Goal: Navigation & Orientation: Find specific page/section

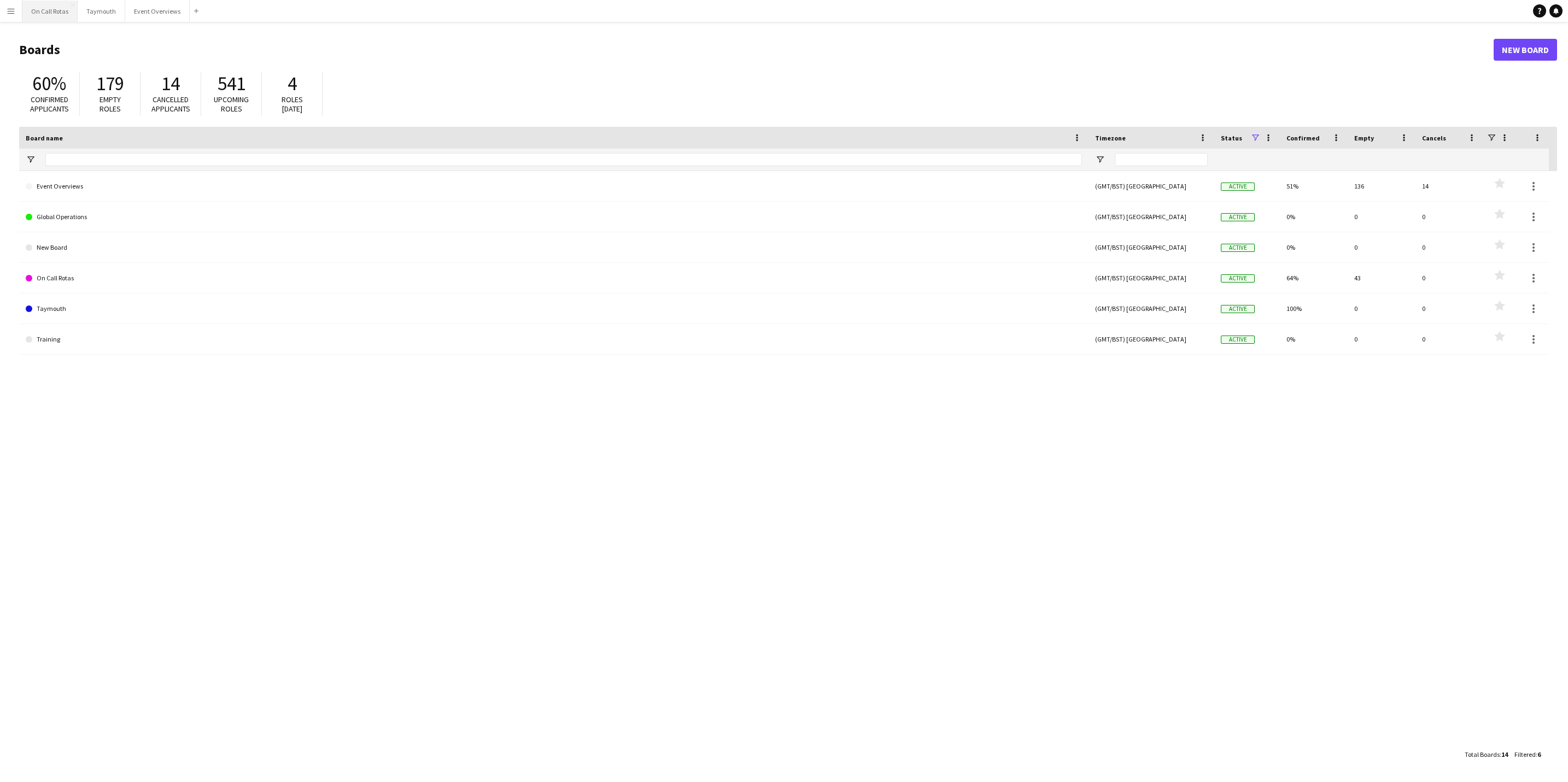
click at [41, 9] on button "On Call Rotas Close" at bounding box center [49, 12] width 55 height 22
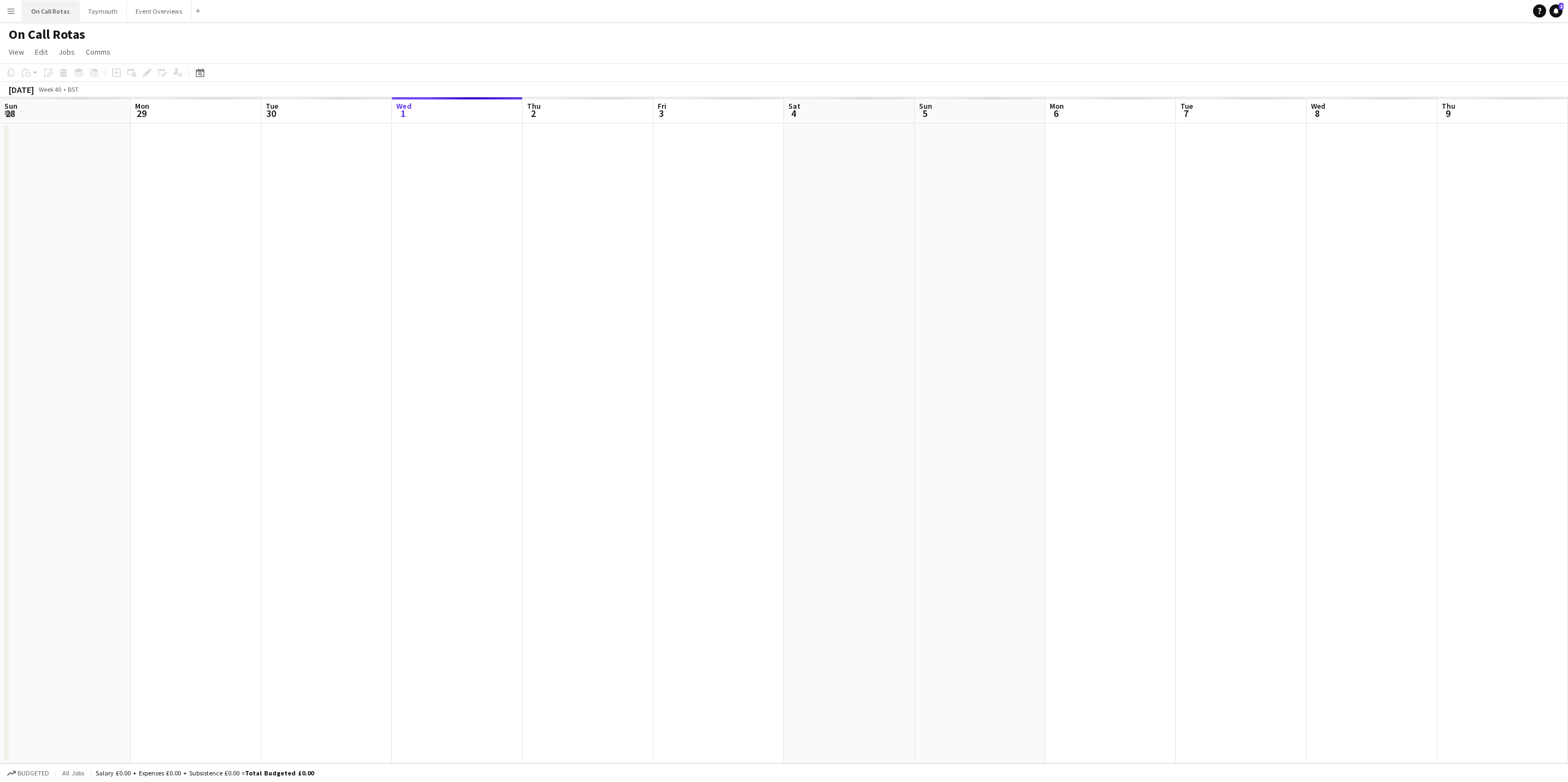
scroll to position [0, 261]
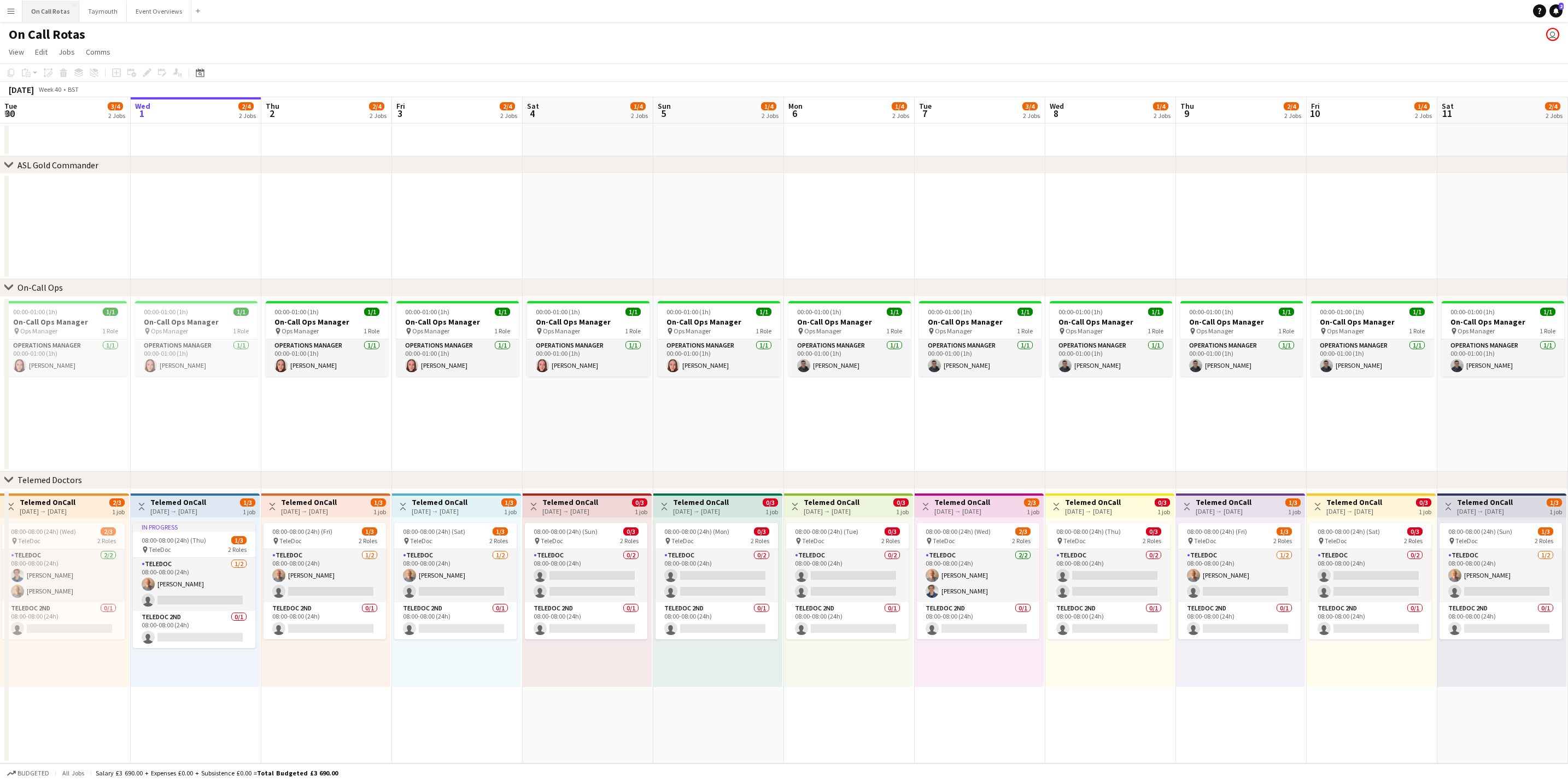
click at [45, 5] on button "On Call Rotas Close" at bounding box center [50, 12] width 57 height 22
drag, startPoint x: 139, startPoint y: 12, endPoint x: 42, endPoint y: 12, distance: 97.0
click at [42, 12] on div "On Call Rotas Close Taymouth Close Event Overviews Close Add" at bounding box center [112, 11] width 182 height 22
drag, startPoint x: 182, startPoint y: 7, endPoint x: 49, endPoint y: 2, distance: 133.1
click at [49, 2] on div "On Call Rotas Close Taymouth Close Event Overviews Close Add" at bounding box center [112, 11] width 182 height 22
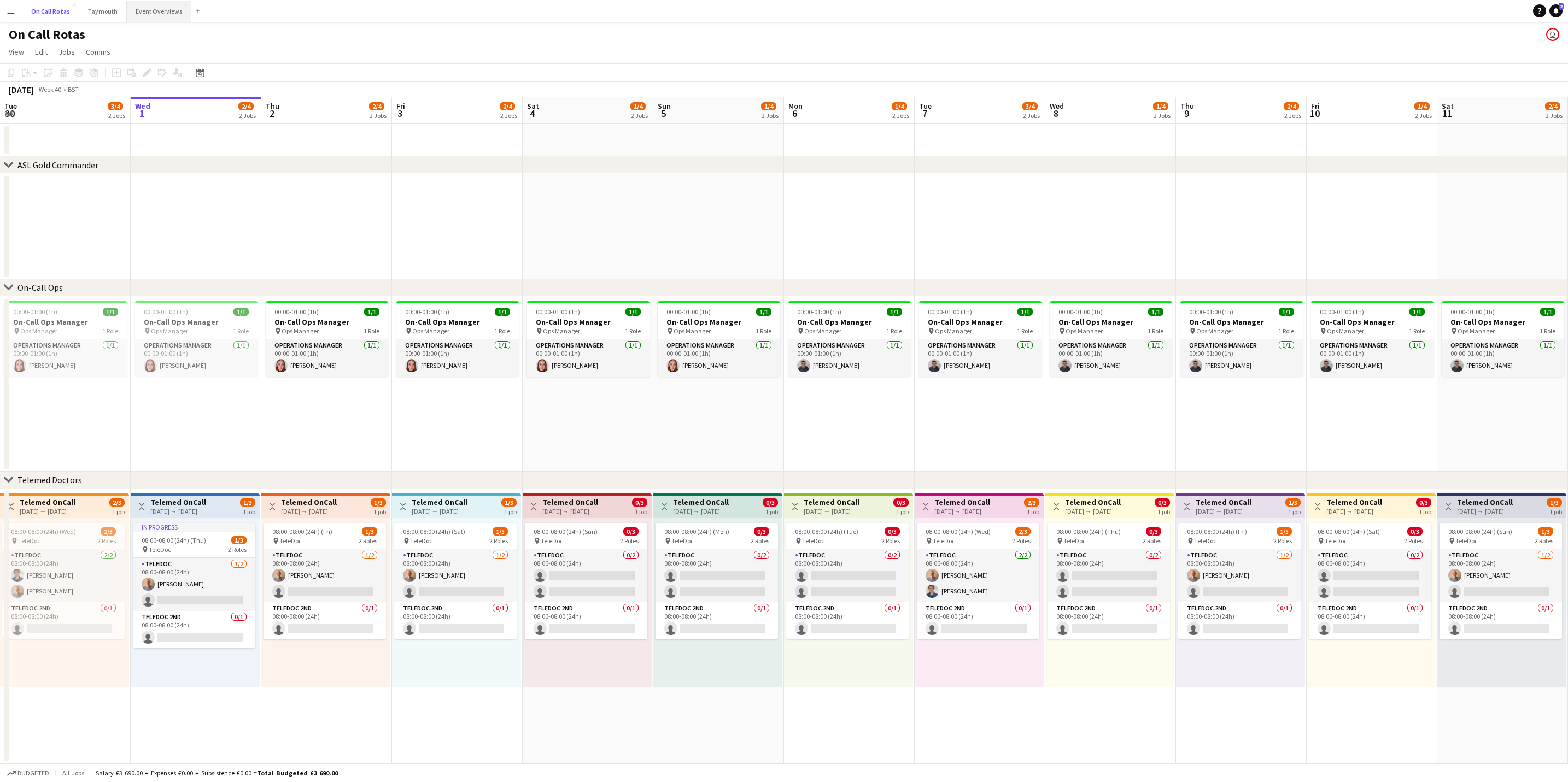
drag, startPoint x: 45, startPoint y: 12, endPoint x: 144, endPoint y: 13, distance: 99.0
click at [144, 13] on div "On Call Rotas Close Taymouth Close Event Overviews Close Add" at bounding box center [112, 11] width 182 height 22
click at [149, 14] on button "Event Overviews Close" at bounding box center [159, 12] width 65 height 22
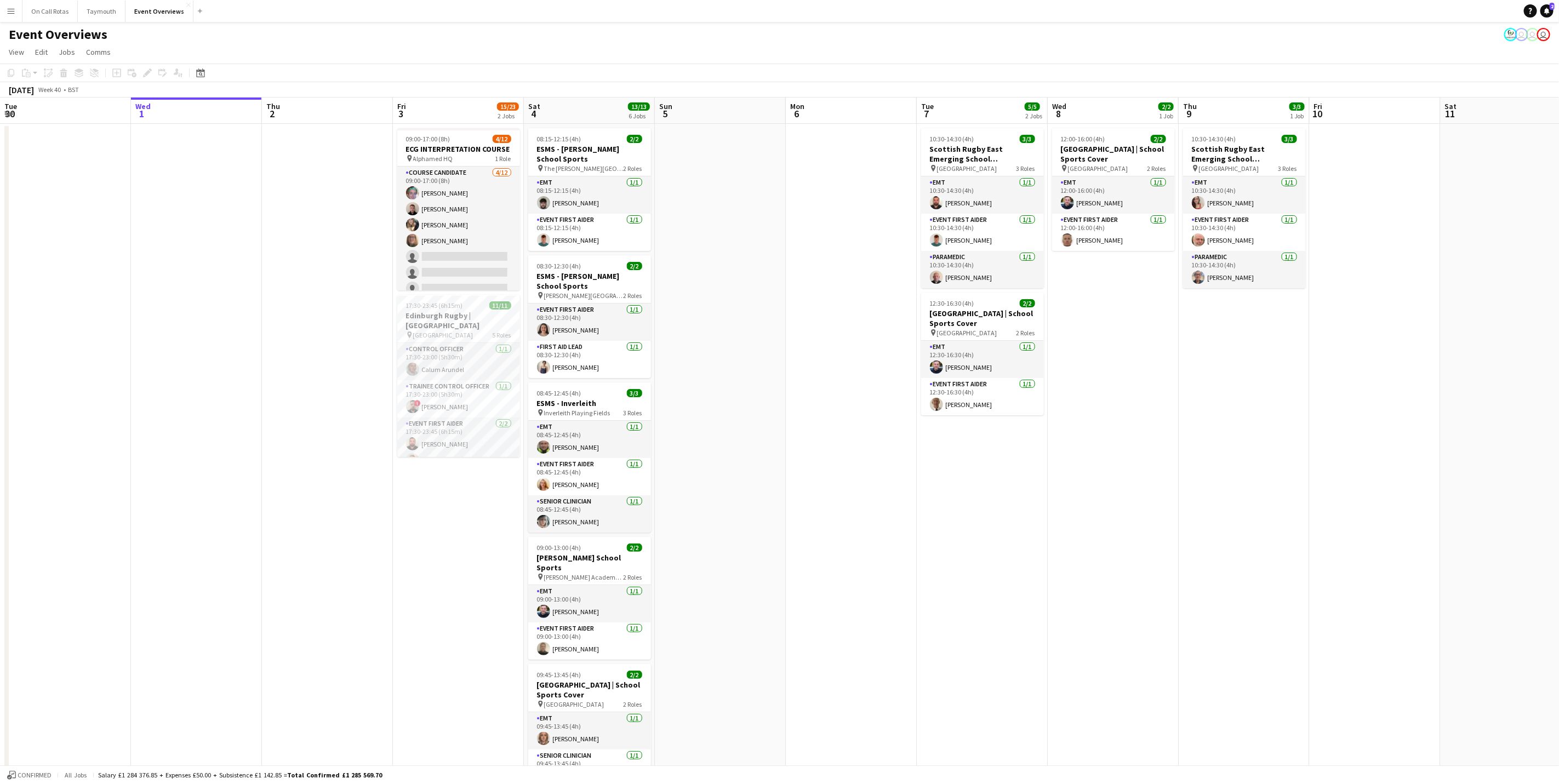
scroll to position [0, 383]
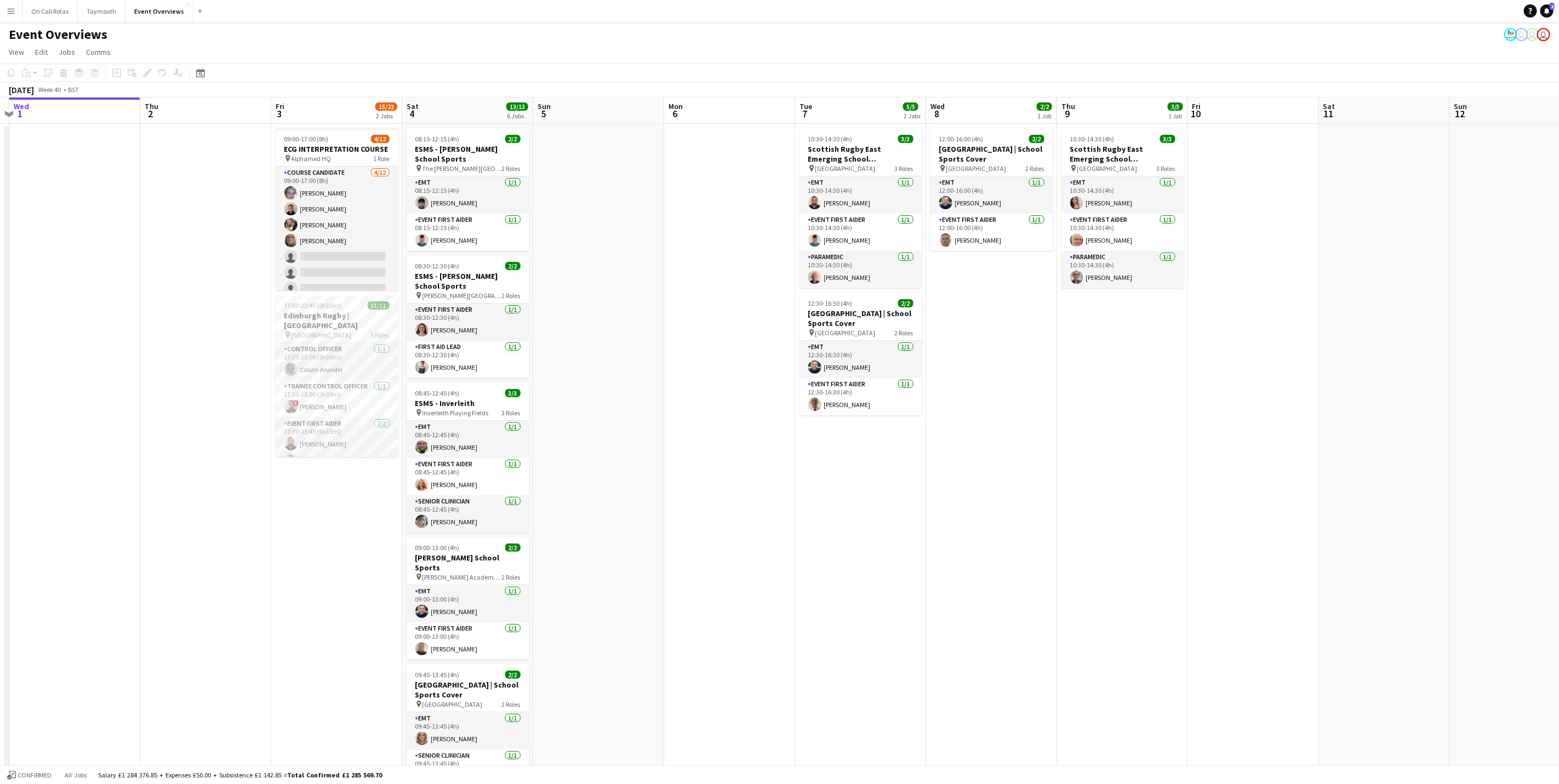
drag, startPoint x: 1422, startPoint y: 446, endPoint x: 1301, endPoint y: 469, distance: 123.2
click at [1301, 469] on app-calendar-viewport "Sun 28 2/2 1 Job Mon 29 Tue 30 Wed 1 Thu 2 Fri 3 15/23 2 Jobs Sat 4 13/13 6 Job…" at bounding box center [780, 518] width 1559 height 843
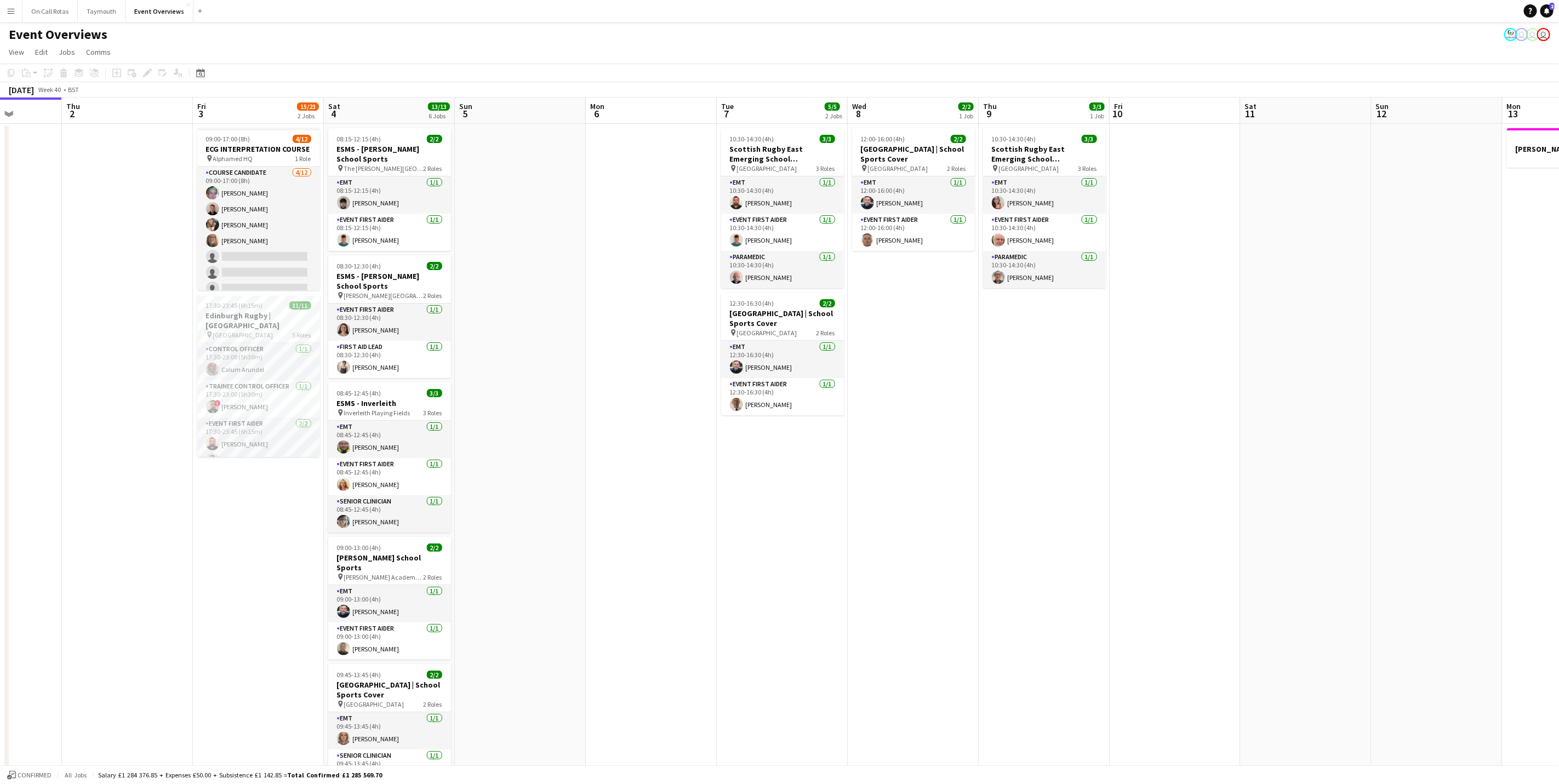
drag, startPoint x: 1149, startPoint y: 428, endPoint x: 1071, endPoint y: 441, distance: 79.1
click at [1071, 441] on app-calendar-viewport "Mon 29 Tue 30 Wed 1 Thu 2 Fri 3 15/23 2 Jobs Sat 4 13/13 6 Jobs Sun 5 Mon 6 Tue…" at bounding box center [780, 518] width 1559 height 843
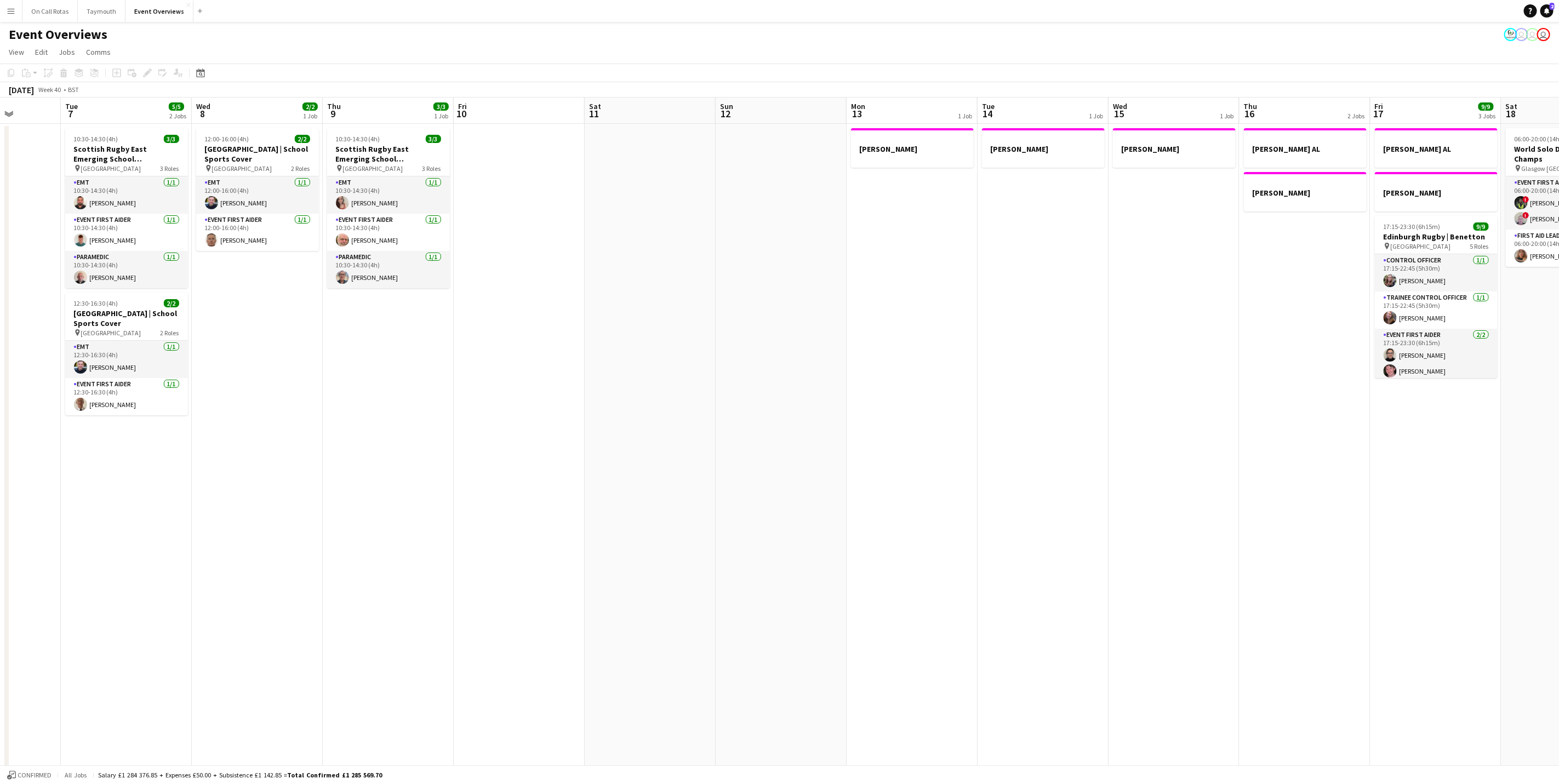
drag, startPoint x: 960, startPoint y: 445, endPoint x: 603, endPoint y: 462, distance: 357.4
click at [603, 462] on app-calendar-viewport "Sat 4 13/13 6 Jobs Sun 5 Mon 6 Tue 7 5/5 2 Jobs Wed 8 2/2 1 Job Thu 9 3/3 1 Job…" at bounding box center [780, 518] width 1559 height 843
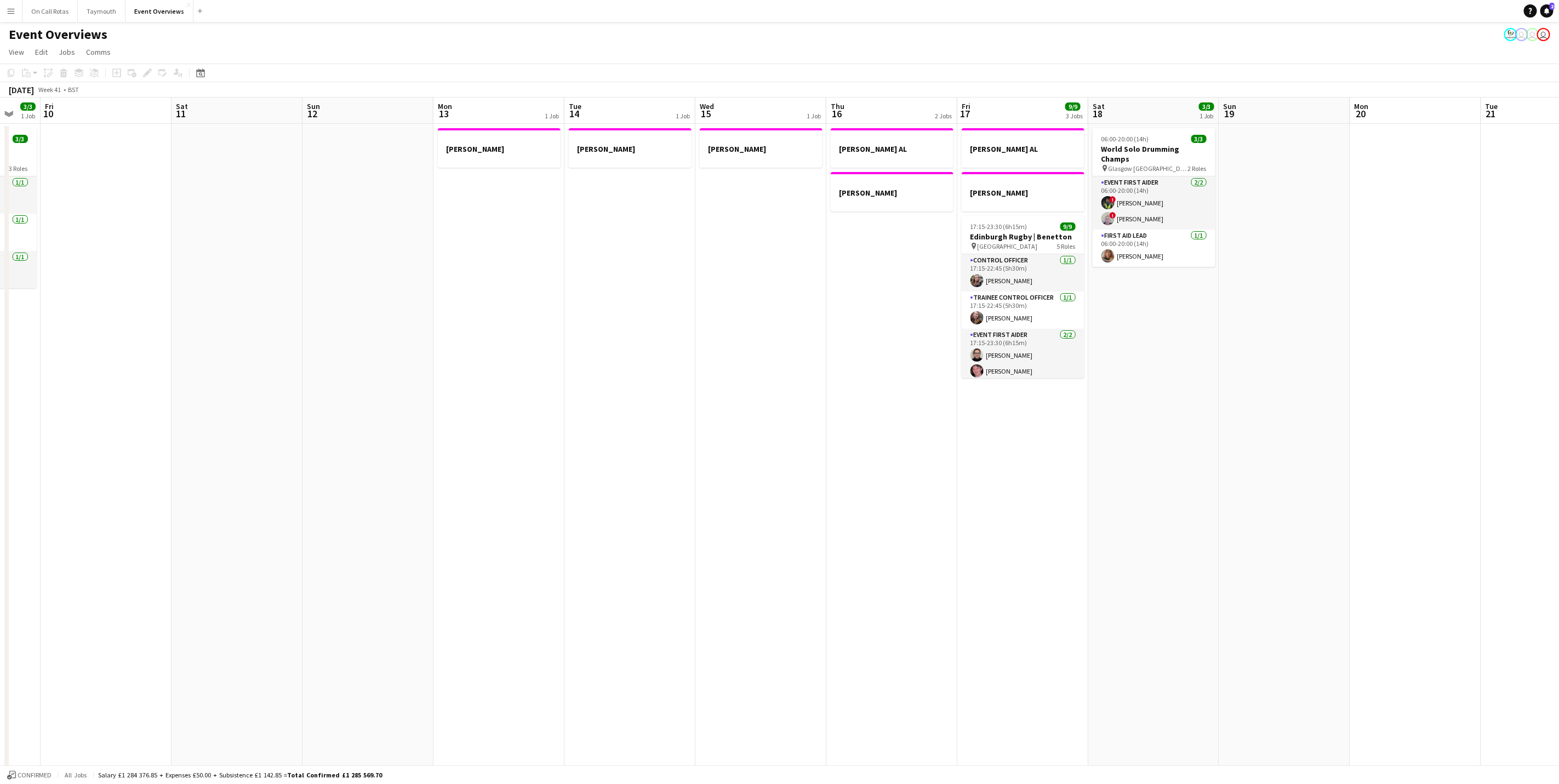
scroll to position [0, 380]
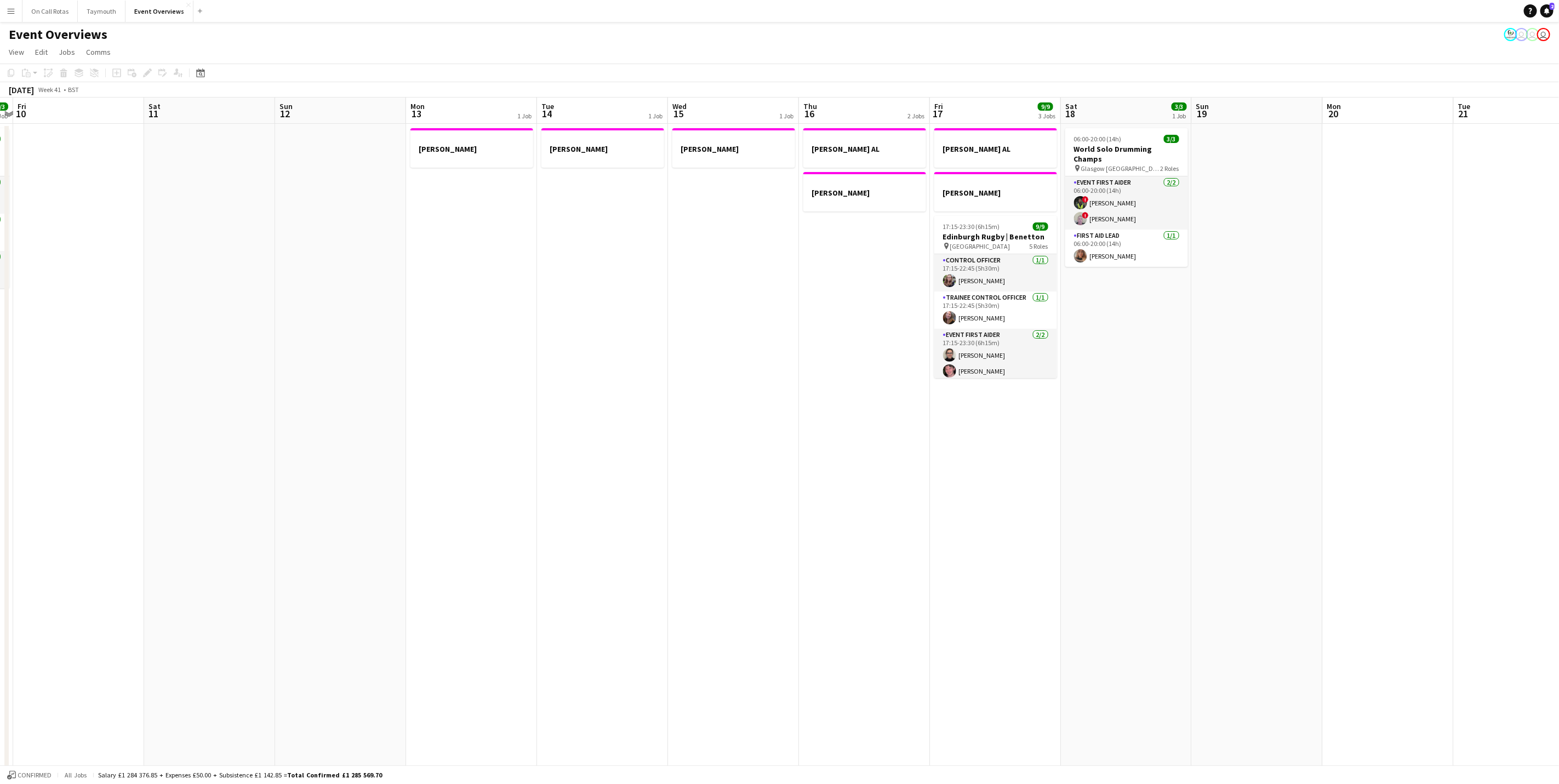
drag, startPoint x: 997, startPoint y: 416, endPoint x: 556, endPoint y: 446, distance: 442.0
click at [556, 446] on app-calendar-viewport "Tue 7 5/5 2 Jobs Wed 8 2/2 1 Job Thu 9 3/3 1 Job Fri 10 Sat 11 Sun 12 Mon 13 1 …" at bounding box center [780, 518] width 1559 height 843
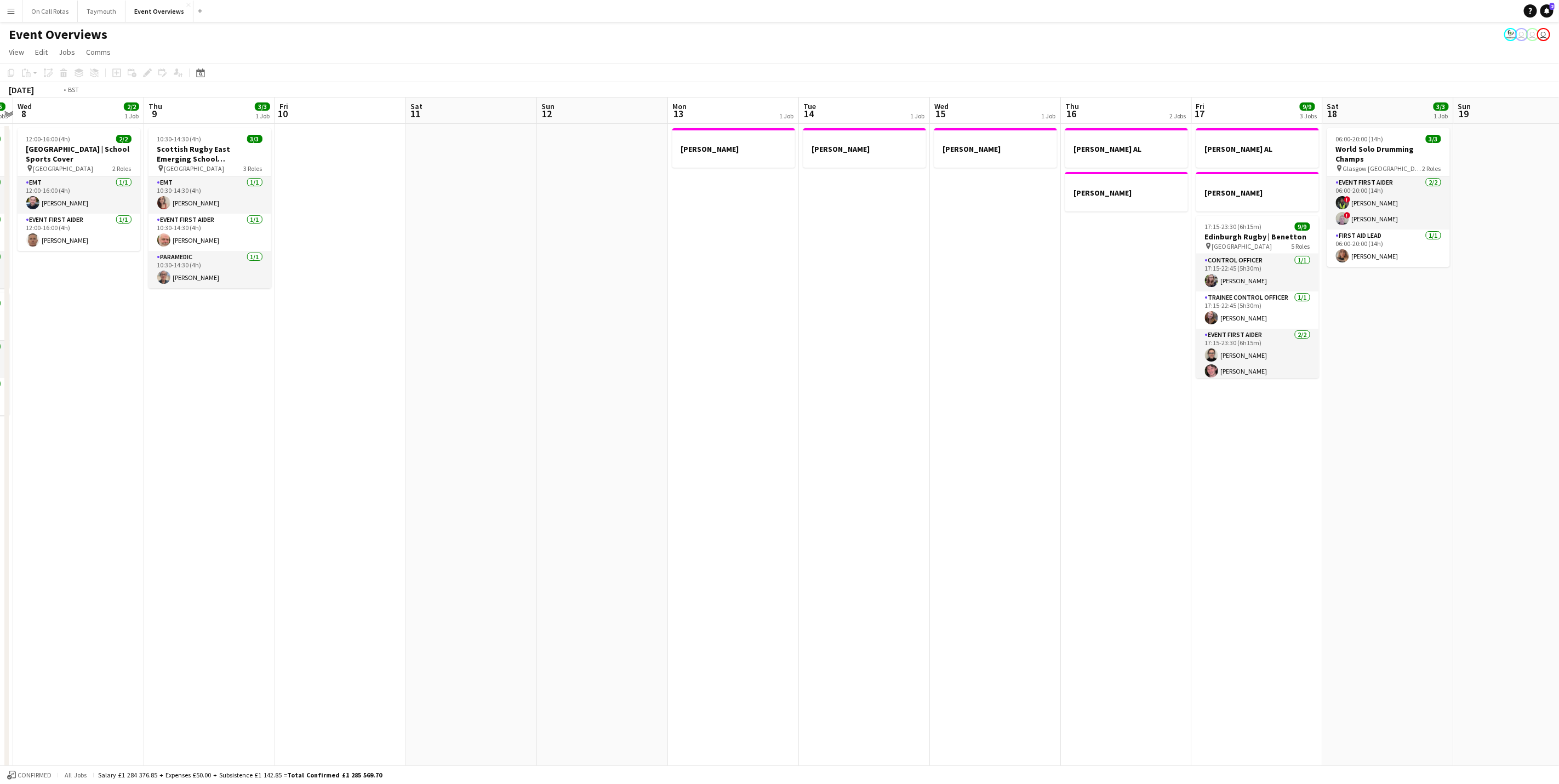
drag, startPoint x: 1084, startPoint y: 397, endPoint x: 1394, endPoint y: 316, distance: 320.4
click at [1405, 315] on app-calendar-viewport "Sun 5 Mon 6 Tue 7 5/5 2 Jobs Wed 8 2/2 1 Job Thu 9 3/3 1 Job Fri 10 Sat 11 Sun …" at bounding box center [780, 518] width 1559 height 843
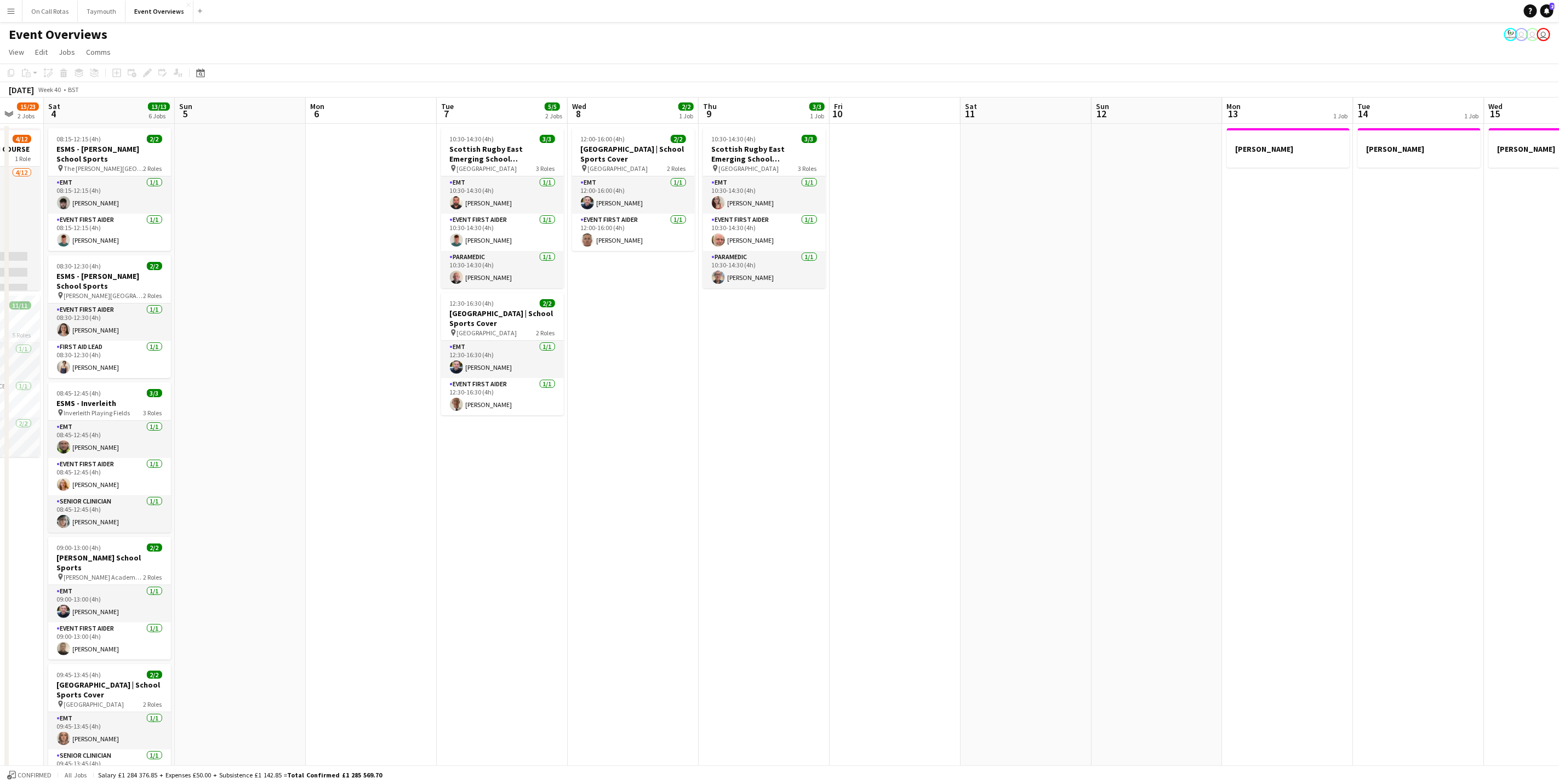
drag, startPoint x: 775, startPoint y: 466, endPoint x: 1213, endPoint y: 356, distance: 451.6
click at [1219, 348] on app-calendar-viewport "Wed 1 Thu 2 Fri 3 15/23 2 Jobs Sat 4 13/13 6 Jobs Sun 5 Mon 6 Tue 7 5/5 2 Jobs …" at bounding box center [780, 518] width 1559 height 843
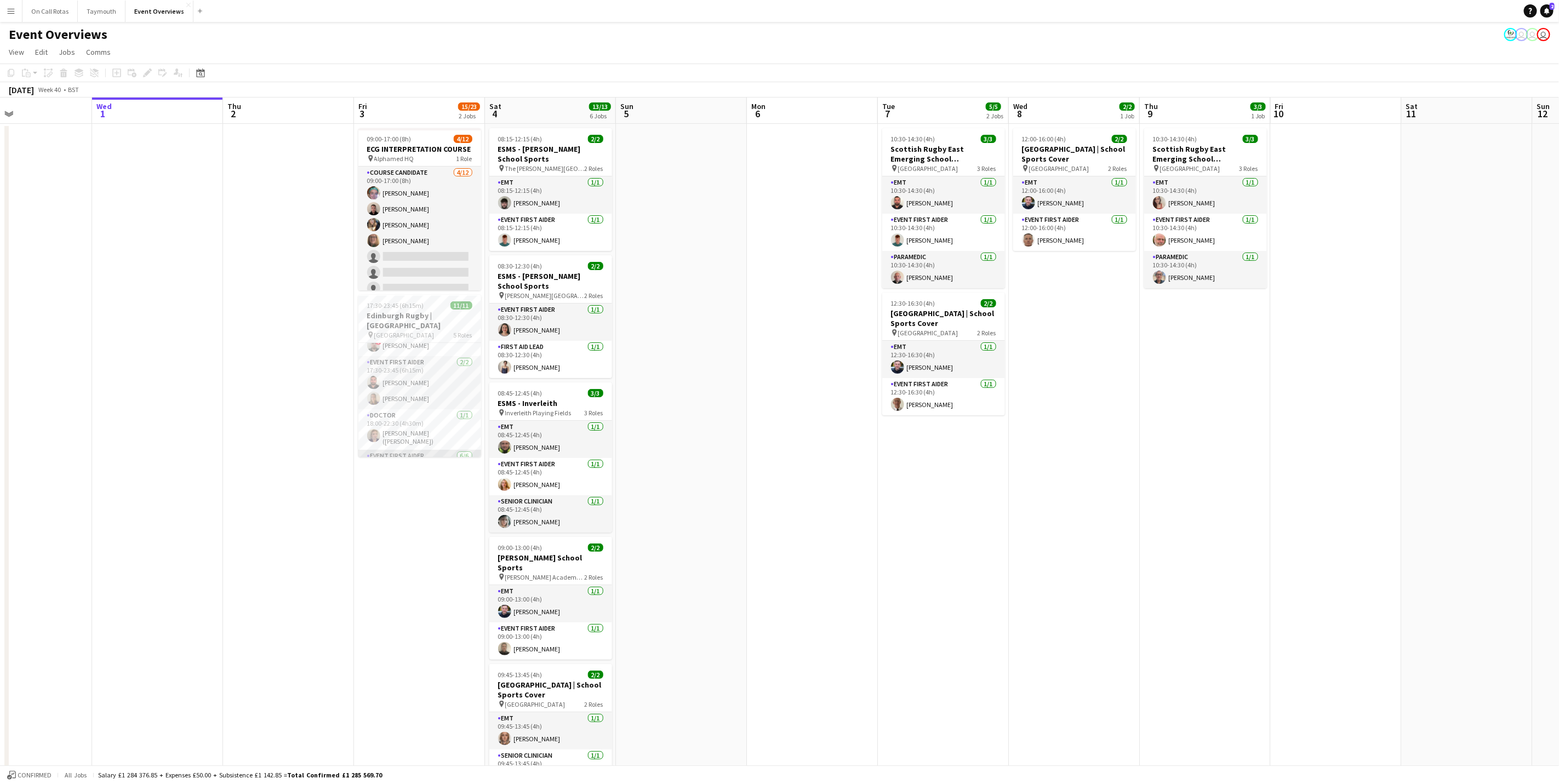
scroll to position [0, 0]
click at [400, 344] on app-card-role "Control Officer [DATE] 17:30-23:00 (5h30m) Calum Arundel" at bounding box center [419, 361] width 122 height 37
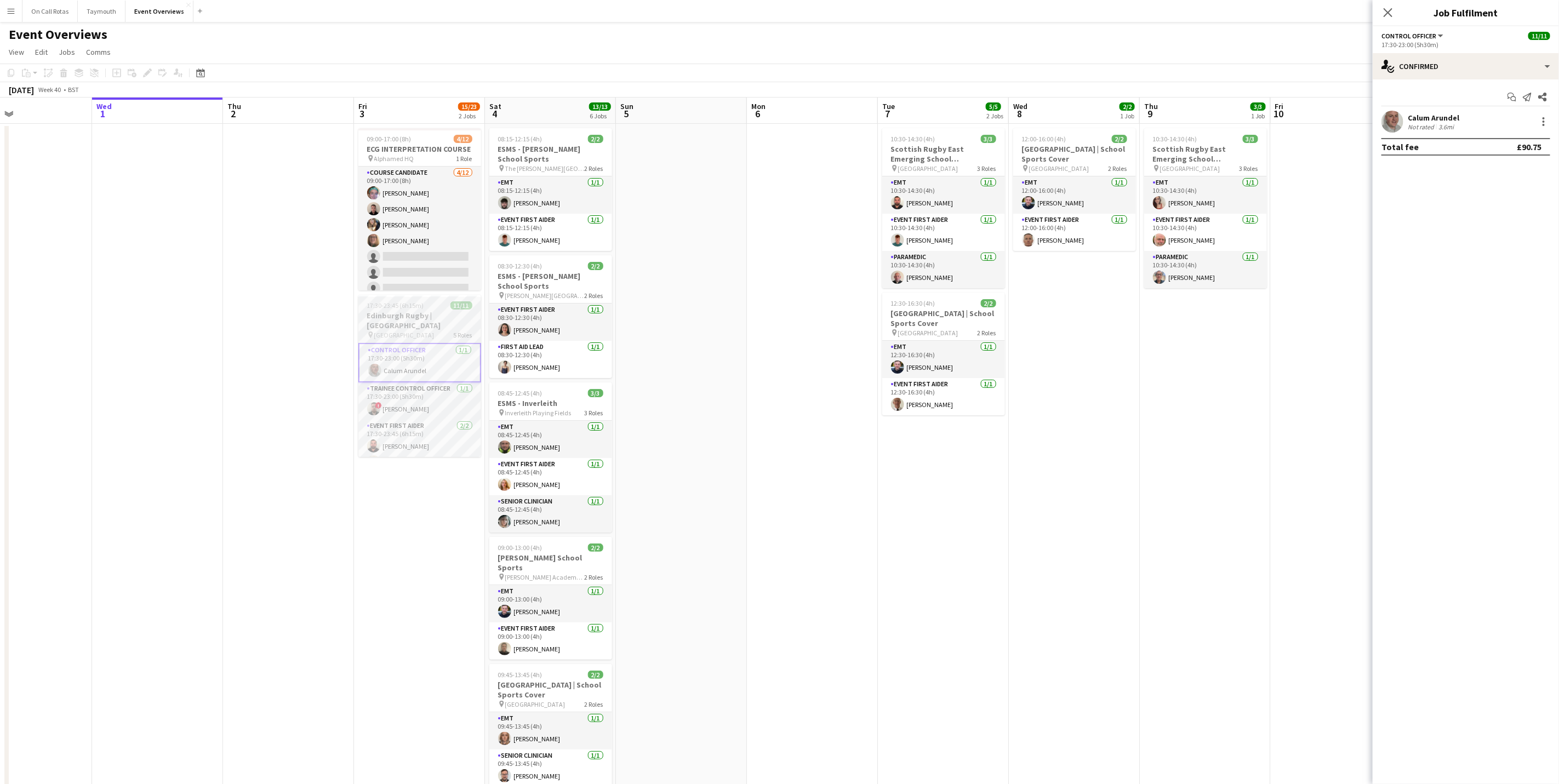
click at [419, 309] on span "17:30-23:45 (6h15m)" at bounding box center [395, 305] width 57 height 8
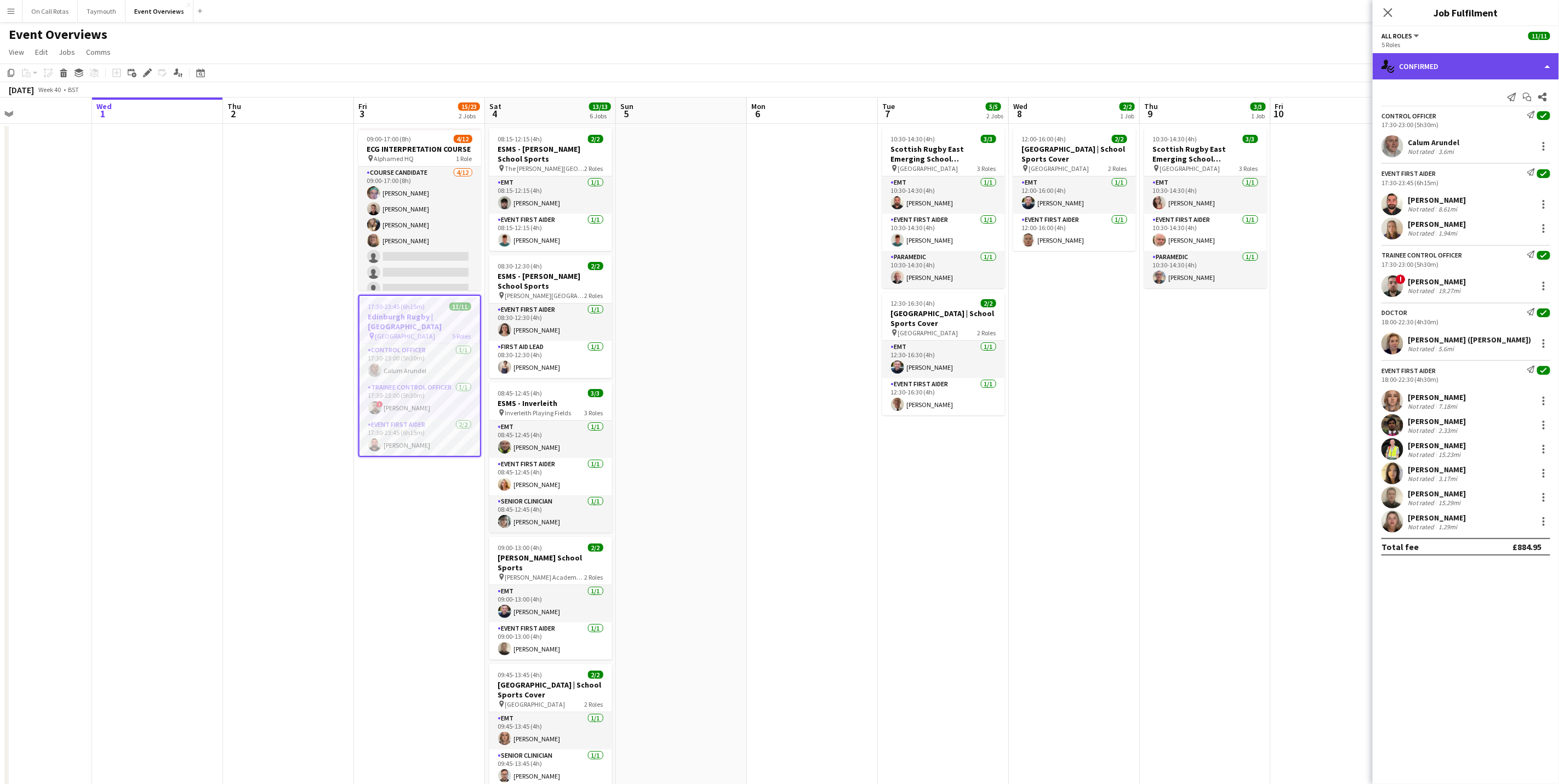
click at [1472, 57] on div "single-neutral-actions-check-2 Confirmed" at bounding box center [1465, 66] width 186 height 26
click at [1478, 125] on div "single-neutral-actions-check-2 Confirmed pen-write Job Details" at bounding box center [1502, 103] width 109 height 54
click at [1449, 47] on div "5 Roles" at bounding box center [1466, 44] width 169 height 8
click at [1457, 63] on div "single-neutral-actions-check-2 Confirmed" at bounding box center [1465, 66] width 186 height 26
click at [1478, 109] on div "pen-write Job Details" at bounding box center [1502, 113] width 109 height 22
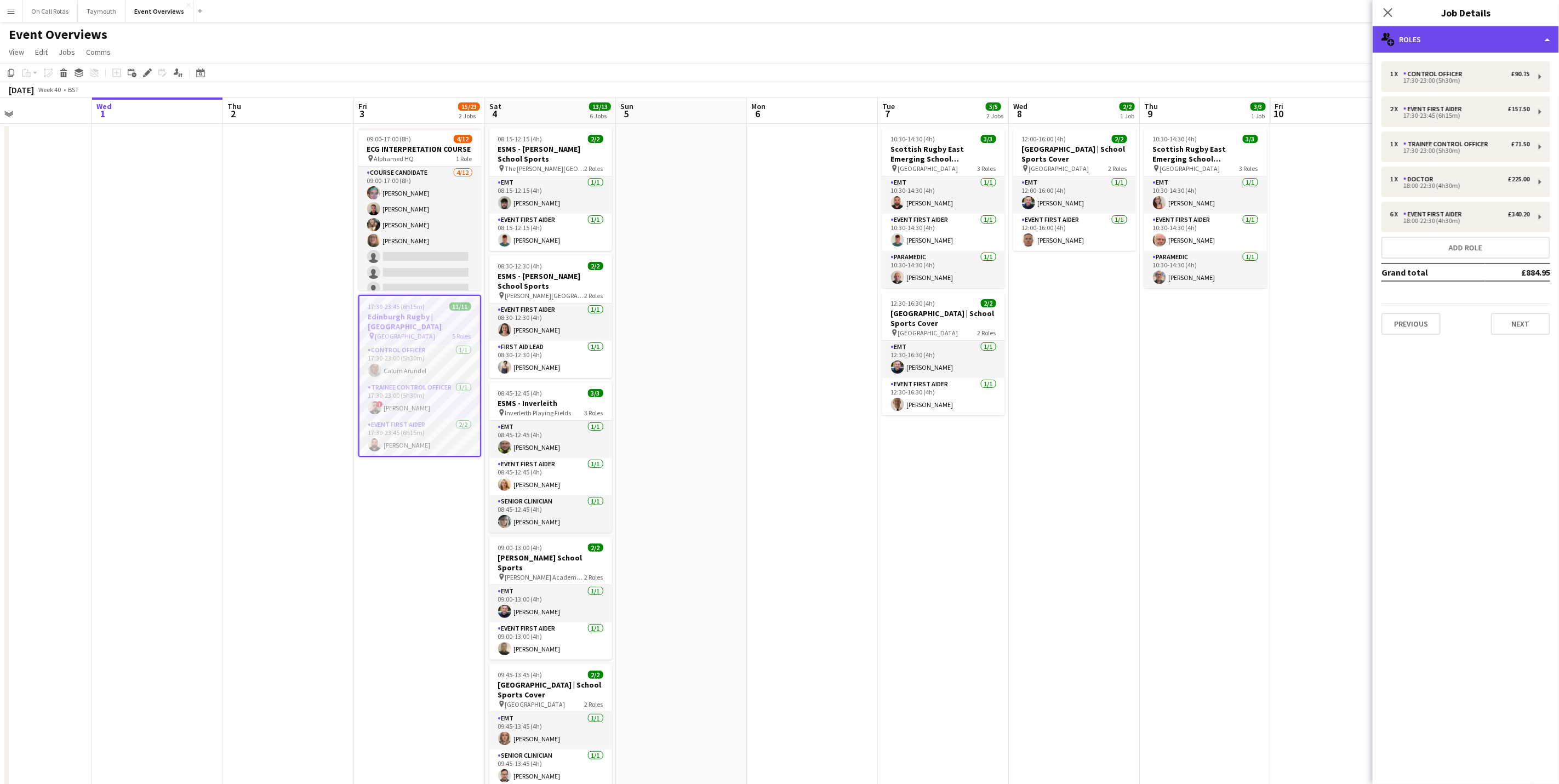
click at [1462, 47] on div "multiple-users-add Roles" at bounding box center [1465, 39] width 186 height 26
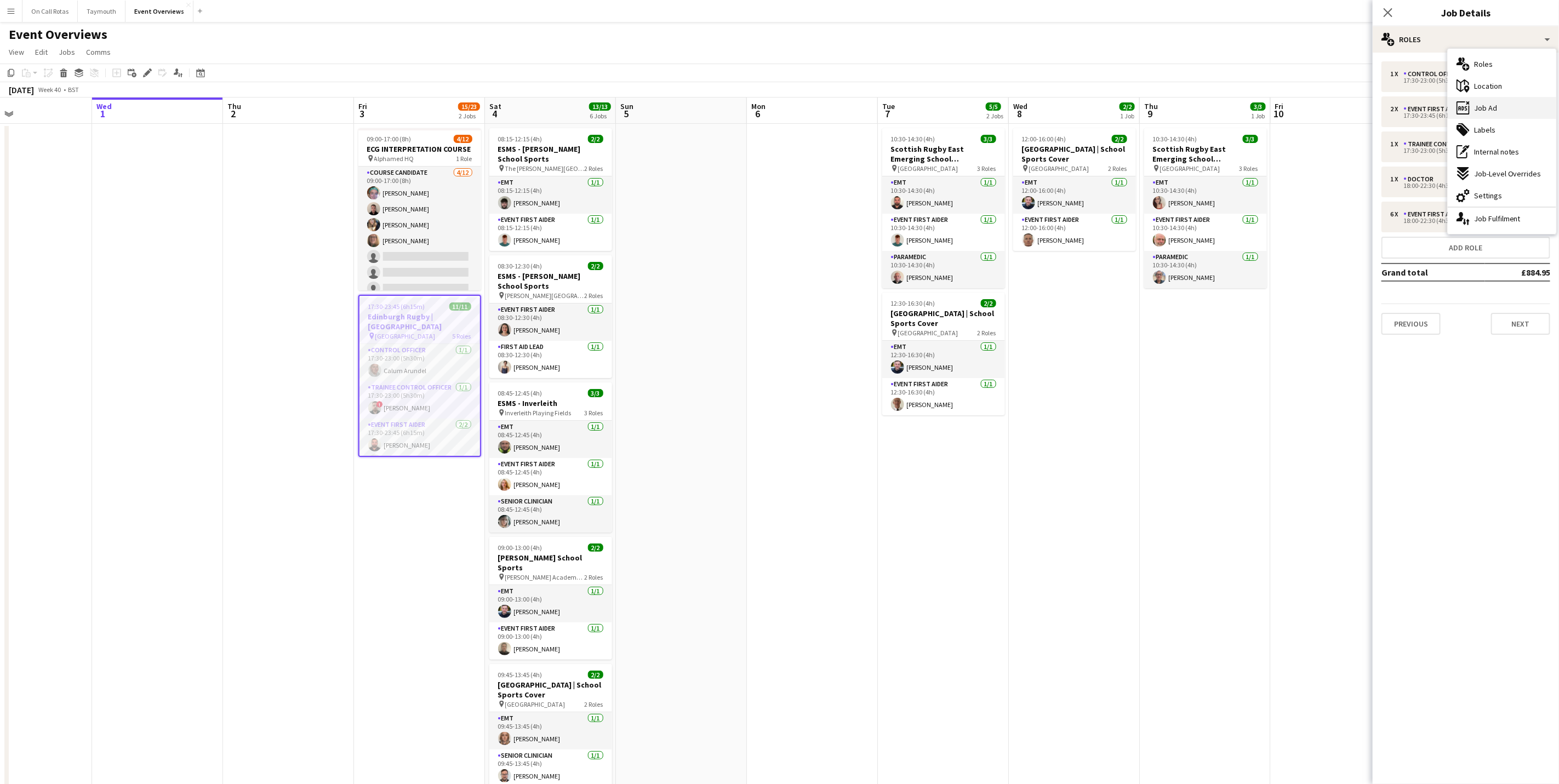
click at [1497, 111] on div "ads-window Job Ad" at bounding box center [1502, 108] width 109 height 22
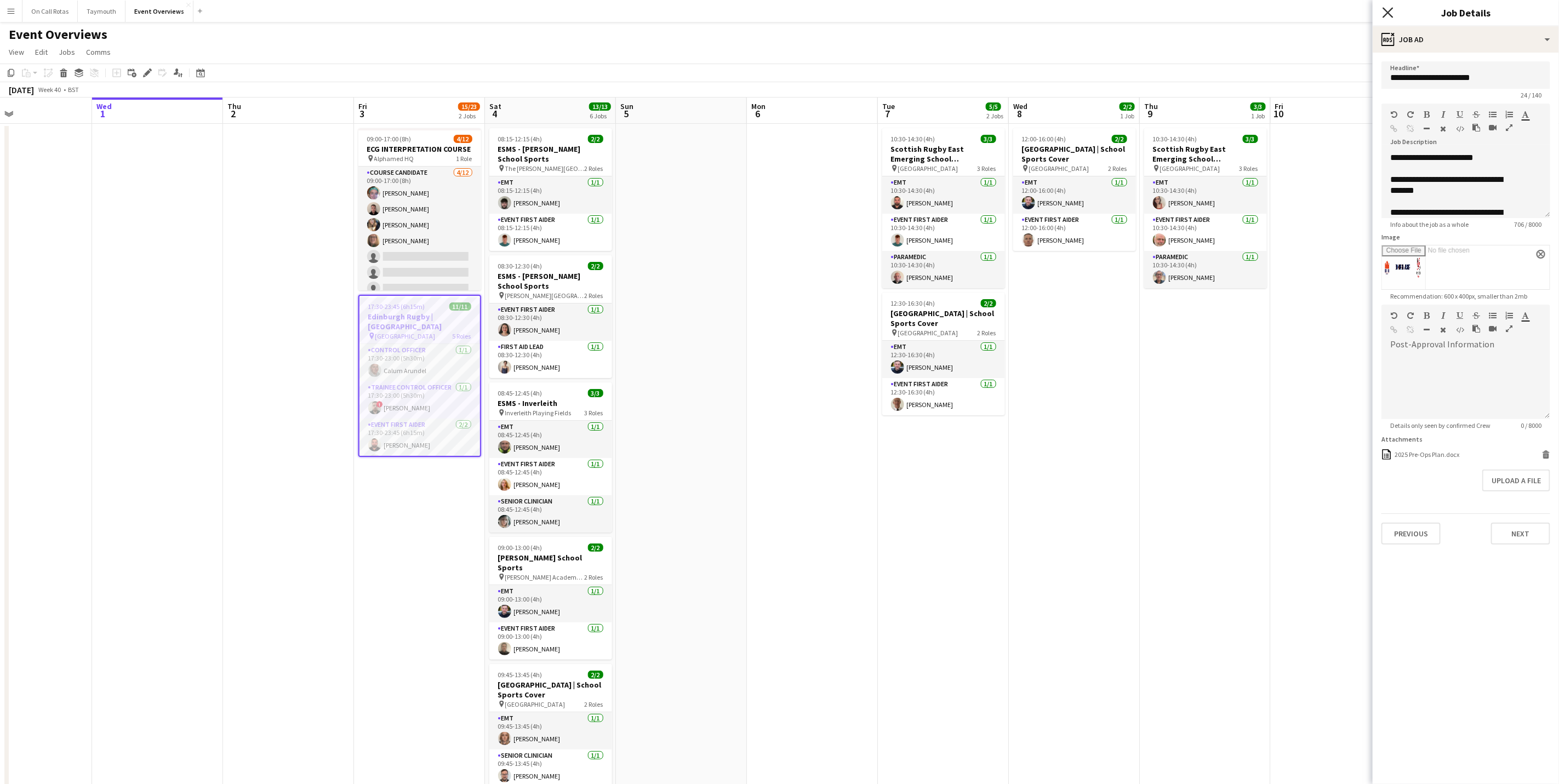
click at [1393, 14] on icon "Close pop-in" at bounding box center [1388, 13] width 11 height 11
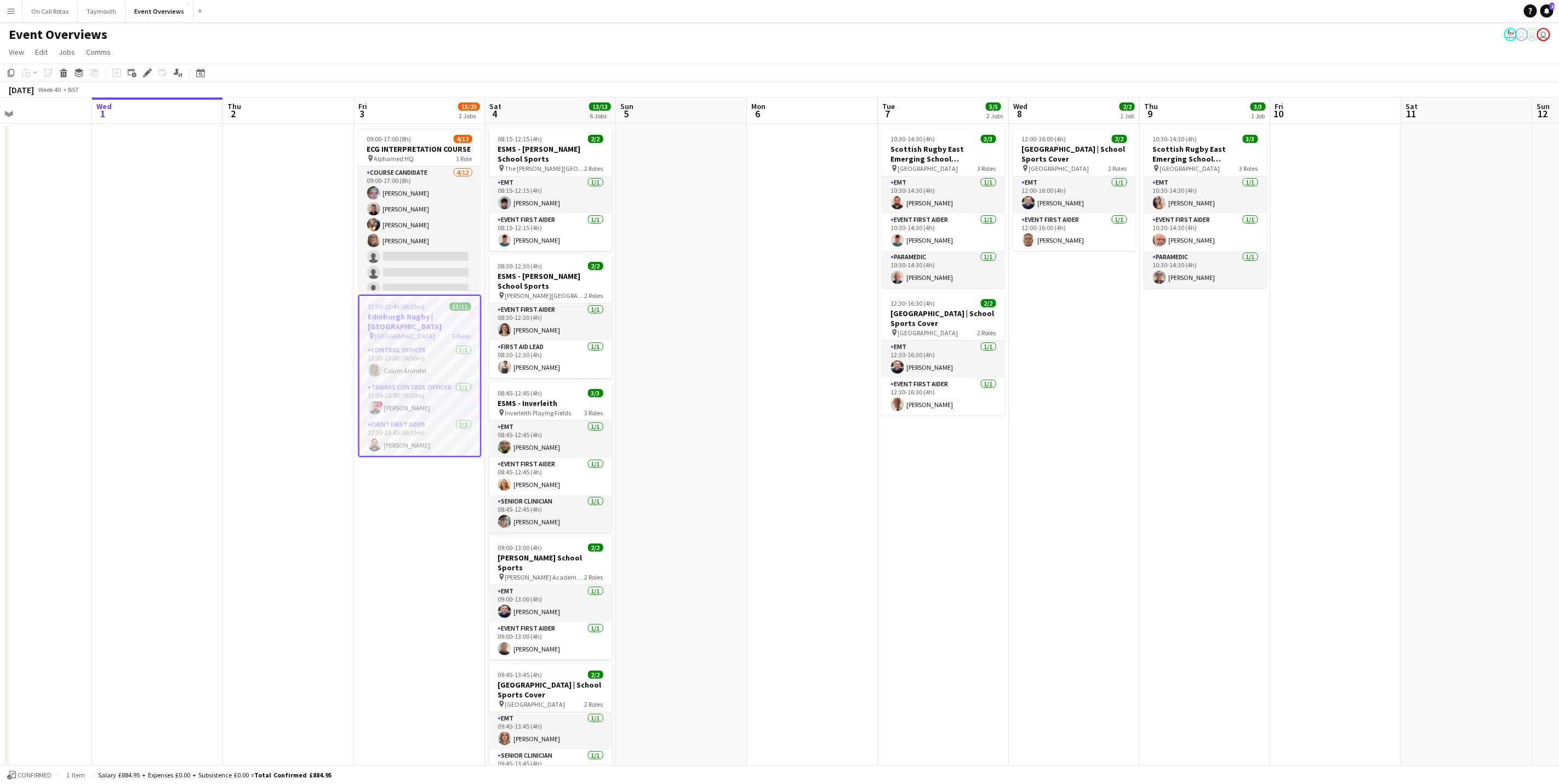
click at [804, 50] on app-page-menu "View Day view expanded Day view collapsed Month view Date picker Jump to [DATE]…" at bounding box center [780, 52] width 1559 height 21
drag, startPoint x: 419, startPoint y: 354, endPoint x: 412, endPoint y: 348, distance: 9.2
click at [419, 354] on app-card-role "Control Officer [DATE] 17:30-23:00 (5h30m) Calum Arundel" at bounding box center [419, 361] width 122 height 37
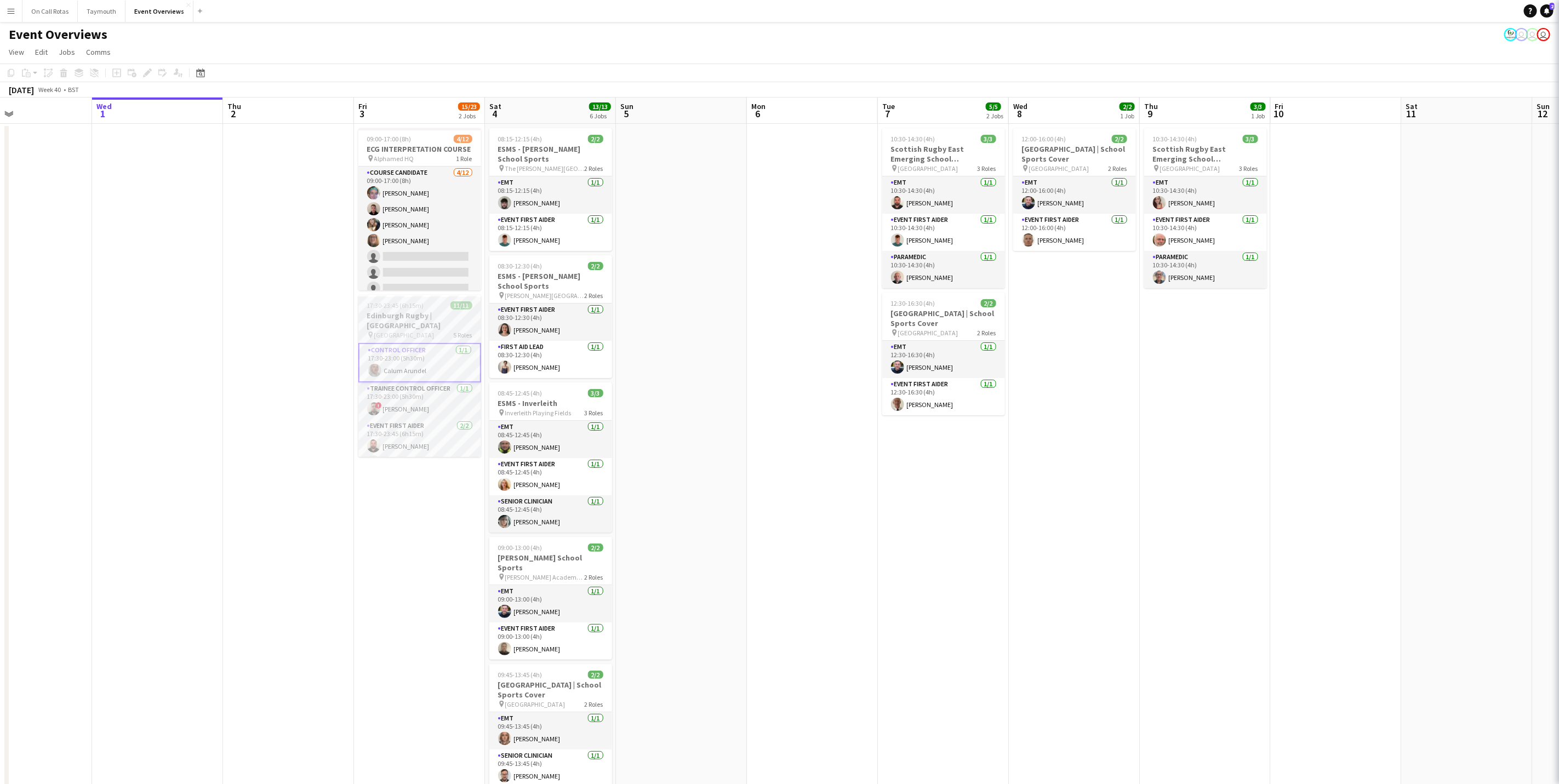
click at [412, 316] on h3 "Edinburgh Rugby | [GEOGRAPHIC_DATA]" at bounding box center [419, 320] width 122 height 20
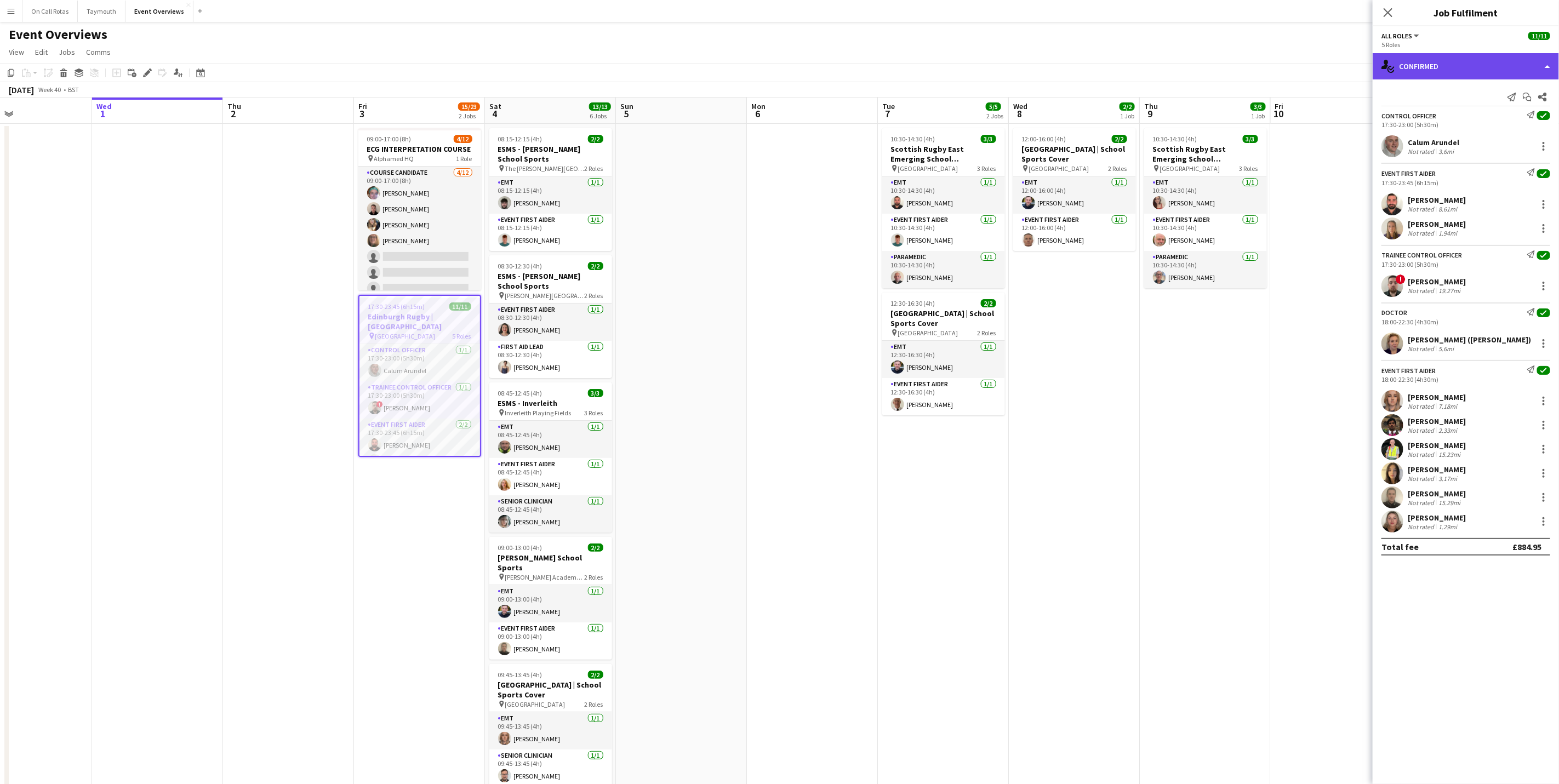
click at [1393, 66] on icon "single-neutral-actions-check-2" at bounding box center [1388, 66] width 14 height 14
click at [1481, 115] on div "pen-write Job Details" at bounding box center [1502, 113] width 109 height 22
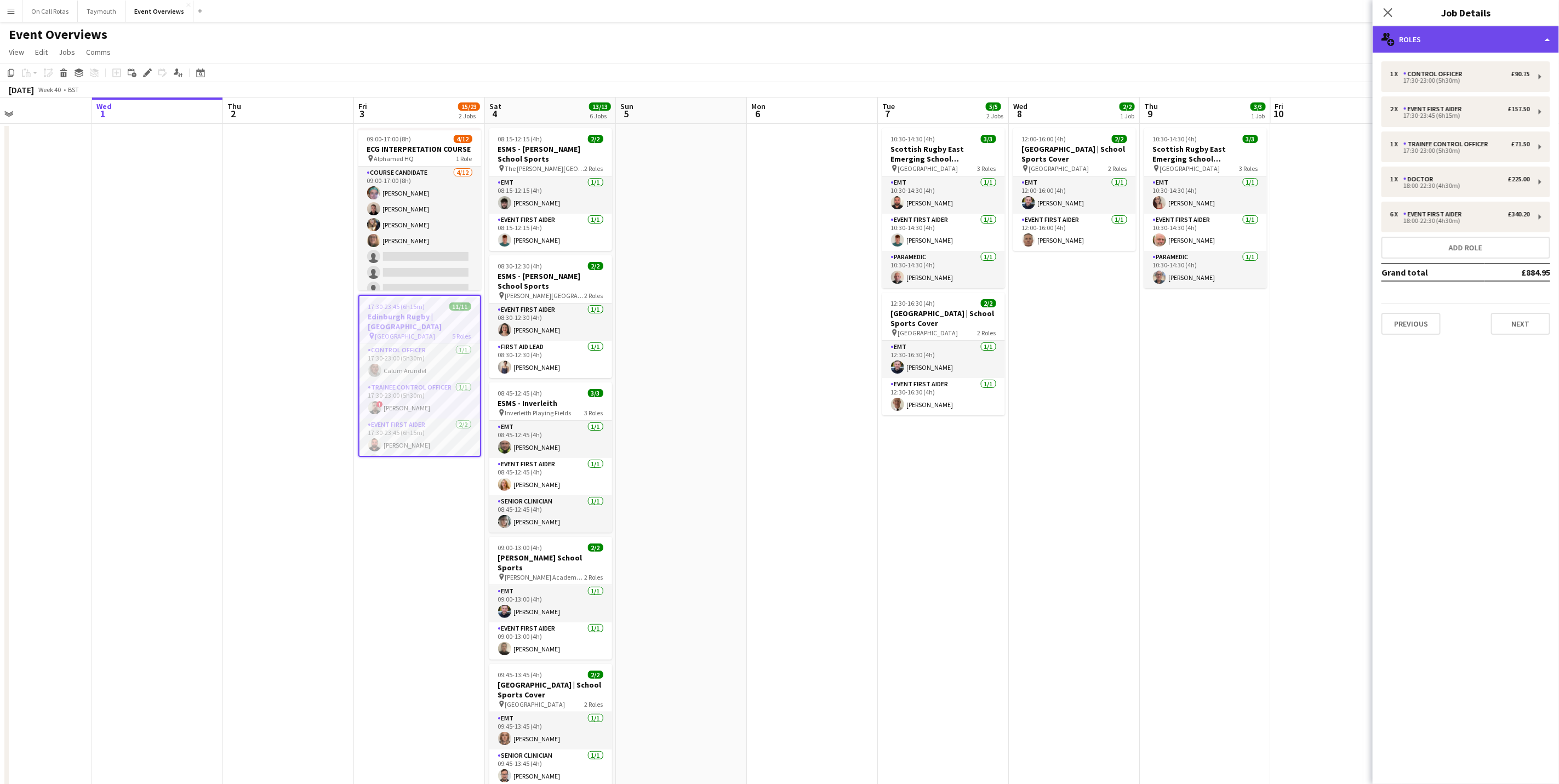
click at [1453, 47] on div "multiple-users-add Roles" at bounding box center [1465, 39] width 186 height 26
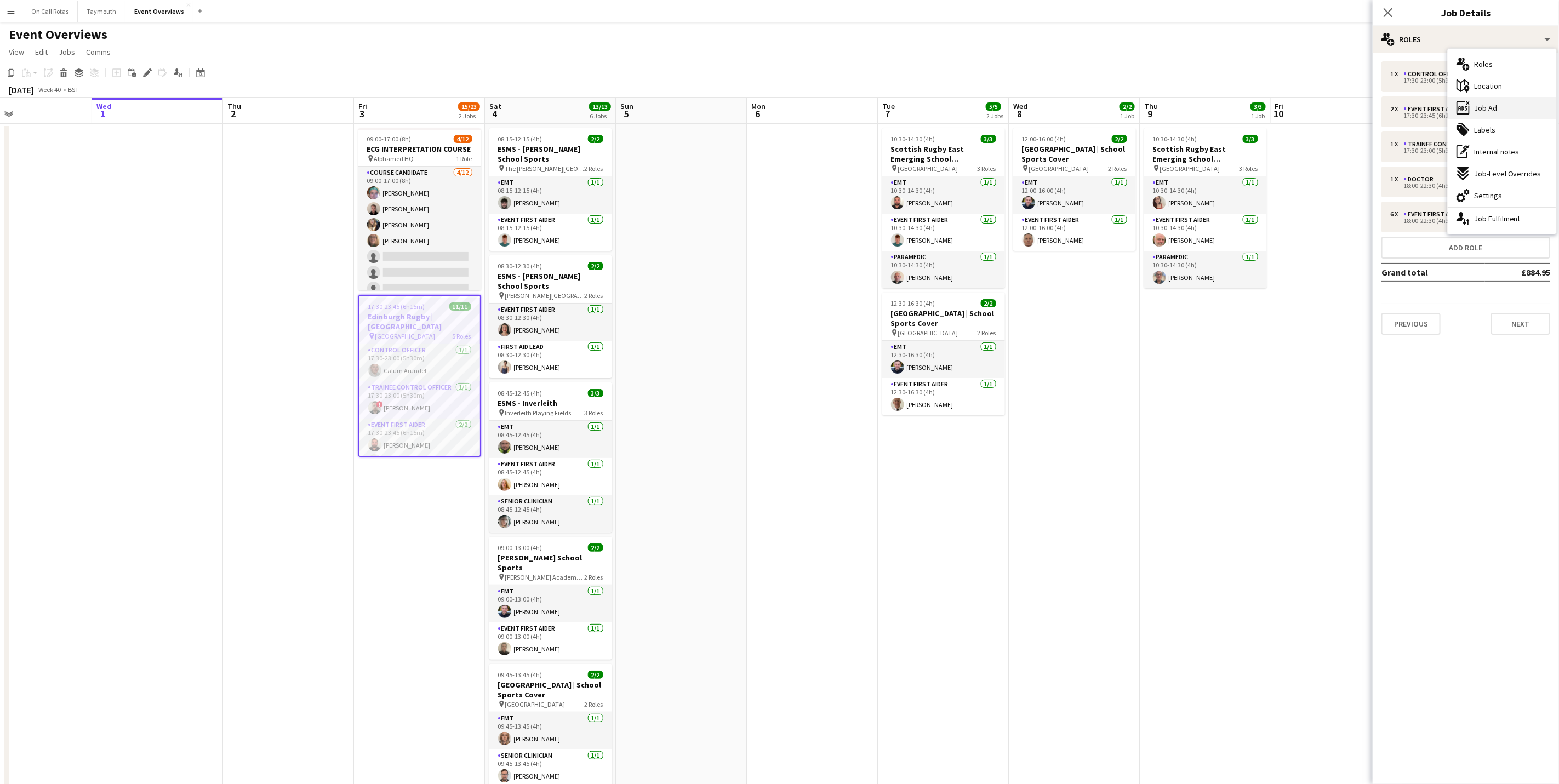
click at [1498, 109] on div "ads-window Job Ad" at bounding box center [1502, 108] width 109 height 22
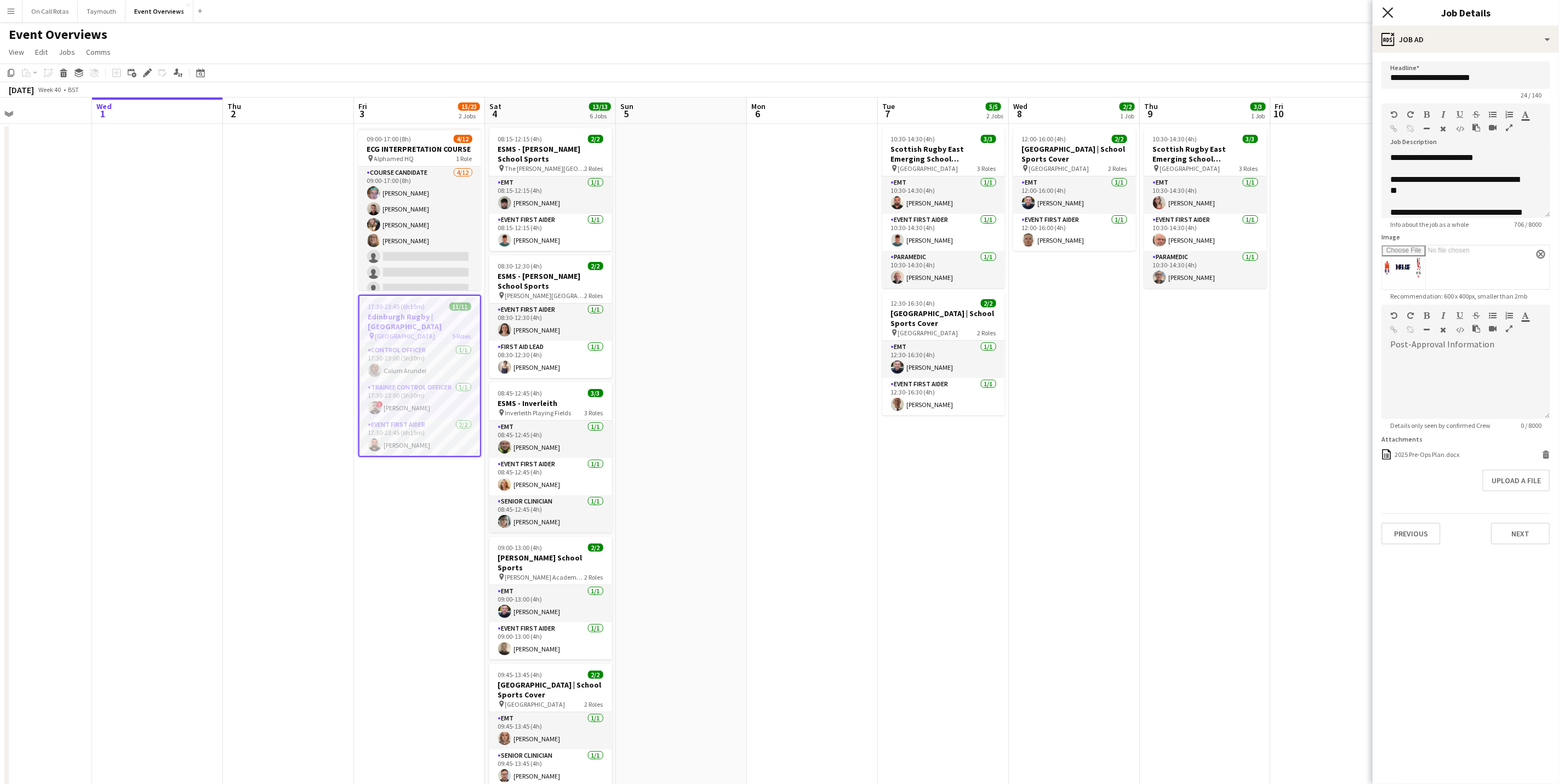
click at [1392, 14] on icon "Close pop-in" at bounding box center [1388, 13] width 11 height 11
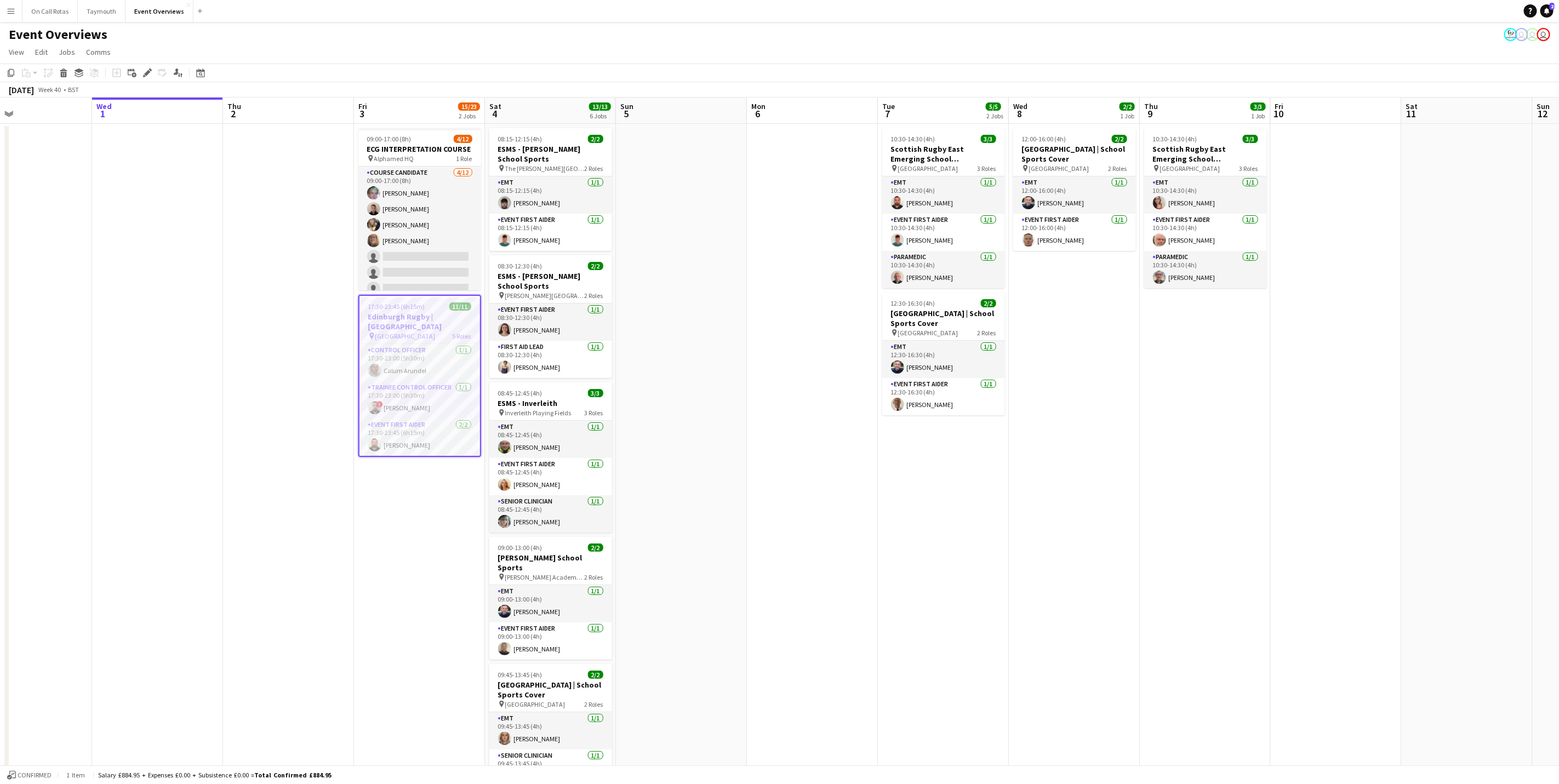
click at [1176, 24] on div "Event Overviews user user user" at bounding box center [780, 32] width 1559 height 21
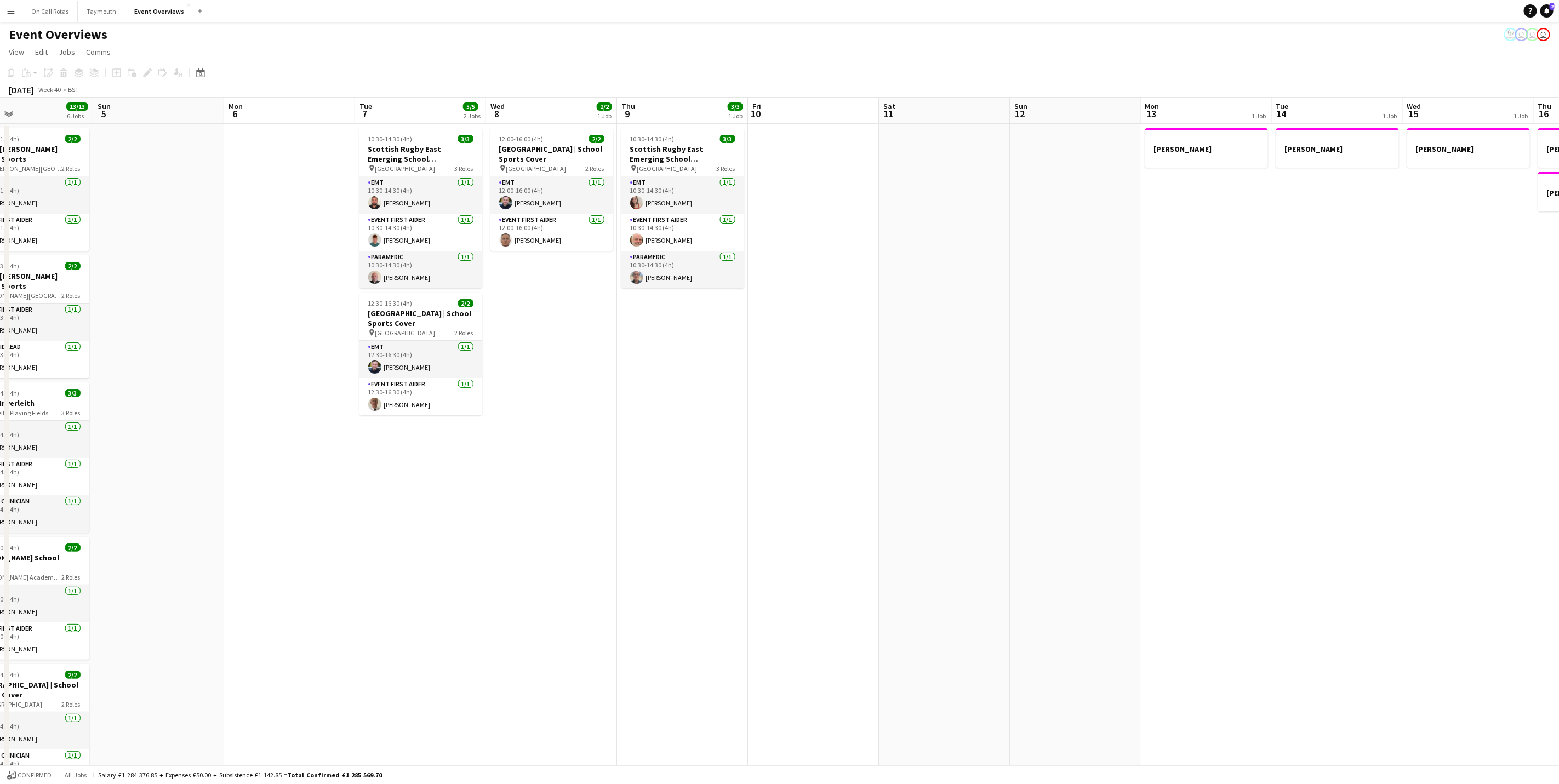
drag, startPoint x: 1166, startPoint y: 485, endPoint x: 668, endPoint y: 507, distance: 498.5
click at [668, 507] on app-calendar-viewport "Wed 1 Thu 2 Fri 3 15/23 2 Jobs Sat 4 13/13 6 Jobs Sun 5 Mon 6 Tue 7 5/5 2 Jobs …" at bounding box center [780, 518] width 1559 height 843
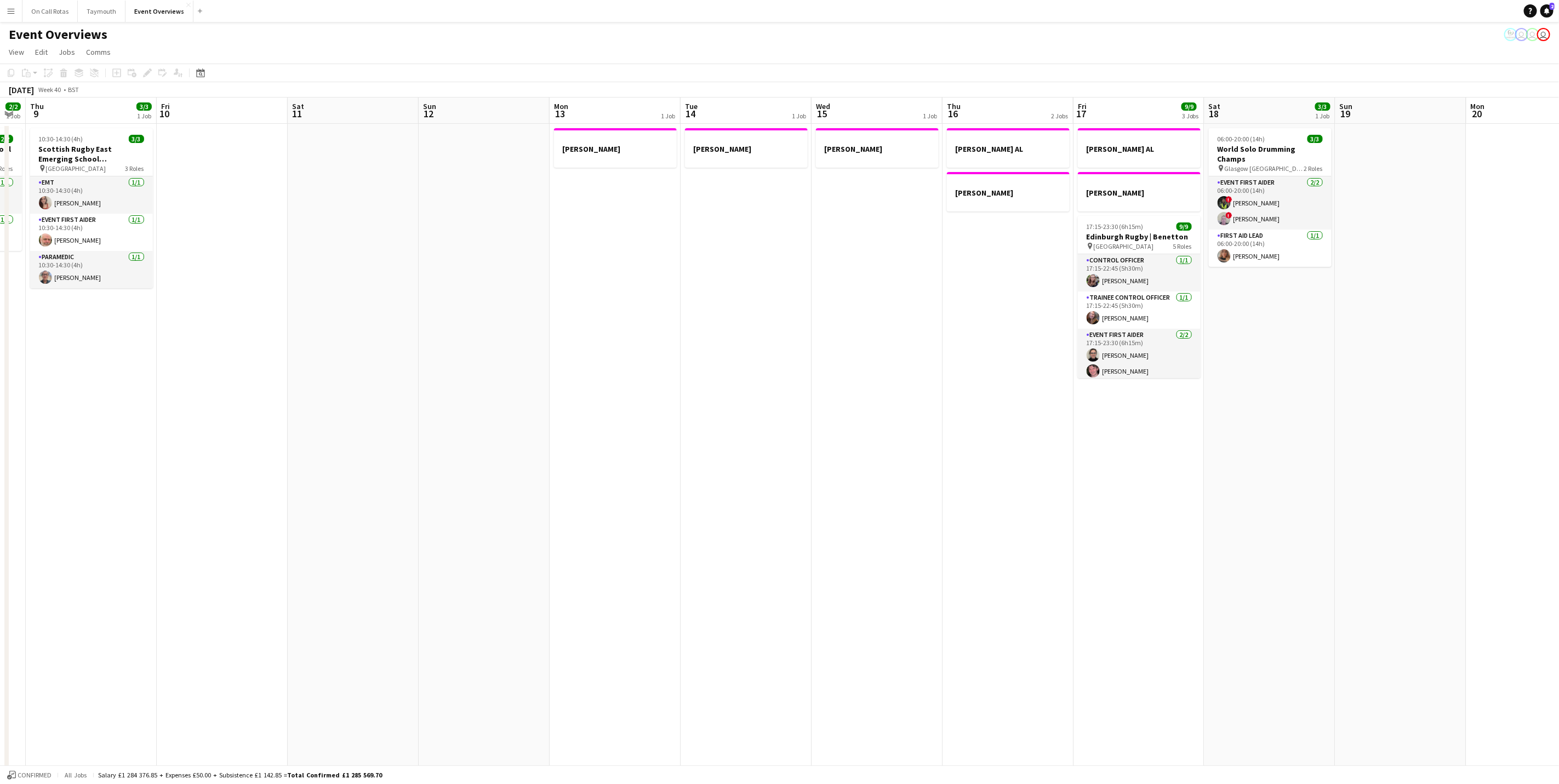
scroll to position [0, 336]
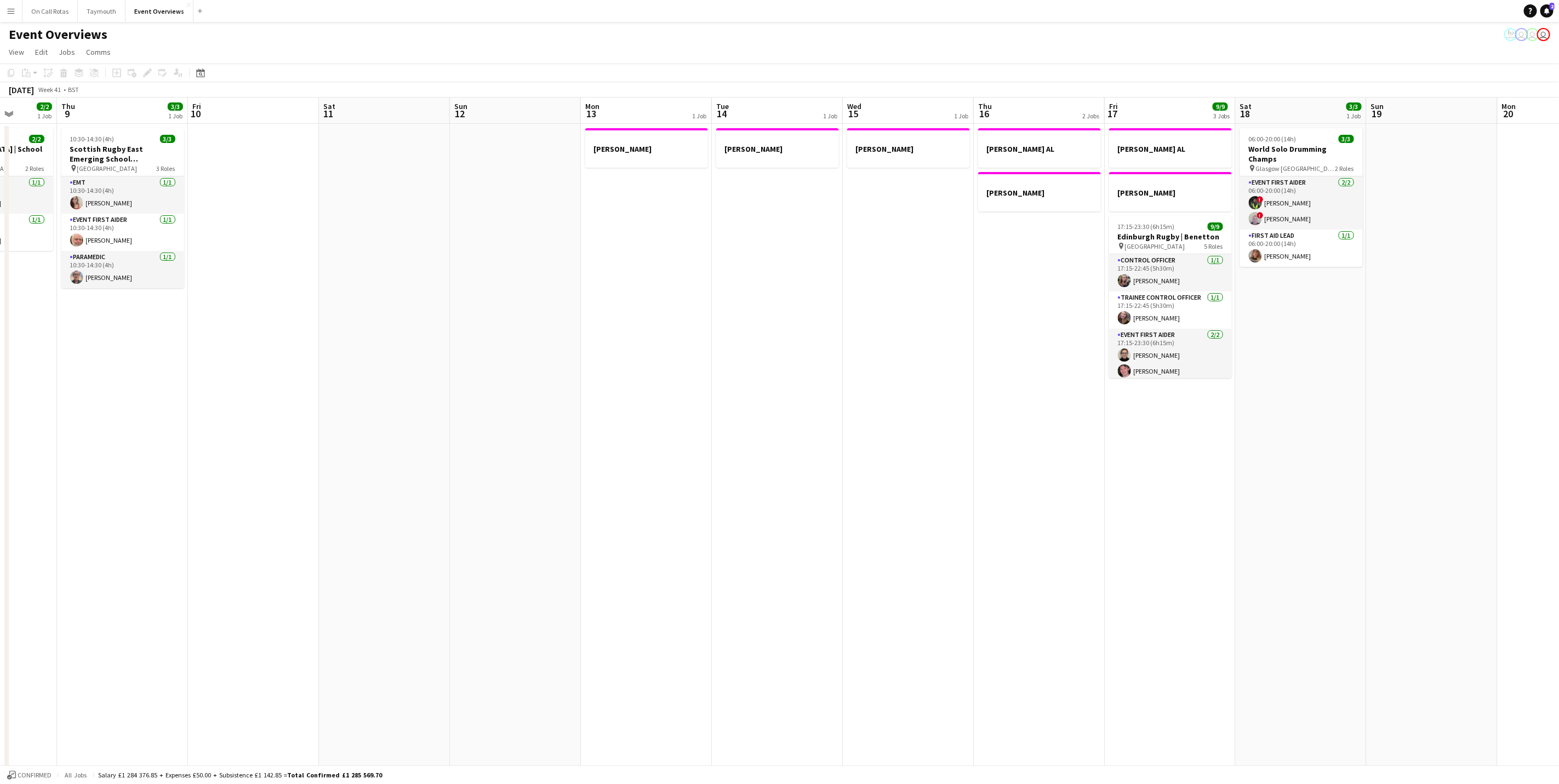
click at [359, 470] on app-calendar-viewport "Mon 6 Tue 7 5/5 2 Jobs Wed 8 2/2 1 Job Thu 9 3/3 1 Job Fri 10 Sat 11 Sun 12 Mon…" at bounding box center [780, 518] width 1559 height 843
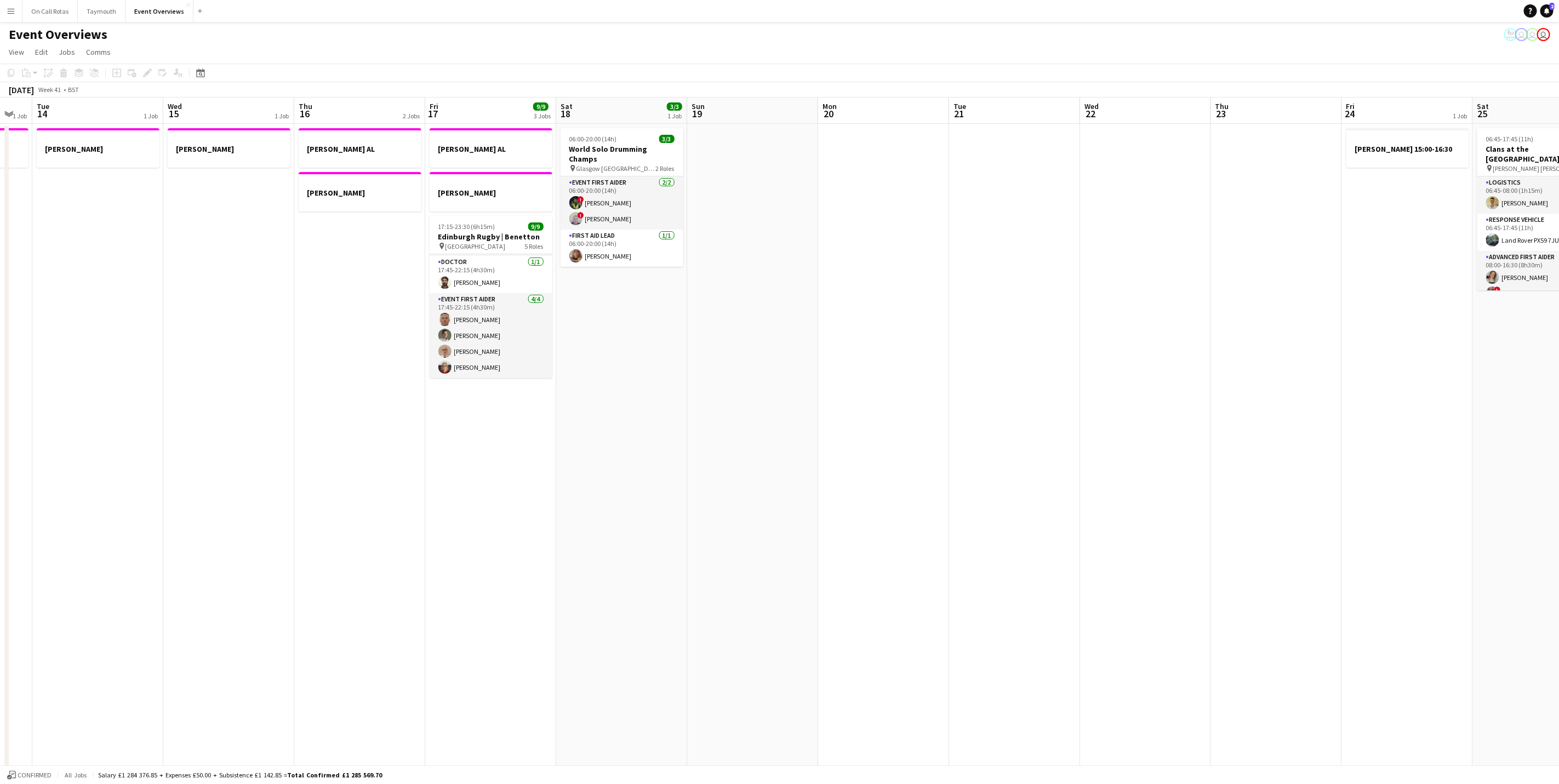
drag, startPoint x: 1368, startPoint y: 308, endPoint x: 689, endPoint y: 339, distance: 679.7
click at [689, 339] on app-calendar-viewport "Sat 11 Sun 12 Mon 13 1 Job Tue 14 1 Job Wed 15 1 Job Thu 16 2 Jobs Fri 17 9/9 3…" at bounding box center [780, 518] width 1559 height 843
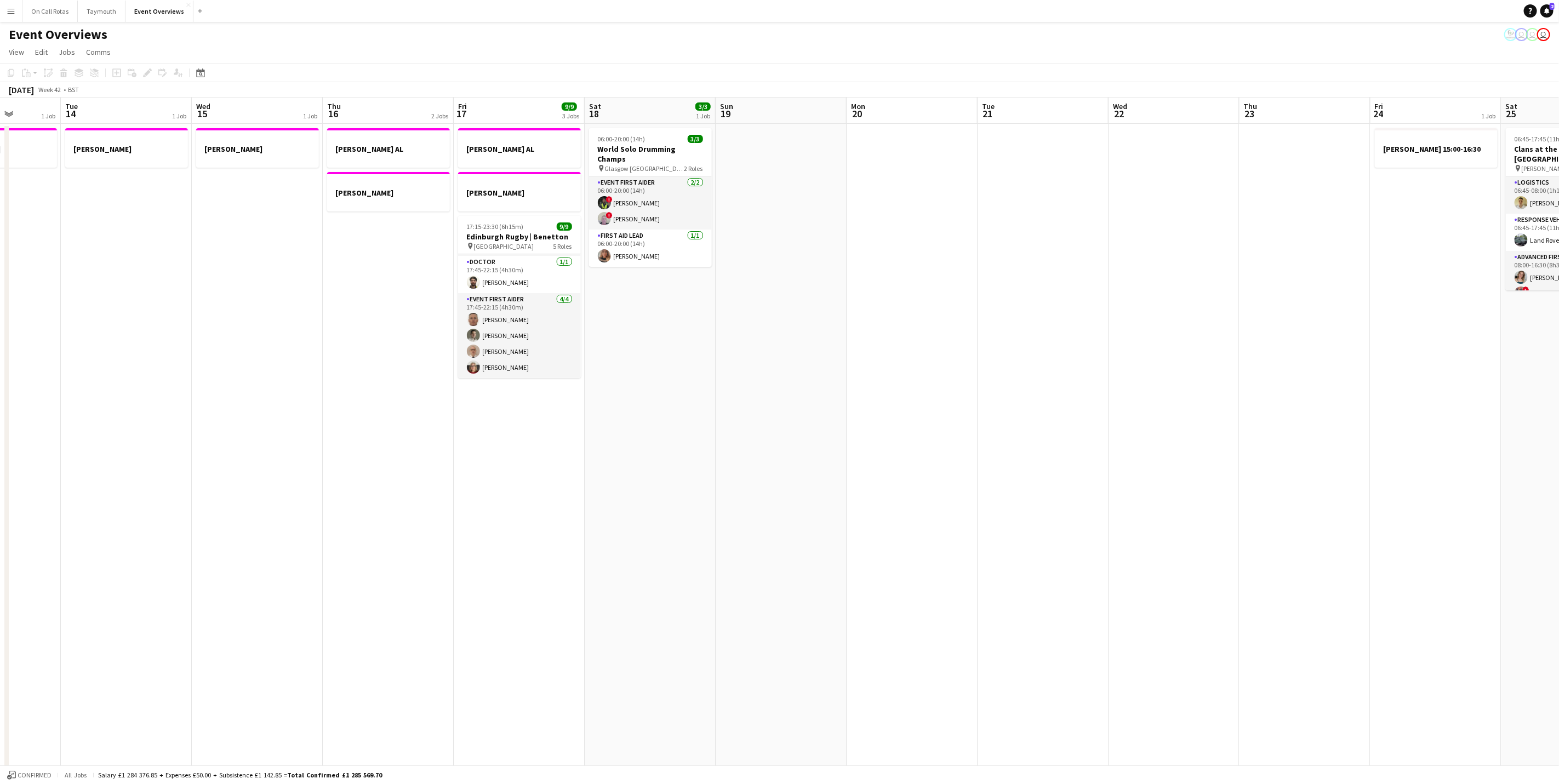
drag, startPoint x: 1003, startPoint y: 329, endPoint x: 246, endPoint y: 329, distance: 757.0
click at [246, 329] on app-calendar-viewport "Sat 11 Sun 12 Mon 13 1 Job Tue 14 1 Job Wed 15 1 Job Thu 16 2 Jobs Fri 17 9/9 3…" at bounding box center [780, 518] width 1559 height 843
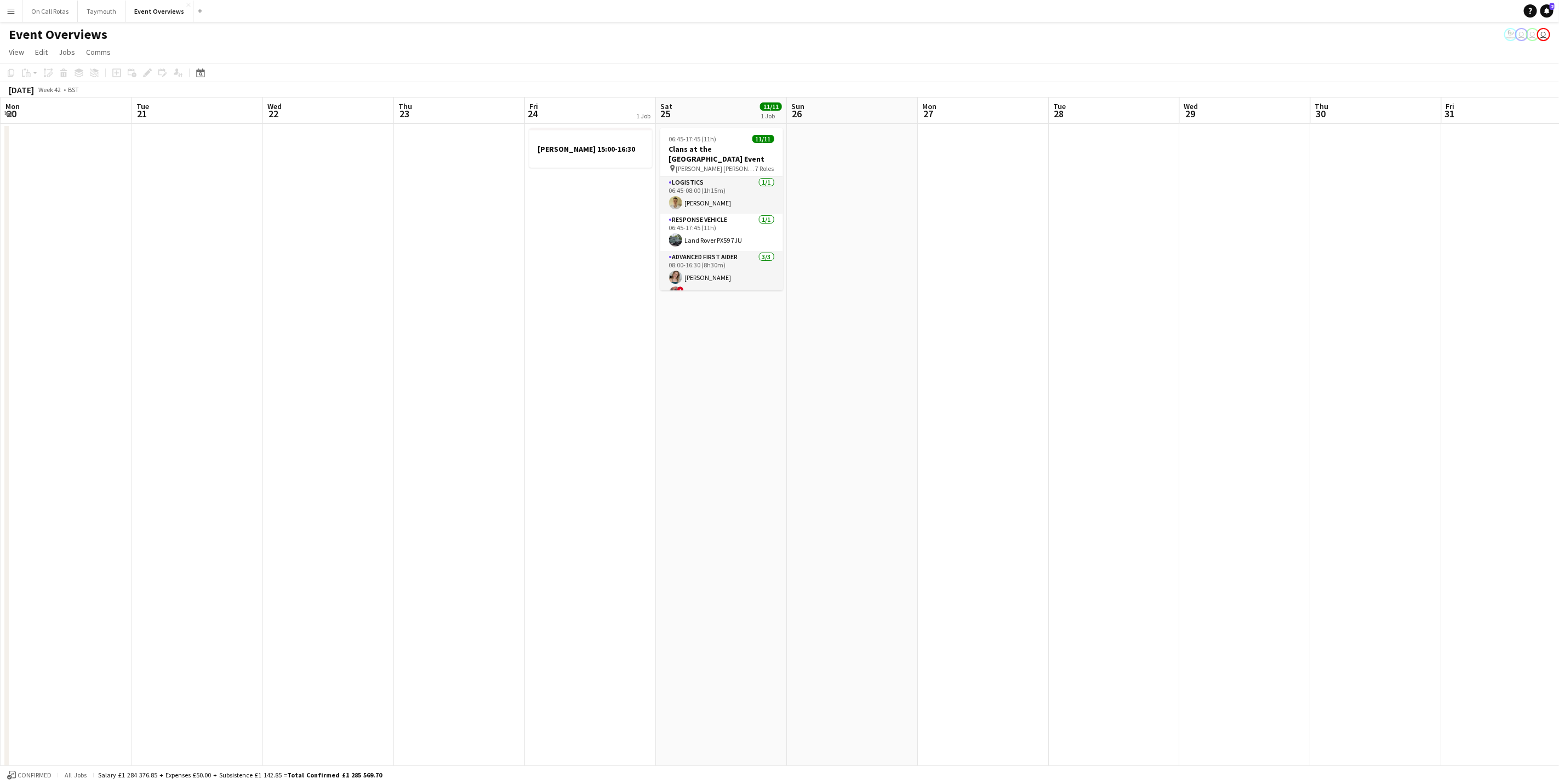
scroll to position [0, 405]
drag, startPoint x: 923, startPoint y: 308, endPoint x: 909, endPoint y: 308, distance: 14.0
click at [909, 308] on app-calendar-viewport "Fri 17 9/9 3 Jobs Sat 18 3/3 1 Job Sun 19 Mon 20 Tue 21 Wed 22 Thu 23 Fri 24 1 …" at bounding box center [780, 553] width 1559 height 911
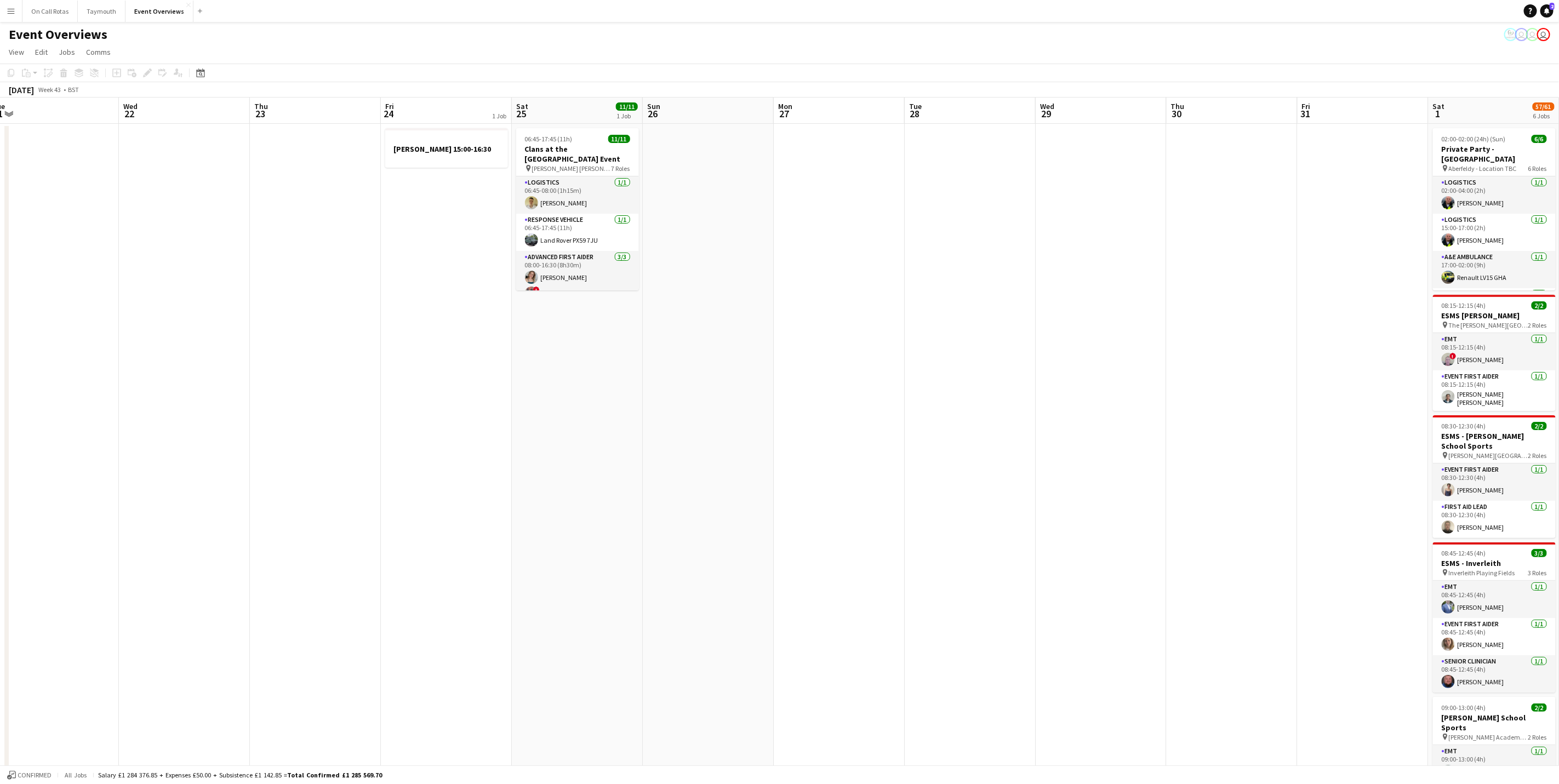
scroll to position [0, 376]
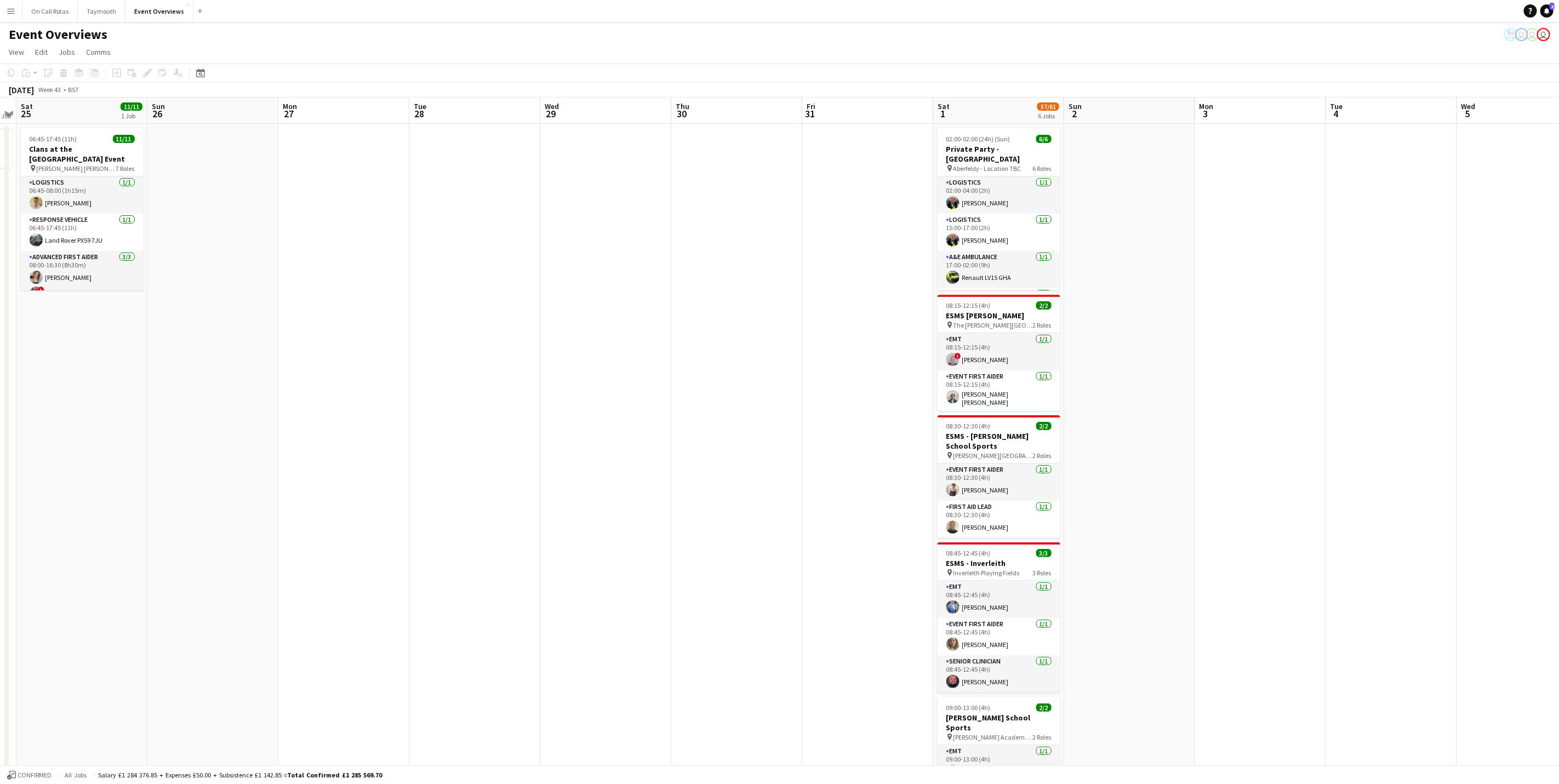
drag, startPoint x: 1212, startPoint y: 337, endPoint x: 756, endPoint y: 379, distance: 457.9
click at [756, 379] on app-calendar-viewport "Wed 22 Thu 23 Fri 24 1 Job Sat 25 11/11 1 Job Sun 26 Mon 27 Tue 28 Wed 29 Thu 3…" at bounding box center [780, 553] width 1559 height 911
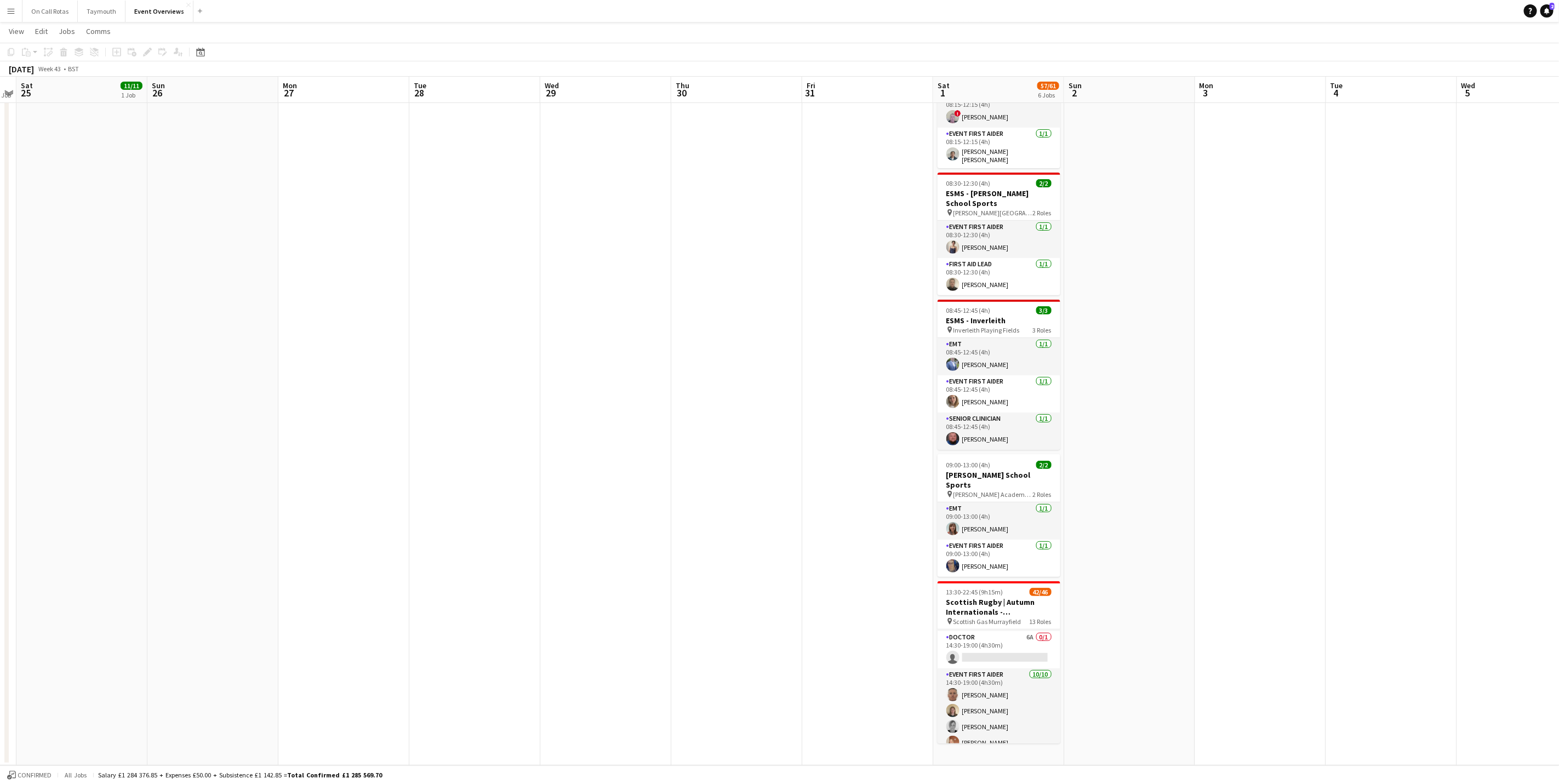
scroll to position [902, 0]
drag, startPoint x: 485, startPoint y: 460, endPoint x: 1102, endPoint y: 274, distance: 644.4
click at [1113, 274] on app-calendar-viewport "Wed 22 Thu 23 Fri 24 1 Job Sat 25 11/11 1 Job Sun 26 Mon 27 Tue 28 Wed 29 Thu 3…" at bounding box center [780, 284] width 1559 height 965
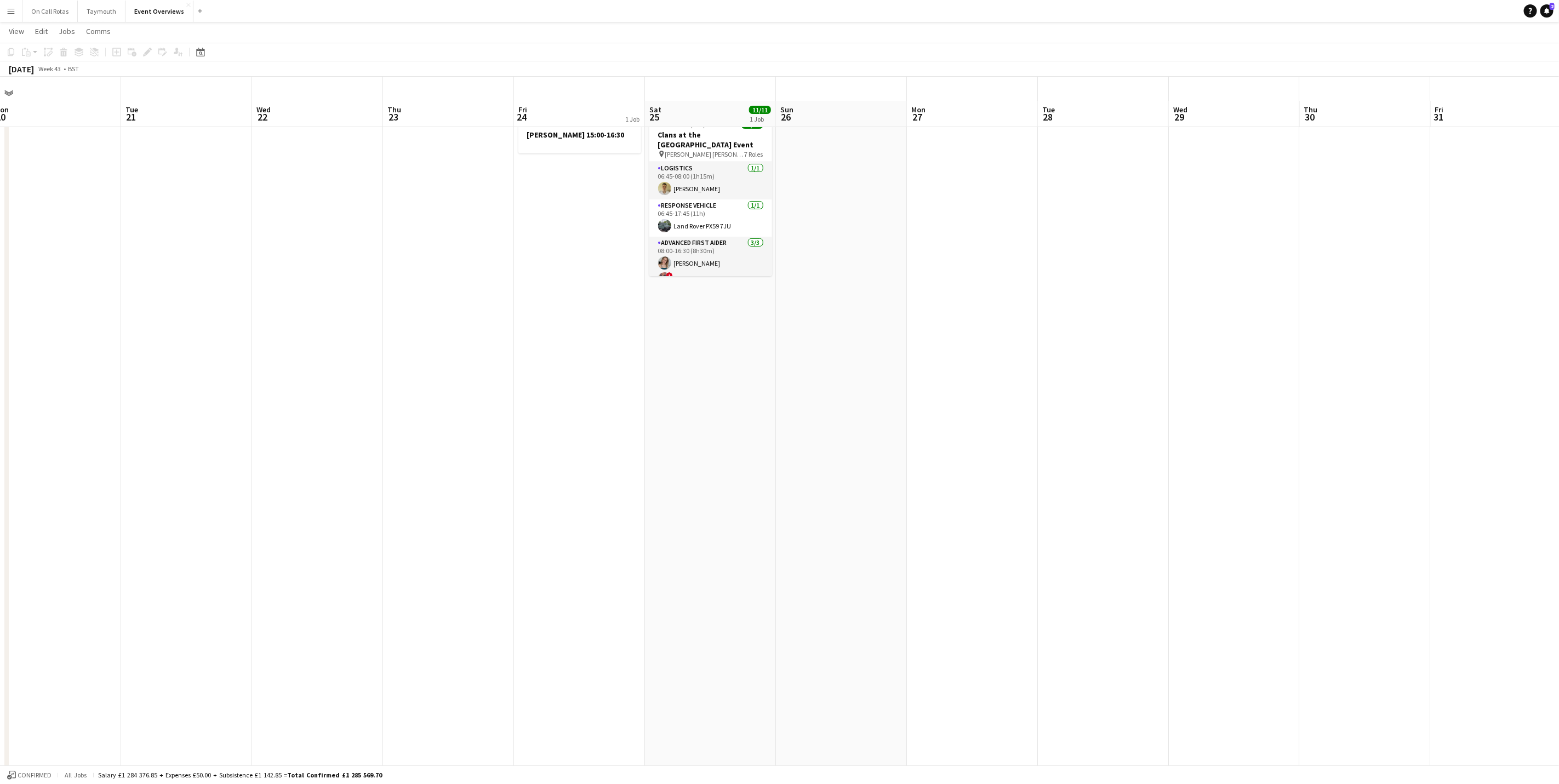
scroll to position [0, 0]
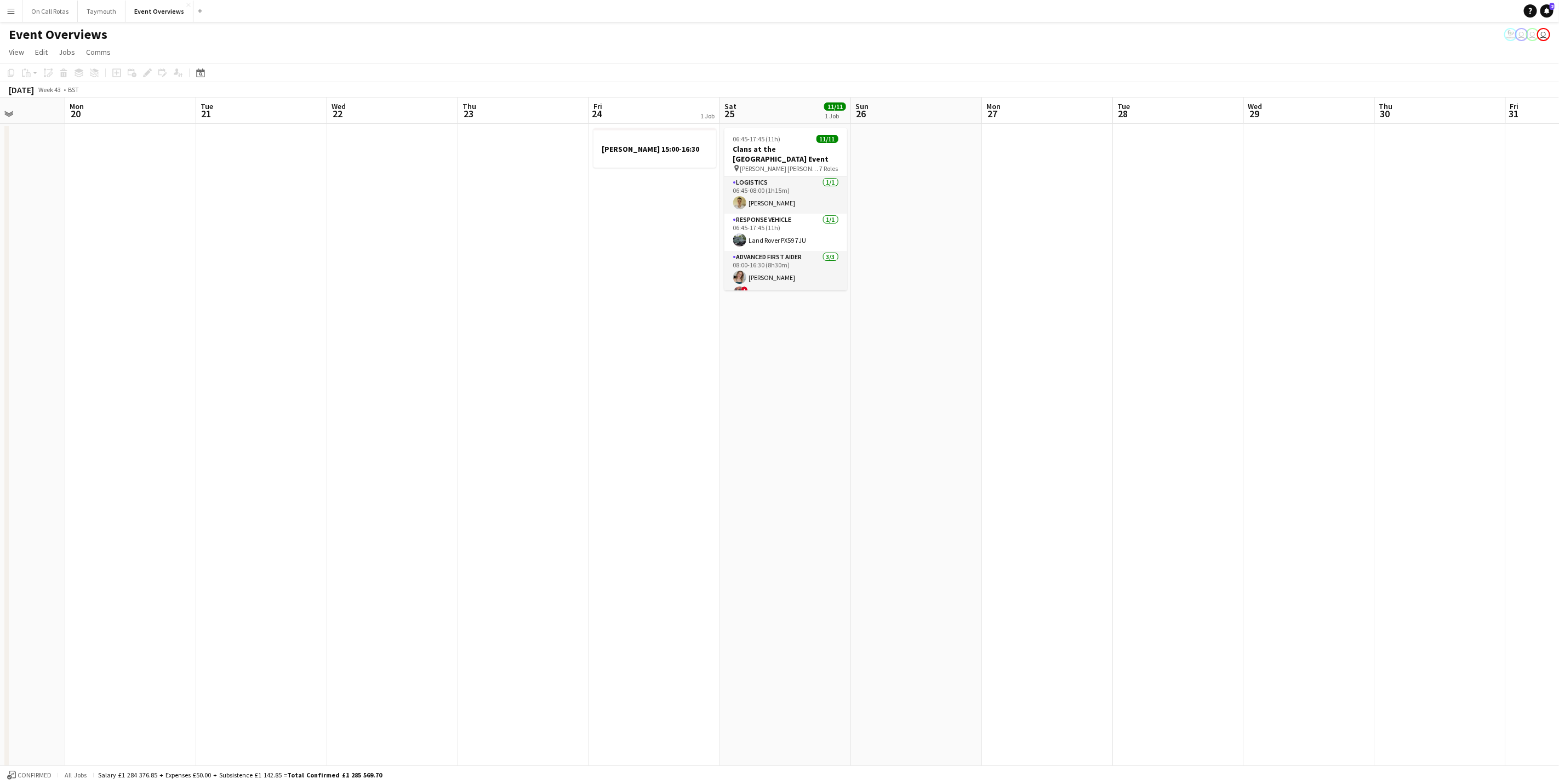
drag, startPoint x: 433, startPoint y: 489, endPoint x: 564, endPoint y: 346, distance: 193.9
click at [732, 347] on app-calendar-viewport "Fri 17 9/9 3 Jobs Sat 18 3/3 1 Job Sun 19 Mon 20 Tue 21 Wed 22 Thu 23 Fri 24 1 …" at bounding box center [780, 553] width 1559 height 911
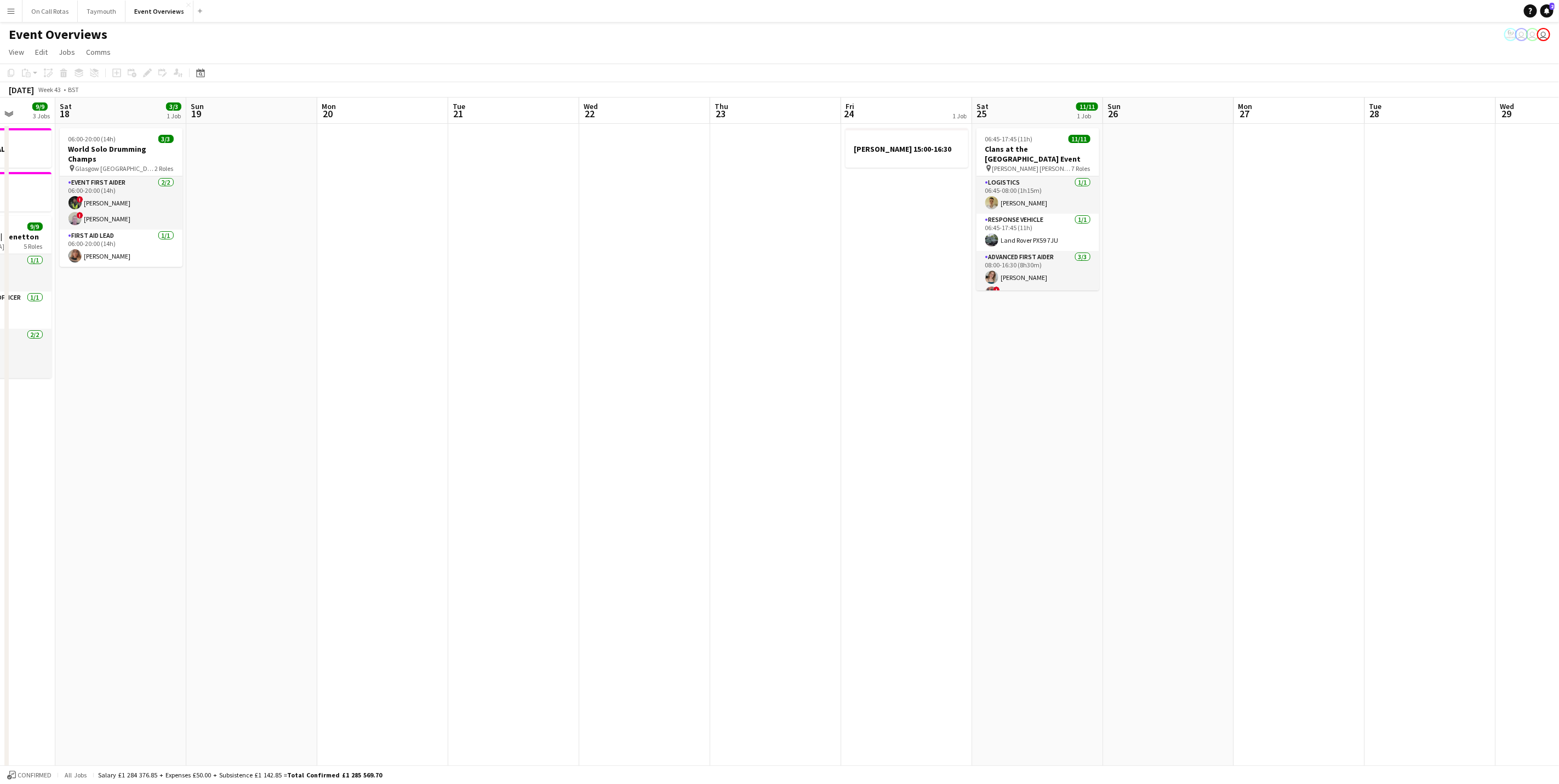
drag, startPoint x: 432, startPoint y: 346, endPoint x: 869, endPoint y: 319, distance: 437.8
click at [859, 319] on app-calendar-viewport "Wed 15 1 Job Thu 16 2 Jobs Fri 17 9/9 3 Jobs Sat 18 3/3 1 Job Sun 19 Mon 20 Tue…" at bounding box center [780, 553] width 1559 height 911
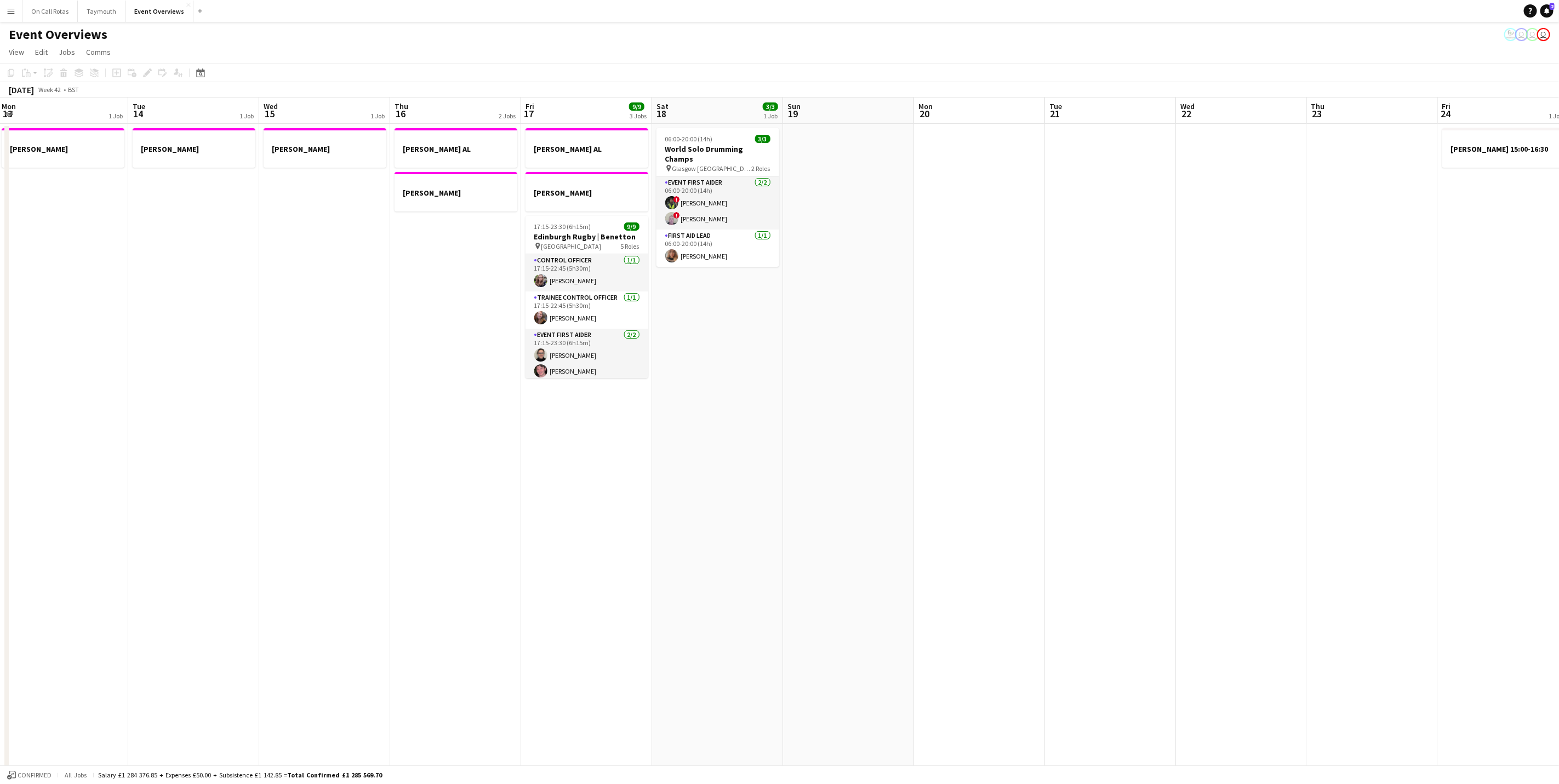
drag, startPoint x: 590, startPoint y: 382, endPoint x: 1089, endPoint y: 320, distance: 502.8
click at [1095, 316] on app-calendar-viewport "Sat 11 Sun 12 Mon 13 1 Job Tue 14 1 Job Wed 15 1 Job Thu 16 2 Jobs Fri 17 9/9 3…" at bounding box center [780, 553] width 1559 height 911
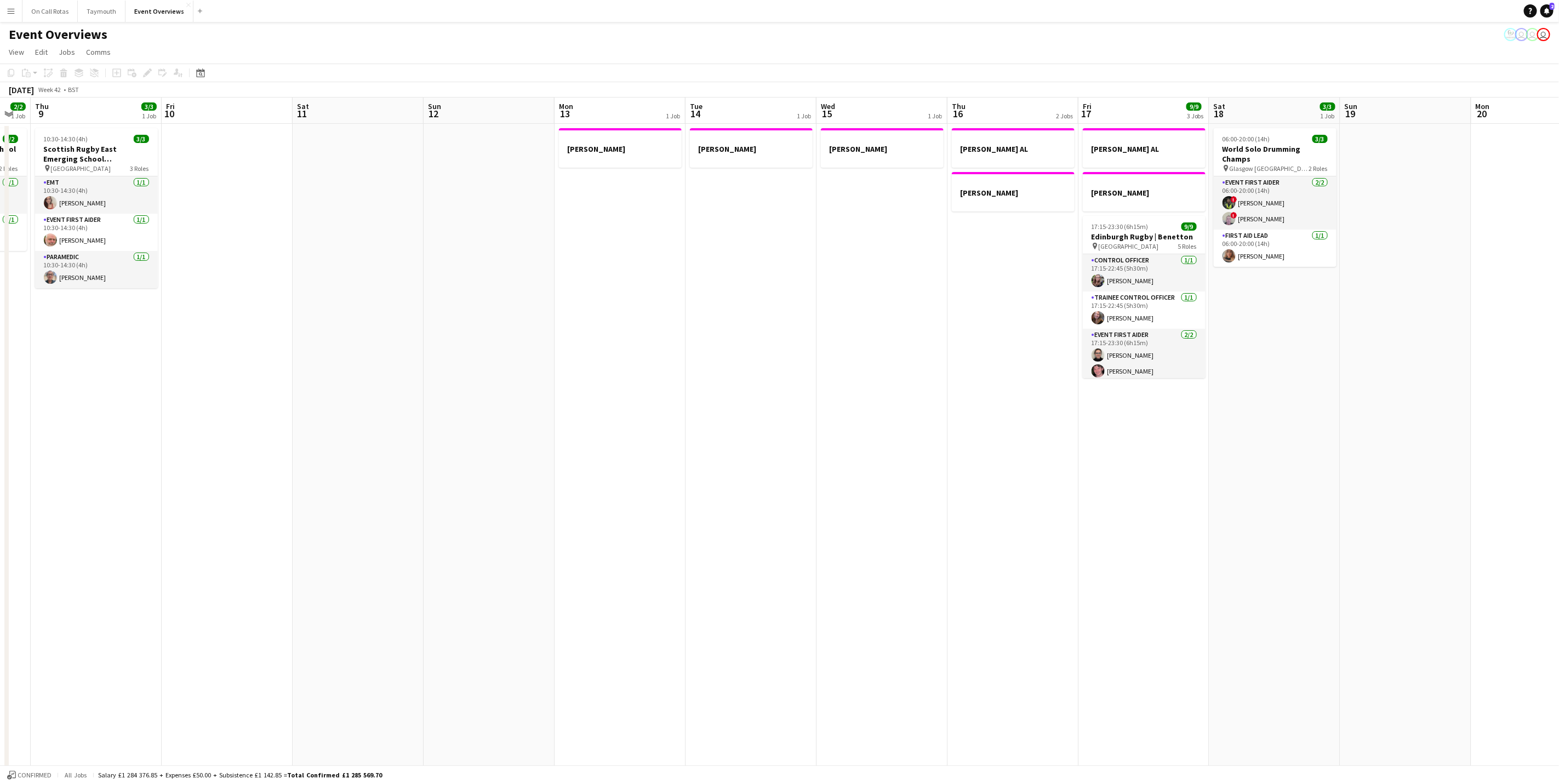
click at [1018, 437] on app-calendar-viewport "Mon 6 Tue 7 5/5 2 Jobs Wed 8 2/2 1 Job Thu 9 3/3 1 Job Fri 10 Sat 11 Sun 12 Mon…" at bounding box center [780, 553] width 1559 height 911
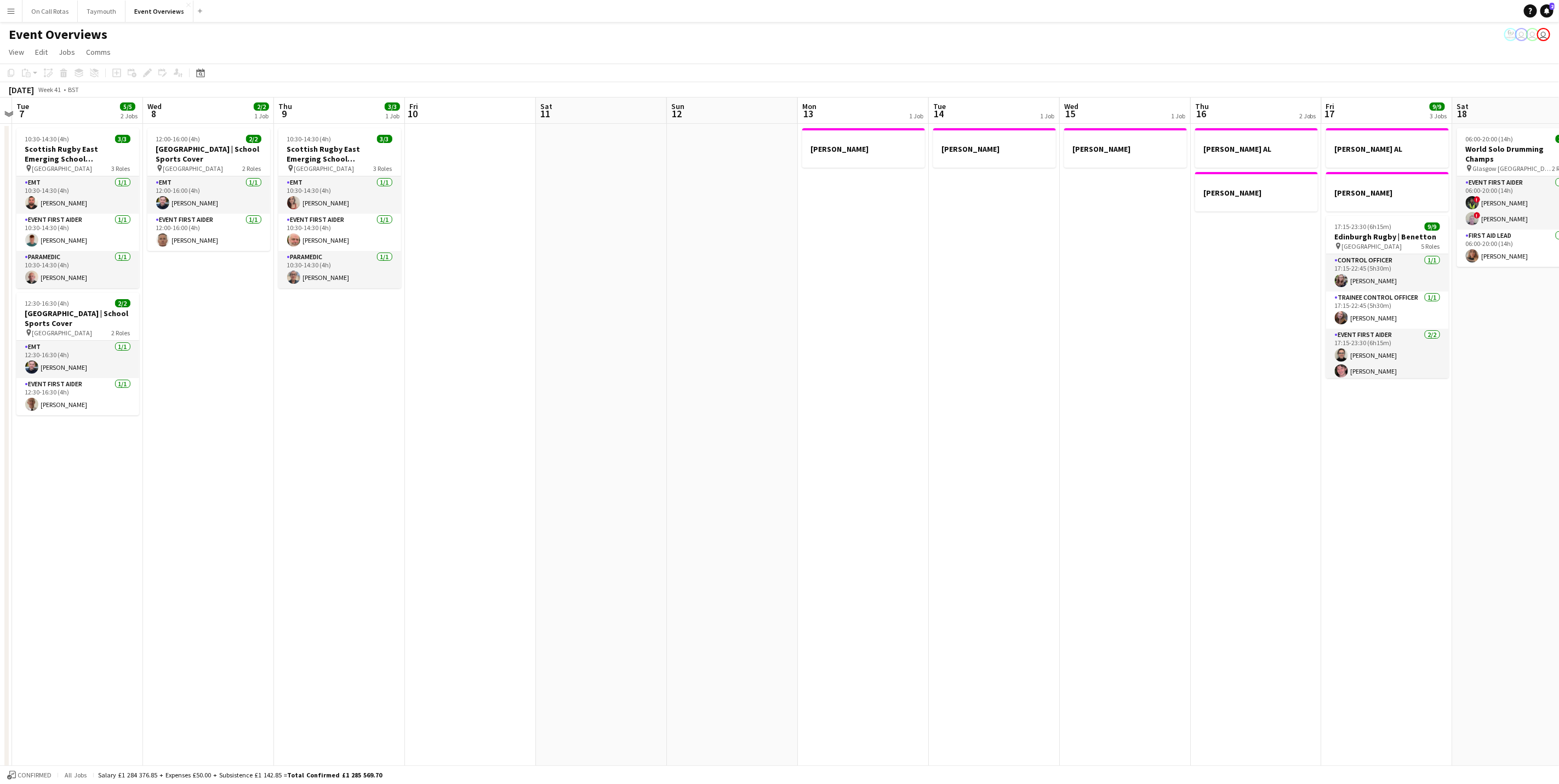
drag, startPoint x: 1111, startPoint y: 381, endPoint x: 899, endPoint y: 421, distance: 215.7
click at [1255, 343] on app-calendar-viewport "Sun 5 Mon 6 Tue 7 5/5 2 Jobs Wed 8 2/2 1 Job Thu 9 3/3 1 Job Fri 10 Sat 11 Sun …" at bounding box center [780, 553] width 1559 height 911
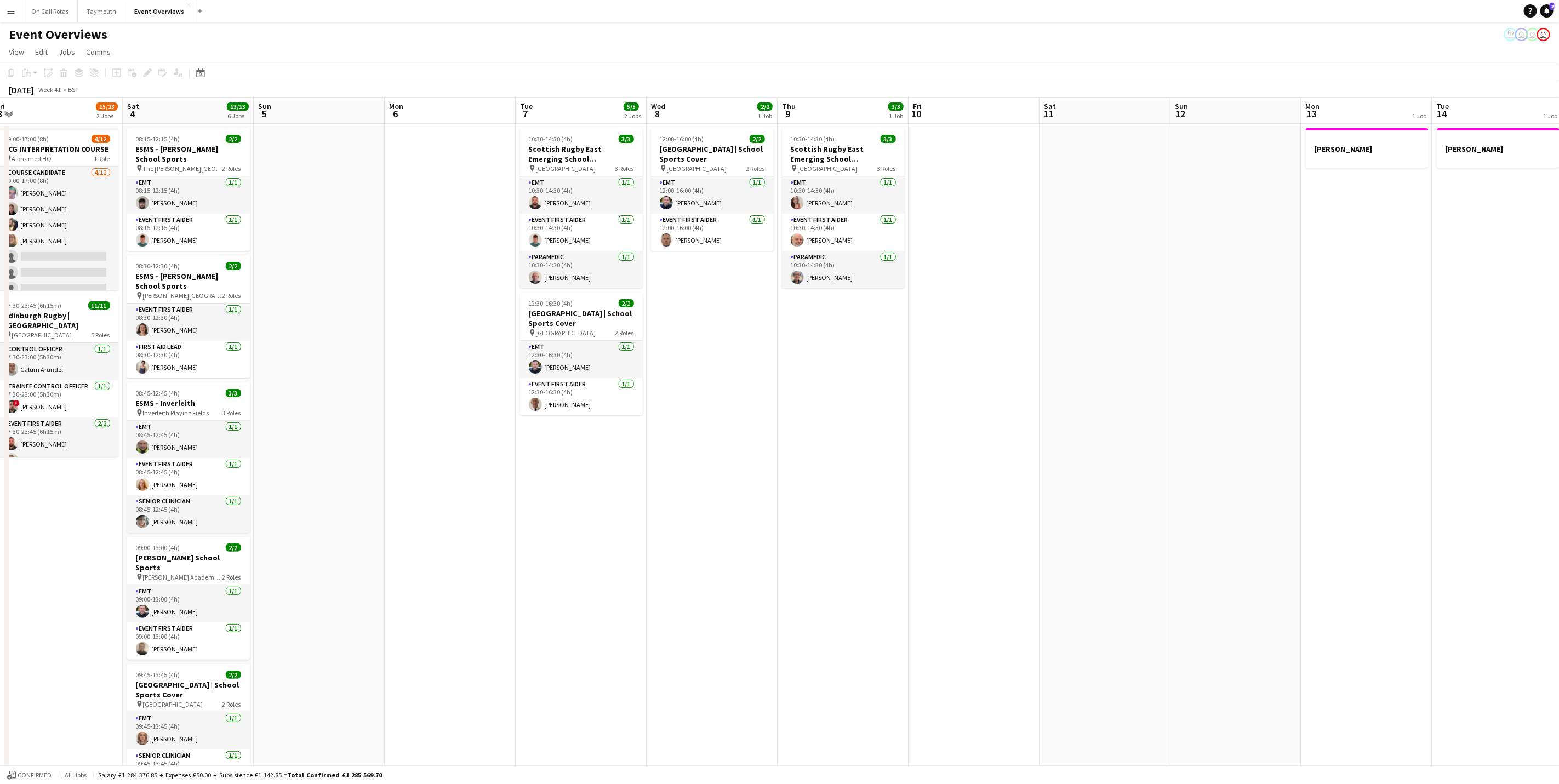
drag, startPoint x: 805, startPoint y: 431, endPoint x: 1105, endPoint y: 374, distance: 305.4
click at [1105, 374] on app-calendar-viewport "Wed 1 Thu 2 Fri 3 15/23 2 Jobs Sat 4 13/13 6 Jobs Sun 5 Mon 6 Tue 7 5/5 2 Jobs …" at bounding box center [780, 553] width 1559 height 911
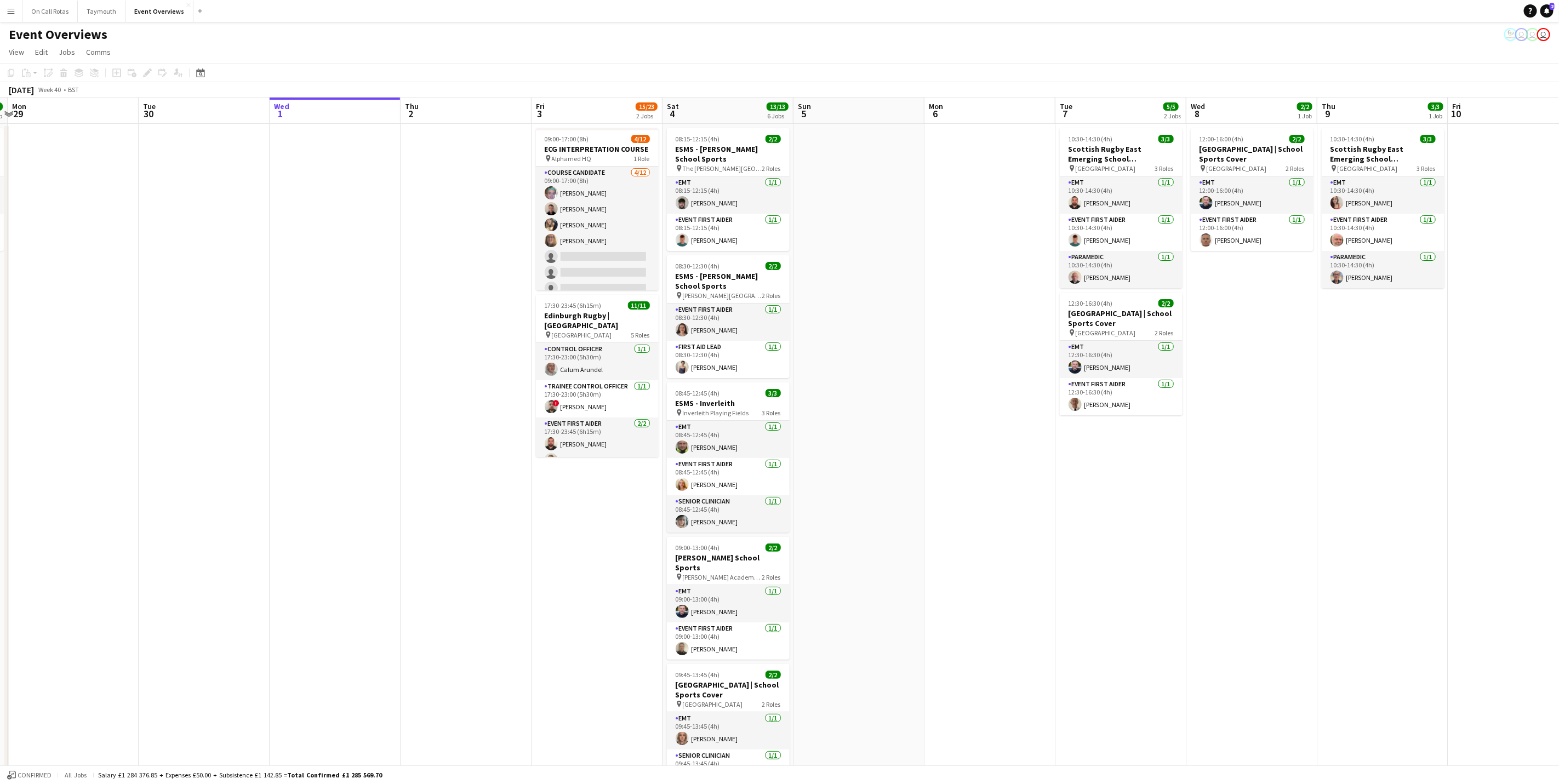
scroll to position [0, 375]
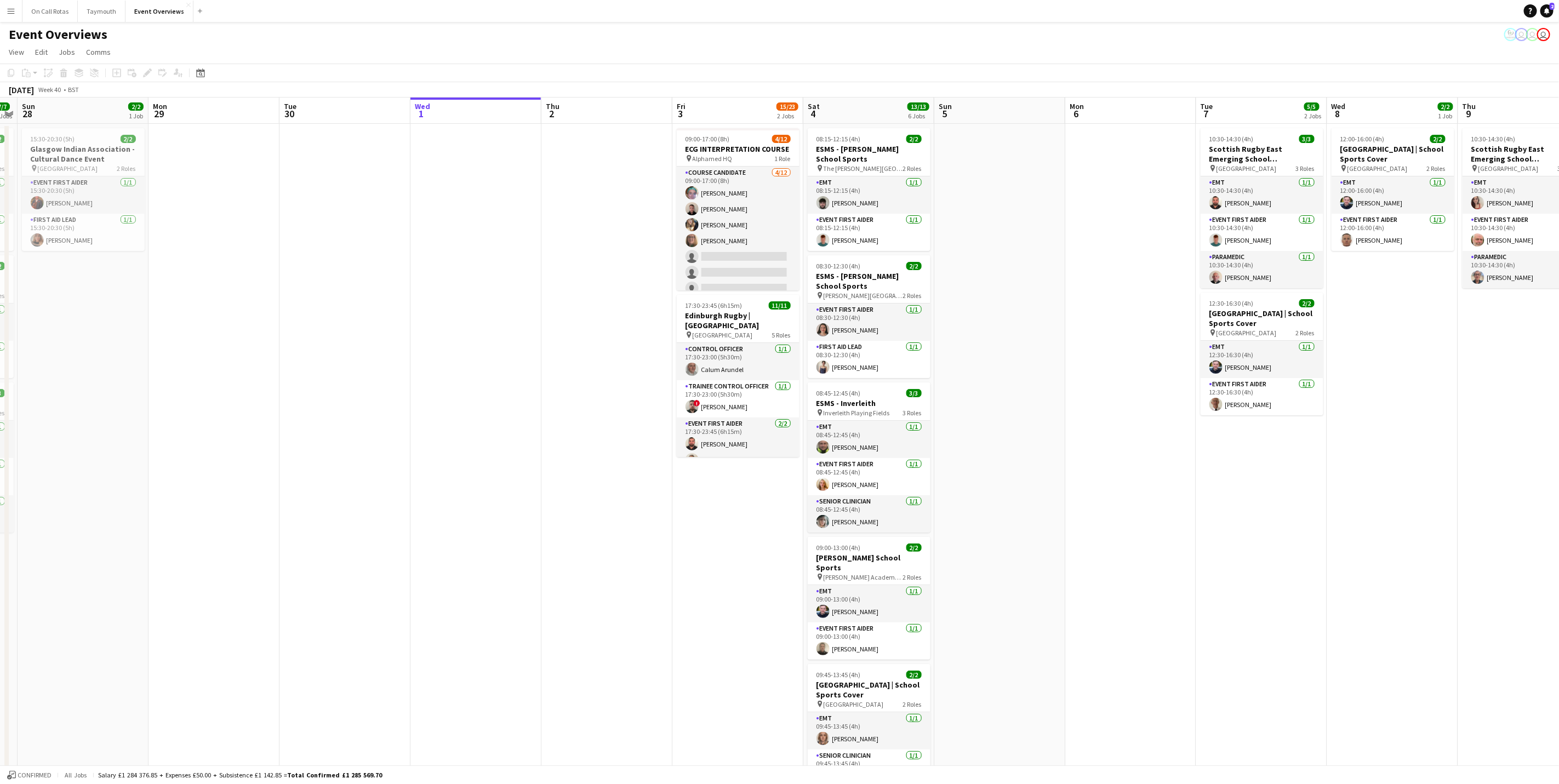
click at [608, 500] on app-calendar-viewport "Thu 25 Fri 26 Sat 27 7/7 3 Jobs Sun 28 2/2 1 Job Mon 29 Tue 30 Wed 1 Thu 2 Fri …" at bounding box center [780, 553] width 1559 height 911
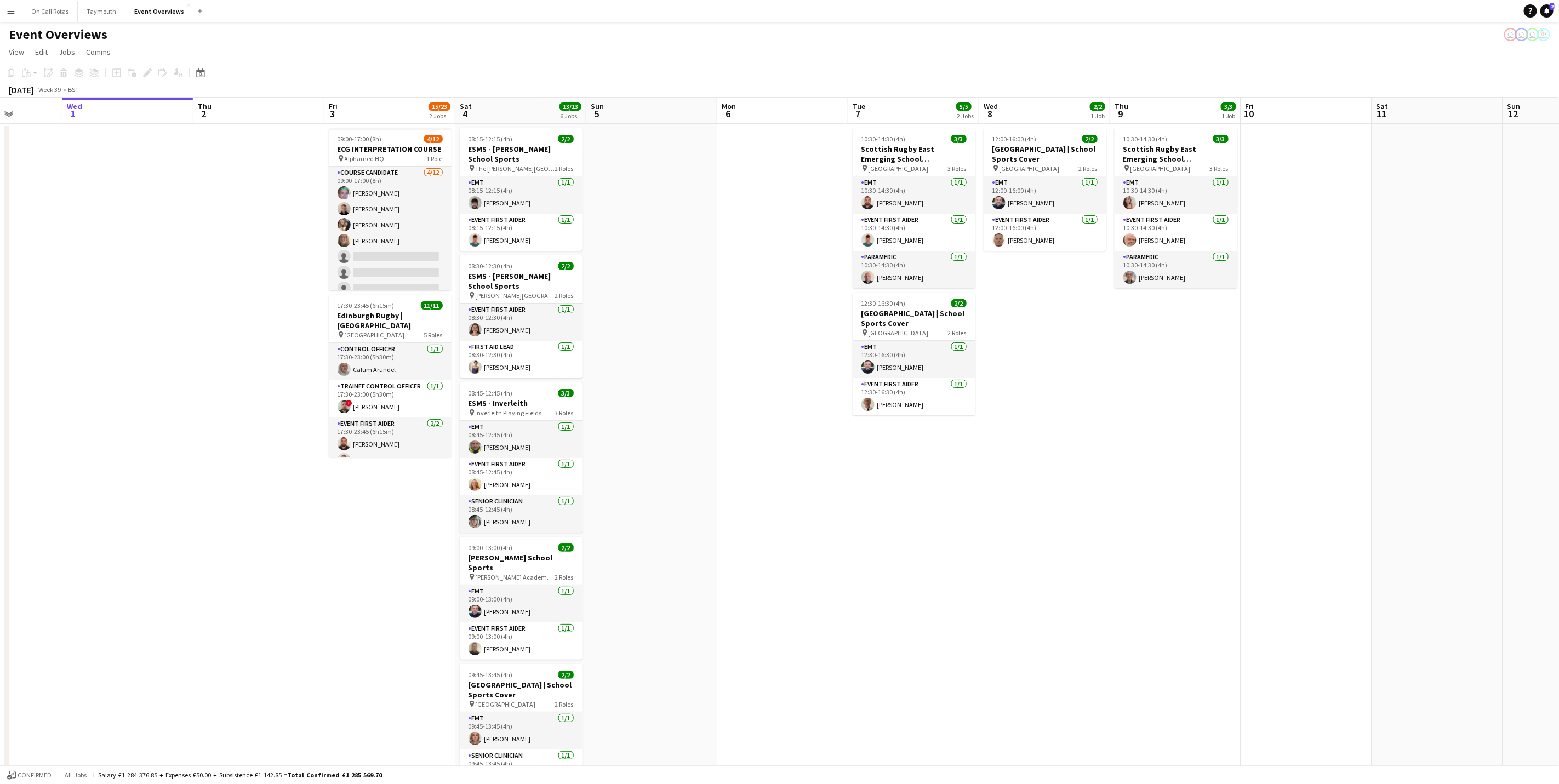
drag, startPoint x: 1025, startPoint y: 587, endPoint x: 689, endPoint y: 602, distance: 336.3
click at [689, 602] on app-calendar-viewport "Sun 28 2/2 1 Job Mon 29 Tue 30 Wed 1 Thu 2 Fri 3 15/23 2 Jobs Sat 4 13/13 6 Job…" at bounding box center [780, 518] width 1559 height 843
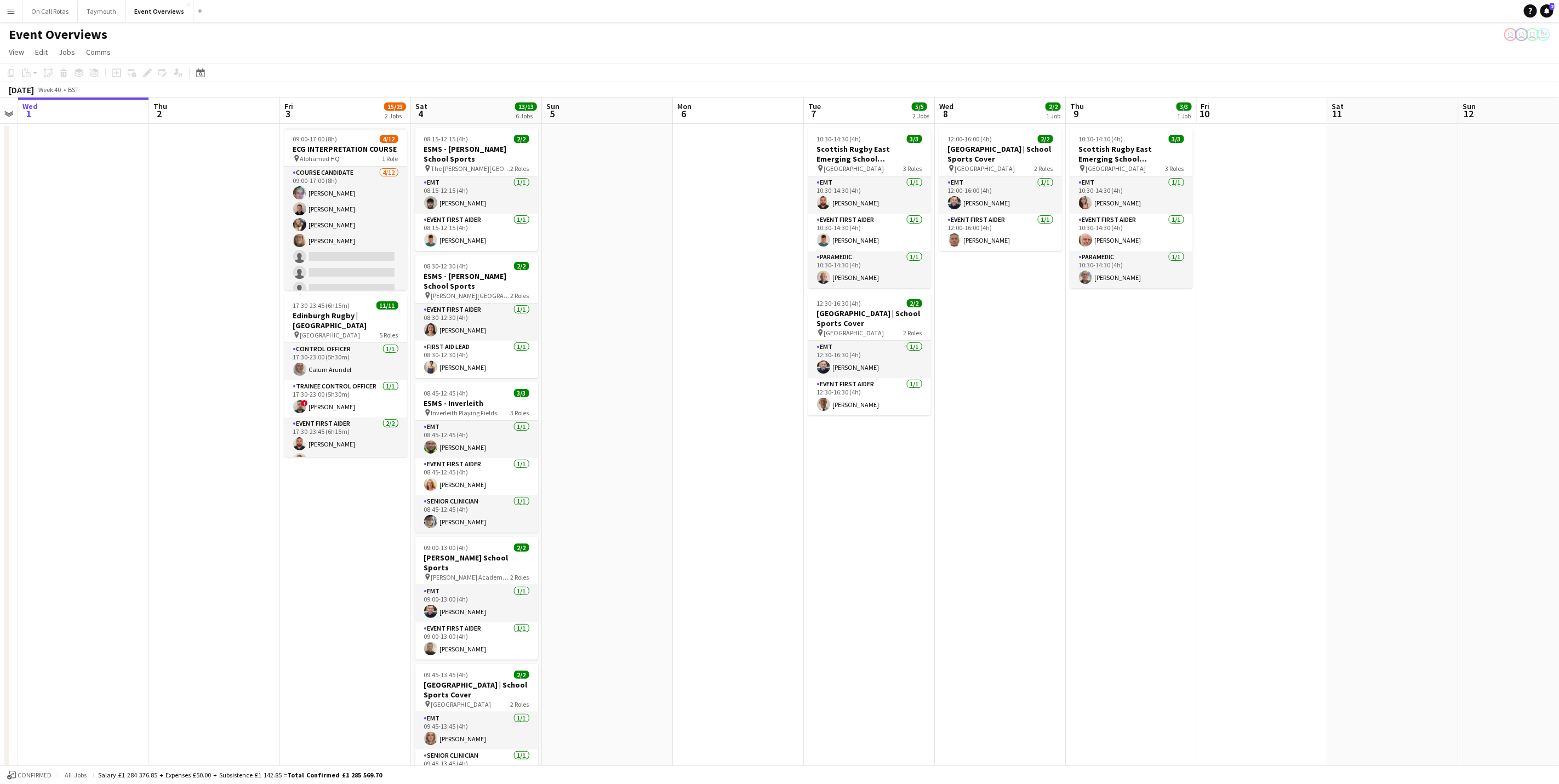
scroll to position [0, 410]
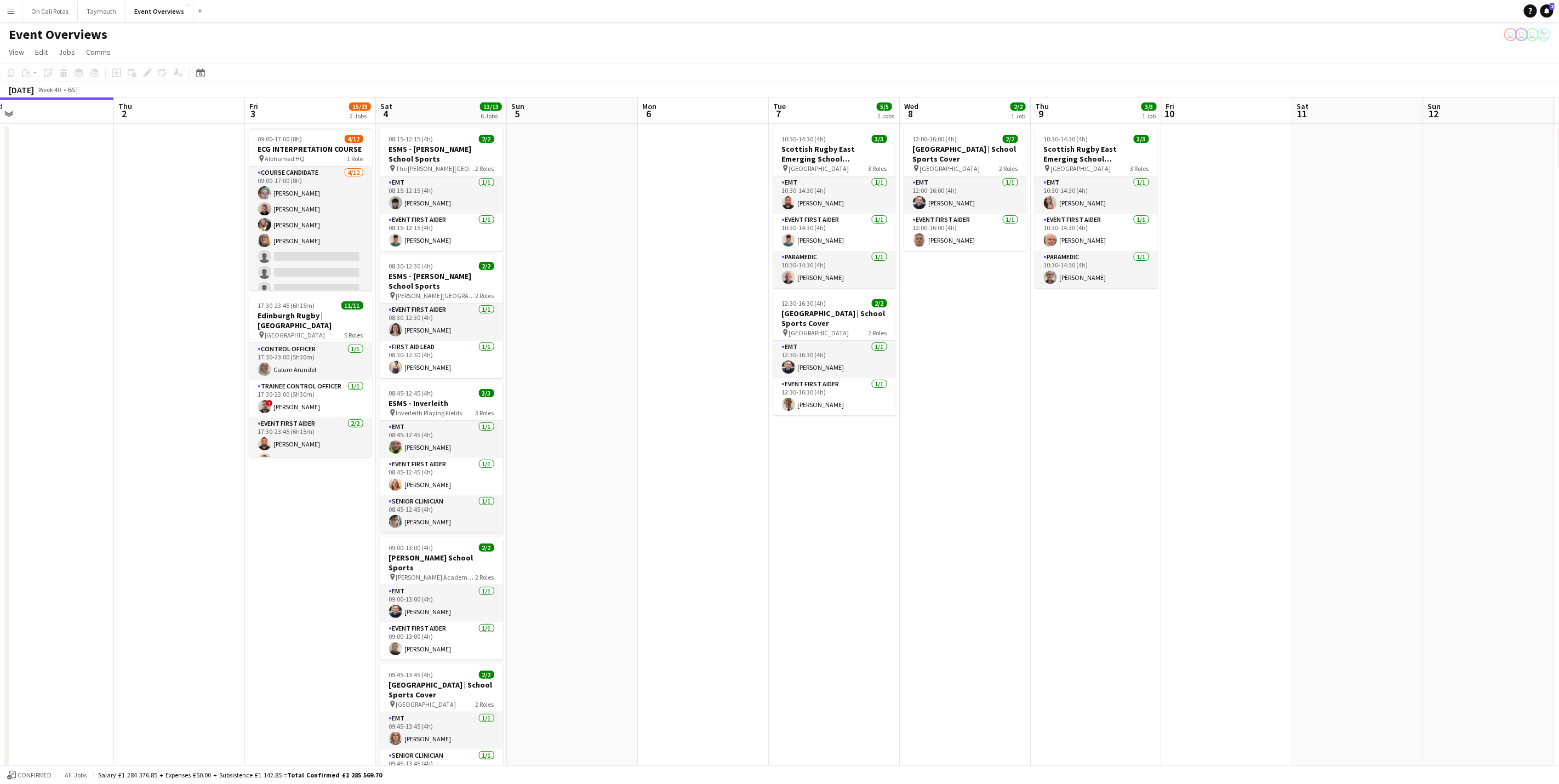
drag, startPoint x: 1266, startPoint y: 527, endPoint x: 663, endPoint y: 553, distance: 603.6
click at [663, 553] on app-calendar-viewport "Sun 28 2/2 1 Job Mon 29 Tue 30 Wed 1 Thu 2 Fri 3 15/23 2 Jobs Sat 4 13/13 6 Job…" at bounding box center [780, 518] width 1559 height 843
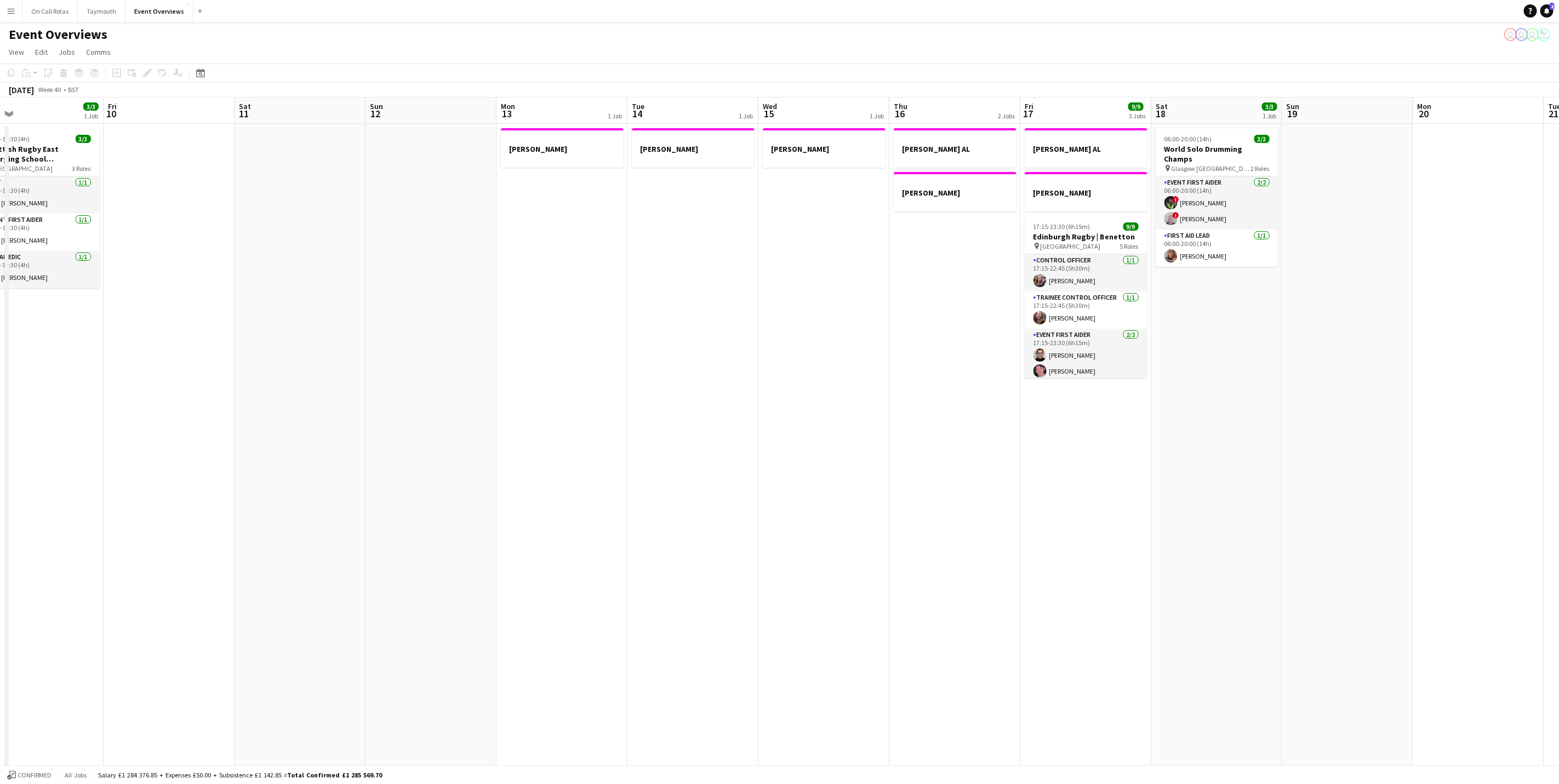
drag, startPoint x: 1249, startPoint y: 451, endPoint x: 624, endPoint y: 498, distance: 626.8
click at [624, 498] on app-calendar-viewport "Tue 7 5/5 2 Jobs Wed 8 2/2 1 Job Thu 9 3/3 1 Job Fri 10 Sat 11 Sun 12 Mon 13 1 …" at bounding box center [780, 518] width 1559 height 843
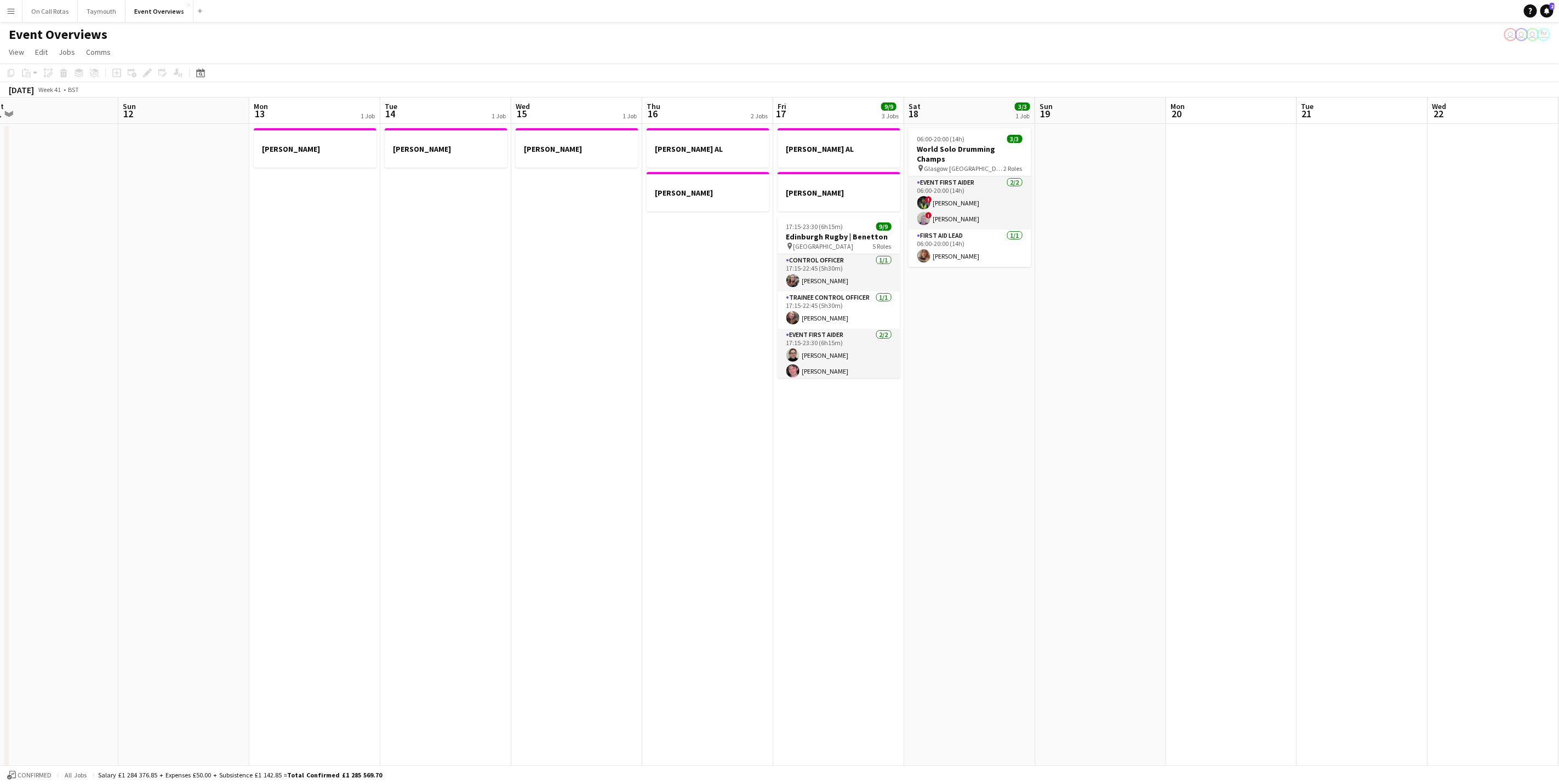
drag, startPoint x: 964, startPoint y: 431, endPoint x: 326, endPoint y: 500, distance: 641.7
click at [316, 499] on app-calendar-viewport "Thu 9 3/3 1 Job Fri 10 Sat 11 Sun 12 Mon 13 1 Job Tue 14 1 Job Wed 15 1 Job Thu…" at bounding box center [780, 518] width 1559 height 843
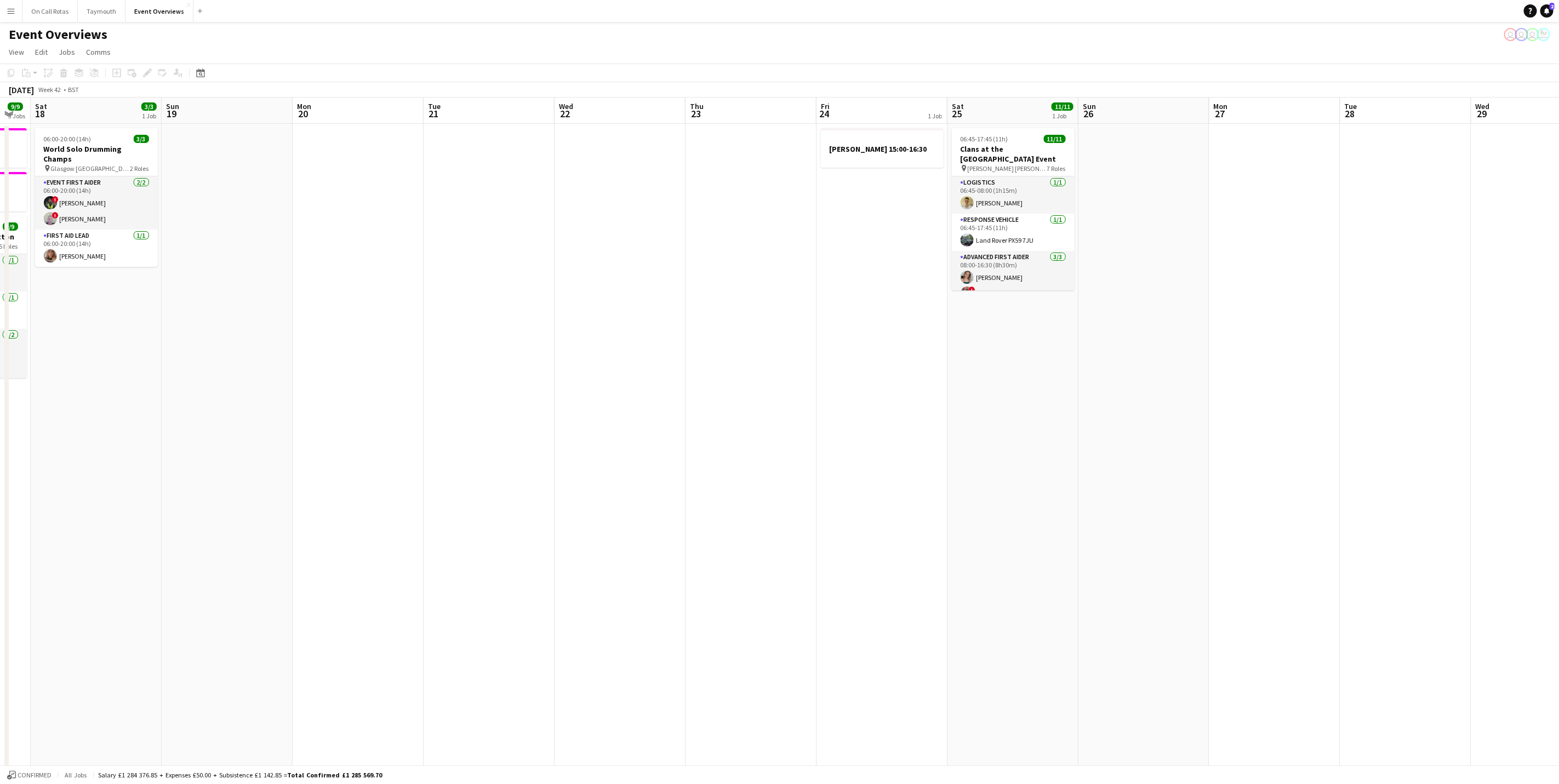
drag, startPoint x: 834, startPoint y: 498, endPoint x: 407, endPoint y: 514, distance: 427.3
click at [407, 514] on app-calendar-viewport "Wed 15 1 Job Thu 16 2 Jobs Fri 17 9/9 3 Jobs Sat 18 3/3 1 Job Sun 19 Mon 20 Tue…" at bounding box center [780, 518] width 1559 height 843
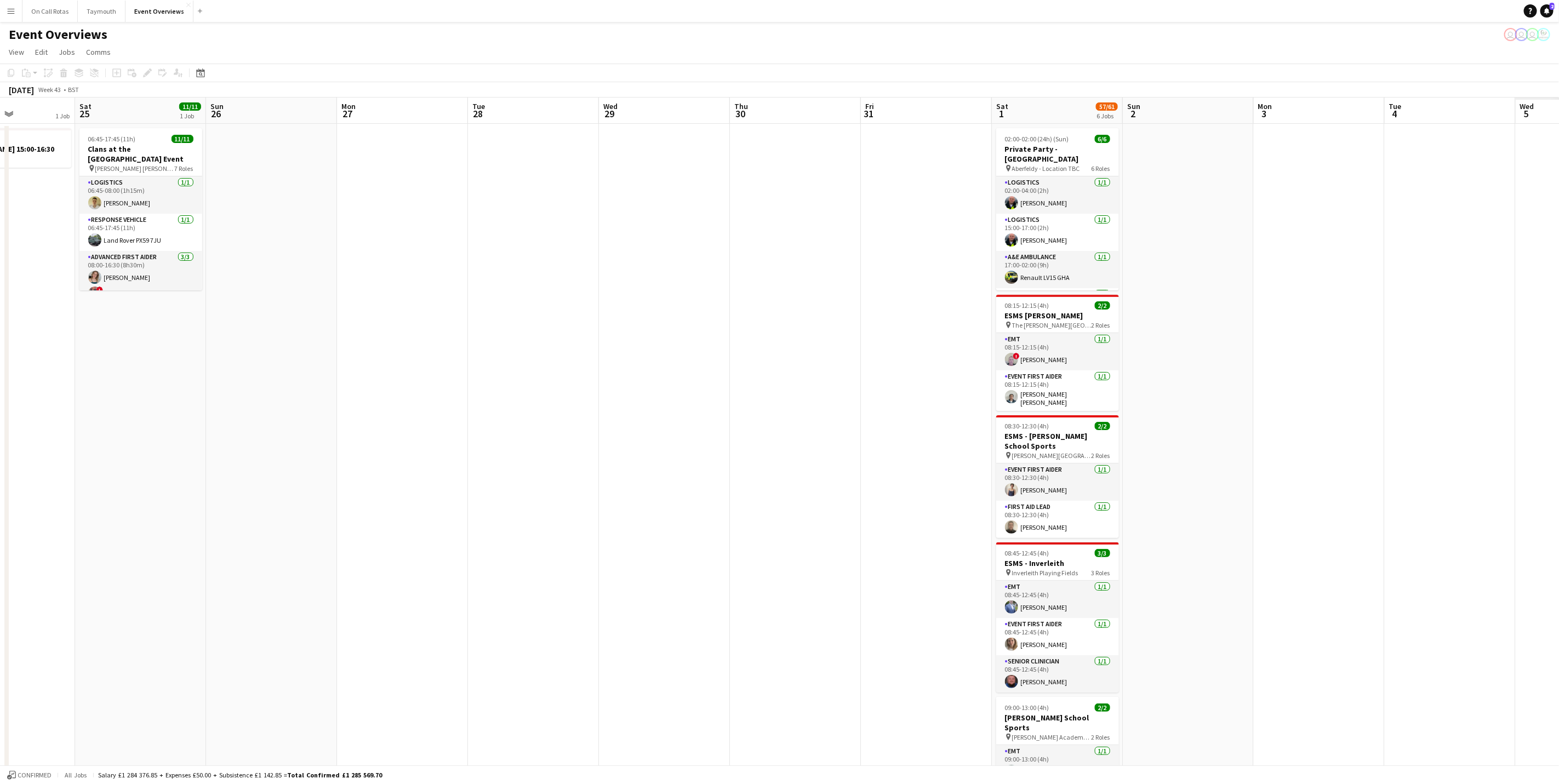
drag, startPoint x: 302, startPoint y: 512, endPoint x: 123, endPoint y: 512, distance: 179.0
click at [123, 512] on app-calendar-viewport "Wed 22 Thu 23 Fri 24 1 Job Sat 25 11/11 1 Job Sun 26 Mon 27 Tue 28 Wed 29 Thu 3…" at bounding box center [780, 553] width 1559 height 911
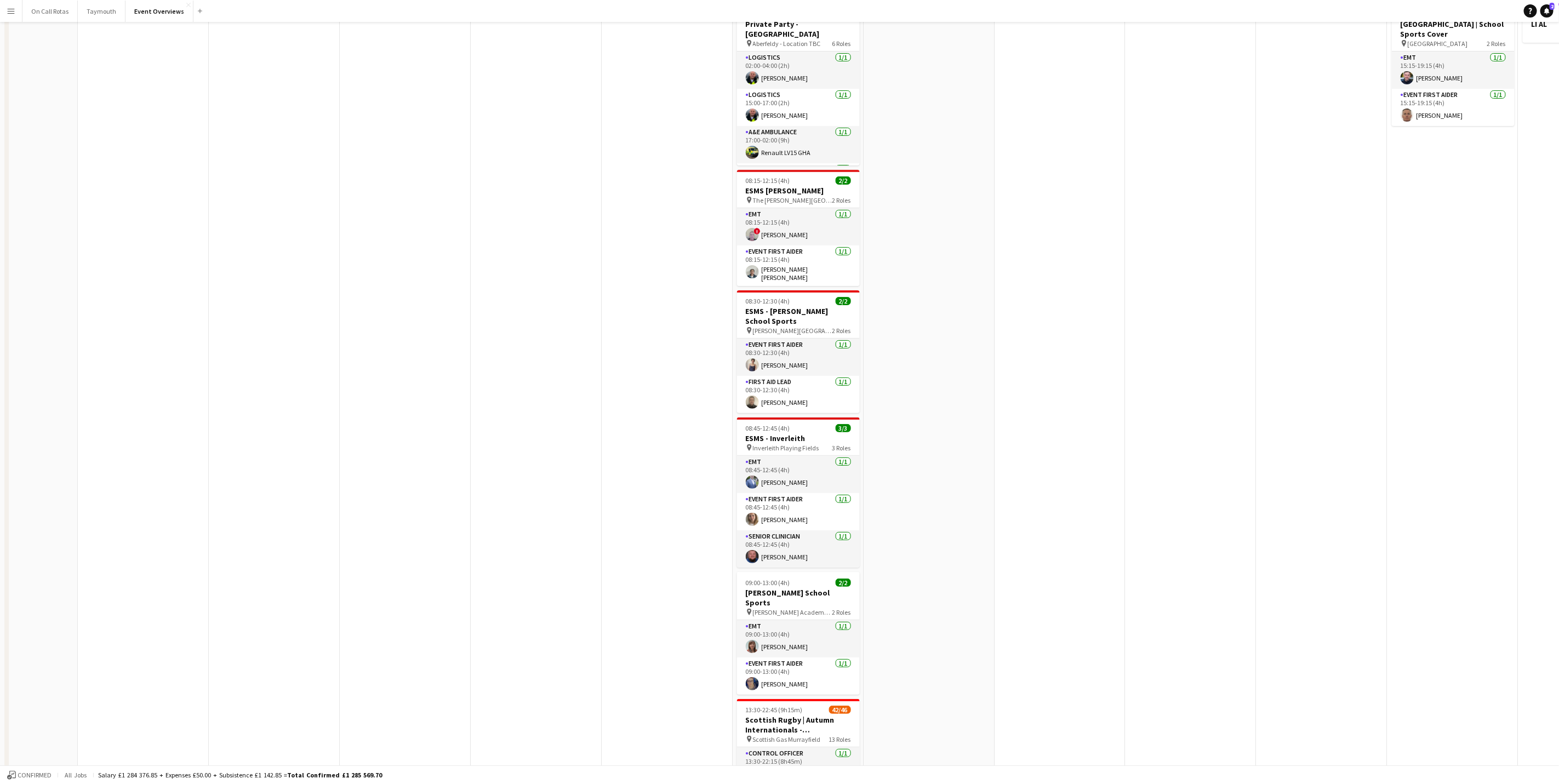
scroll to position [0, 0]
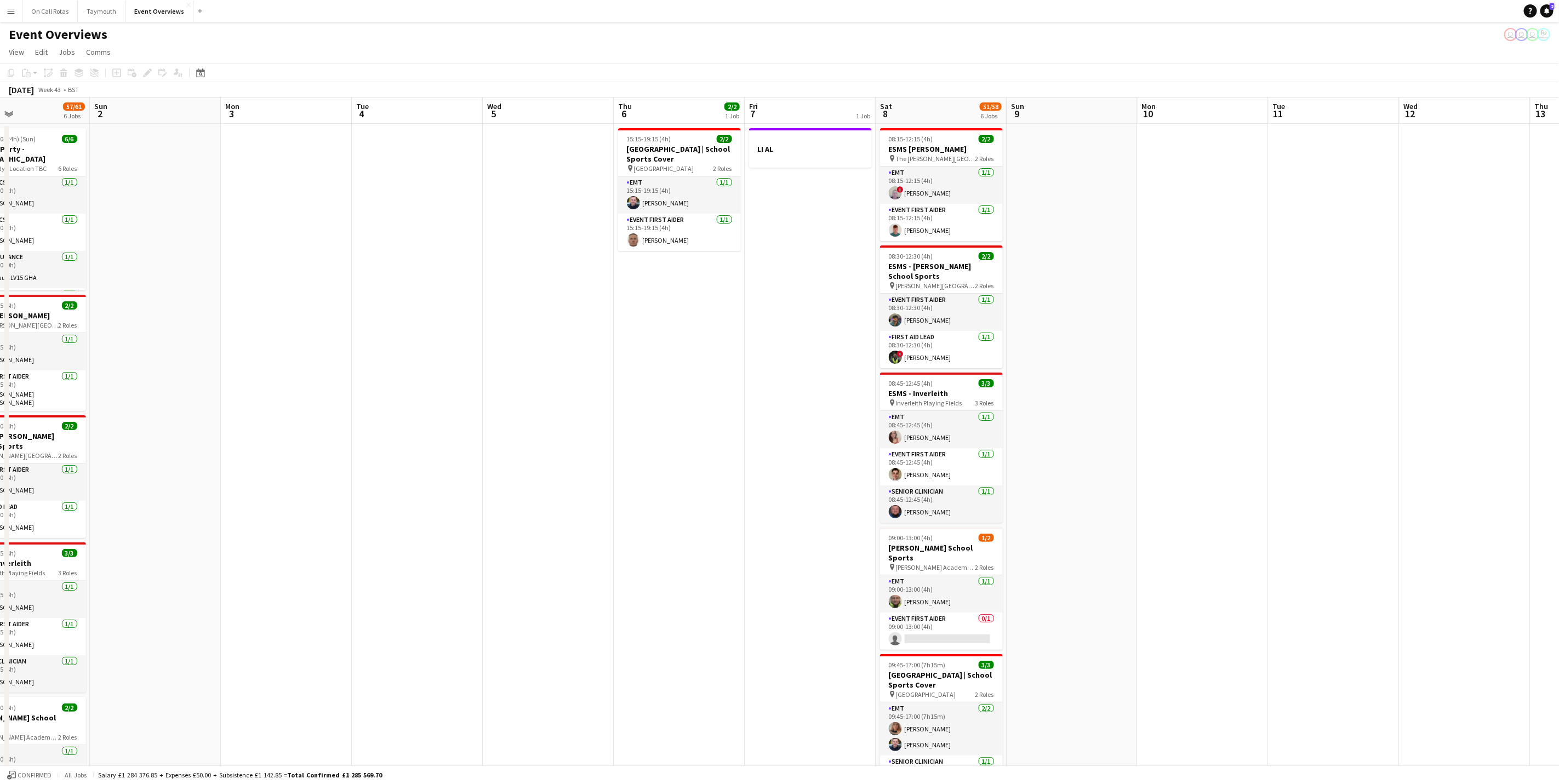
click at [242, 476] on app-calendar-viewport "Wed 29 Thu 30 Fri 31 Sat 1 57/61 6 Jobs Sun 2 Mon 3 Tue 4 Wed 5 Thu 6 2/2 1 Job…" at bounding box center [780, 553] width 1559 height 911
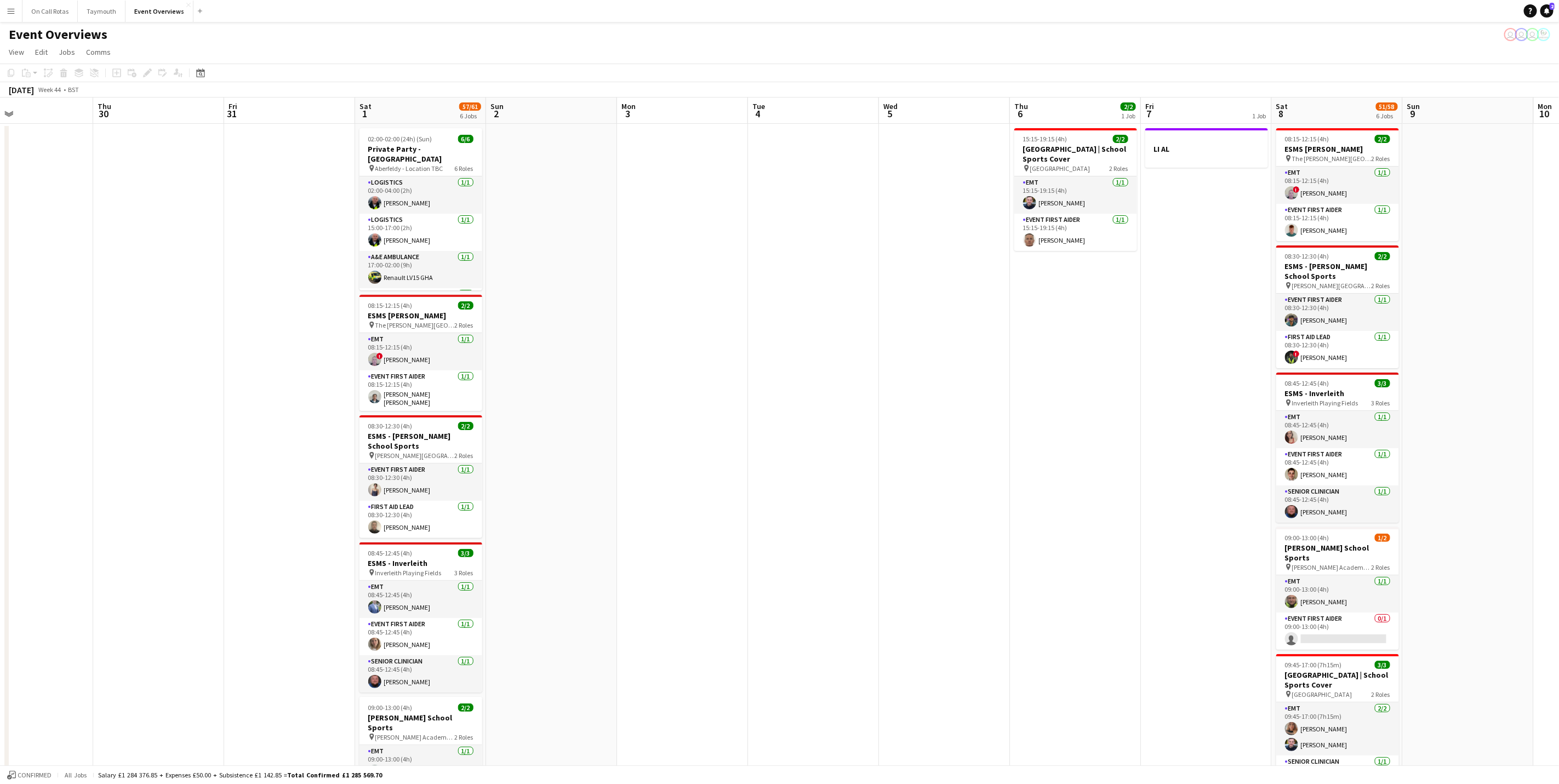
drag, startPoint x: 616, startPoint y: 417, endPoint x: 666, endPoint y: 411, distance: 50.4
click at [666, 411] on app-calendar-viewport "Mon 27 Tue 28 Wed 29 Thu 30 Fri 31 Sat 1 57/61 6 Jobs Sun 2 Mon 3 Tue 4 Wed 5 T…" at bounding box center [780, 553] width 1559 height 911
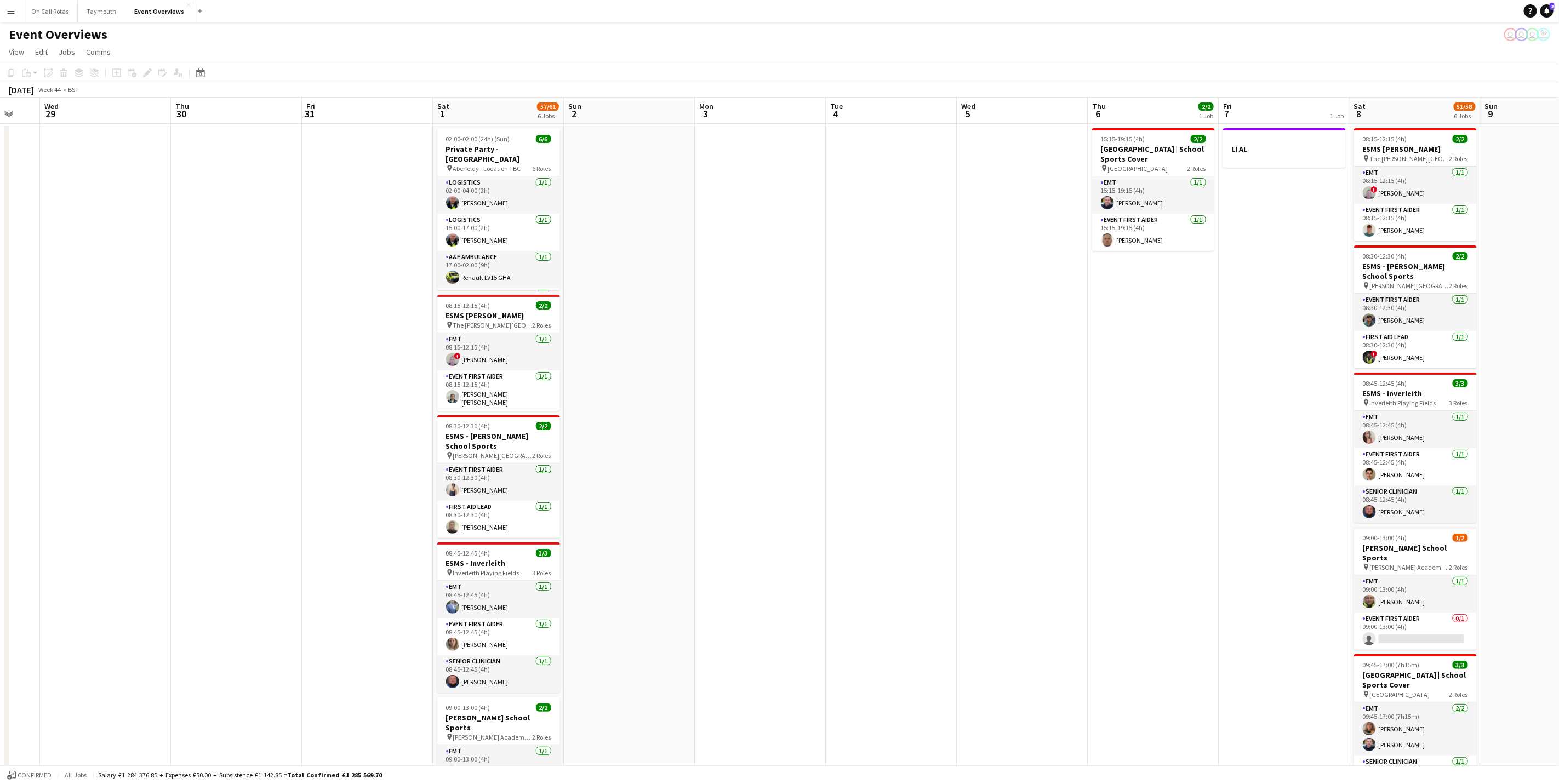
drag, startPoint x: 747, startPoint y: 423, endPoint x: 1305, endPoint y: 273, distance: 577.8
click at [1305, 273] on app-calendar-viewport "Mon 27 Tue 28 Wed 29 Thu 30 Fri 31 Sat 1 57/61 6 Jobs Sun 2 Mon 3 Tue 4 Wed 5 T…" at bounding box center [780, 553] width 1559 height 911
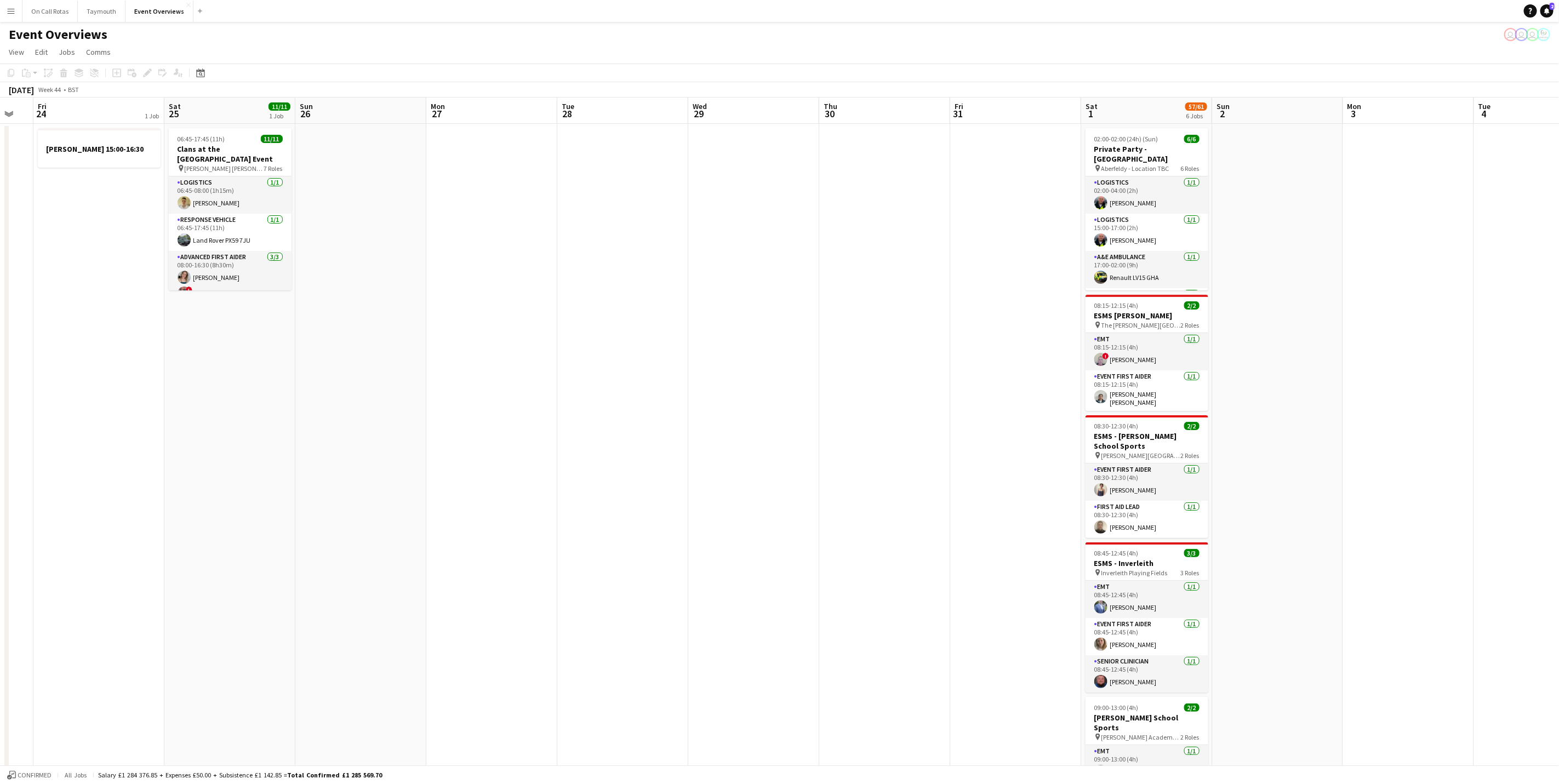
drag, startPoint x: 1149, startPoint y: 320, endPoint x: 1054, endPoint y: 357, distance: 102.0
click at [1177, 316] on app-calendar-viewport "Wed 22 Thu 23 Fri 24 1 Job Sat 25 11/11 1 Job Sun 26 Mon 27 Tue 28 Wed 29 Thu 3…" at bounding box center [780, 553] width 1559 height 911
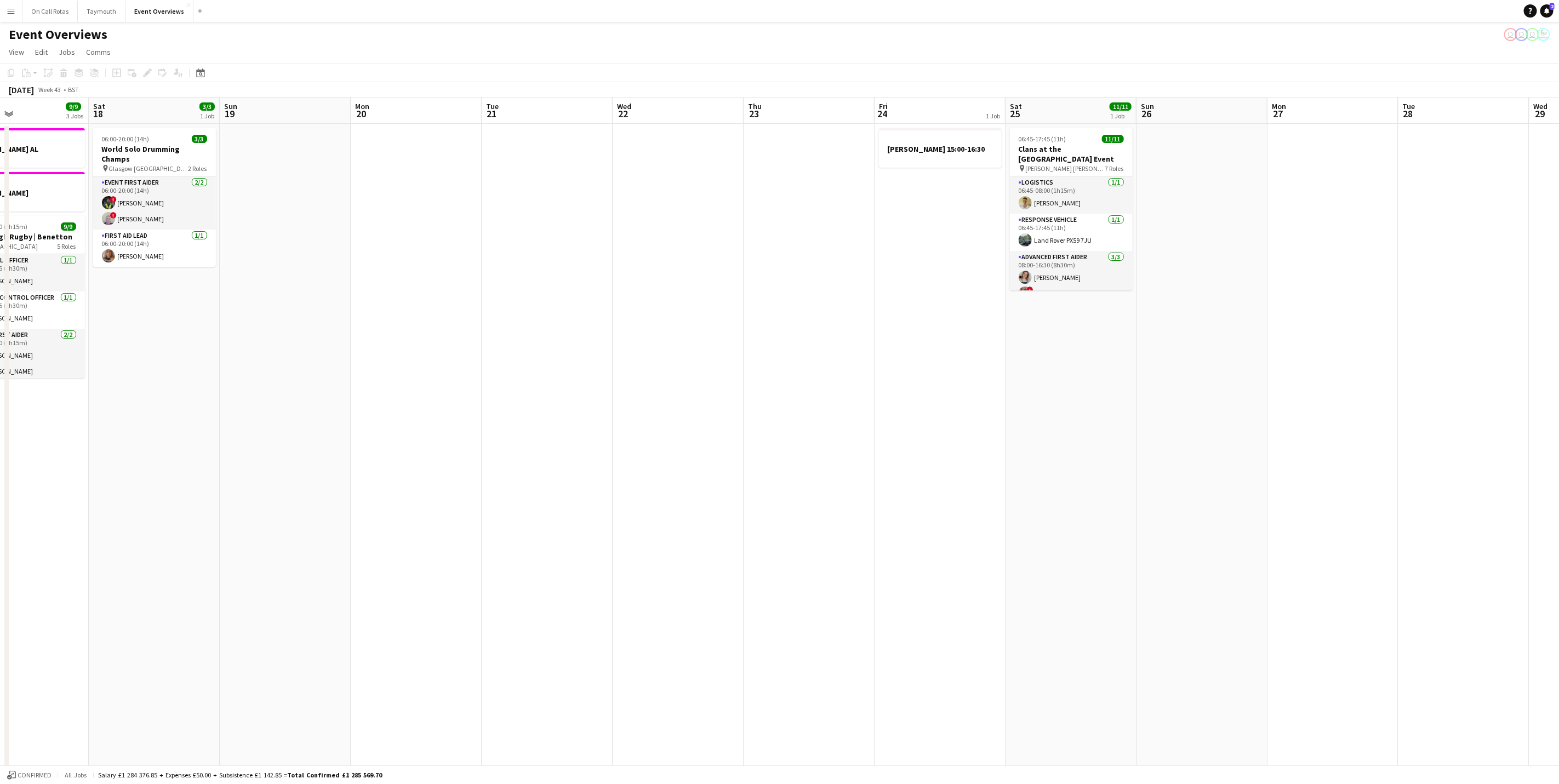
click at [1223, 362] on app-calendar-viewport "Thu 16 2 Jobs Fri 17 9/9 3 Jobs Sat 18 3/3 1 Job Sun 19 Mon 20 Tue 21 Wed 22 Th…" at bounding box center [780, 553] width 1559 height 911
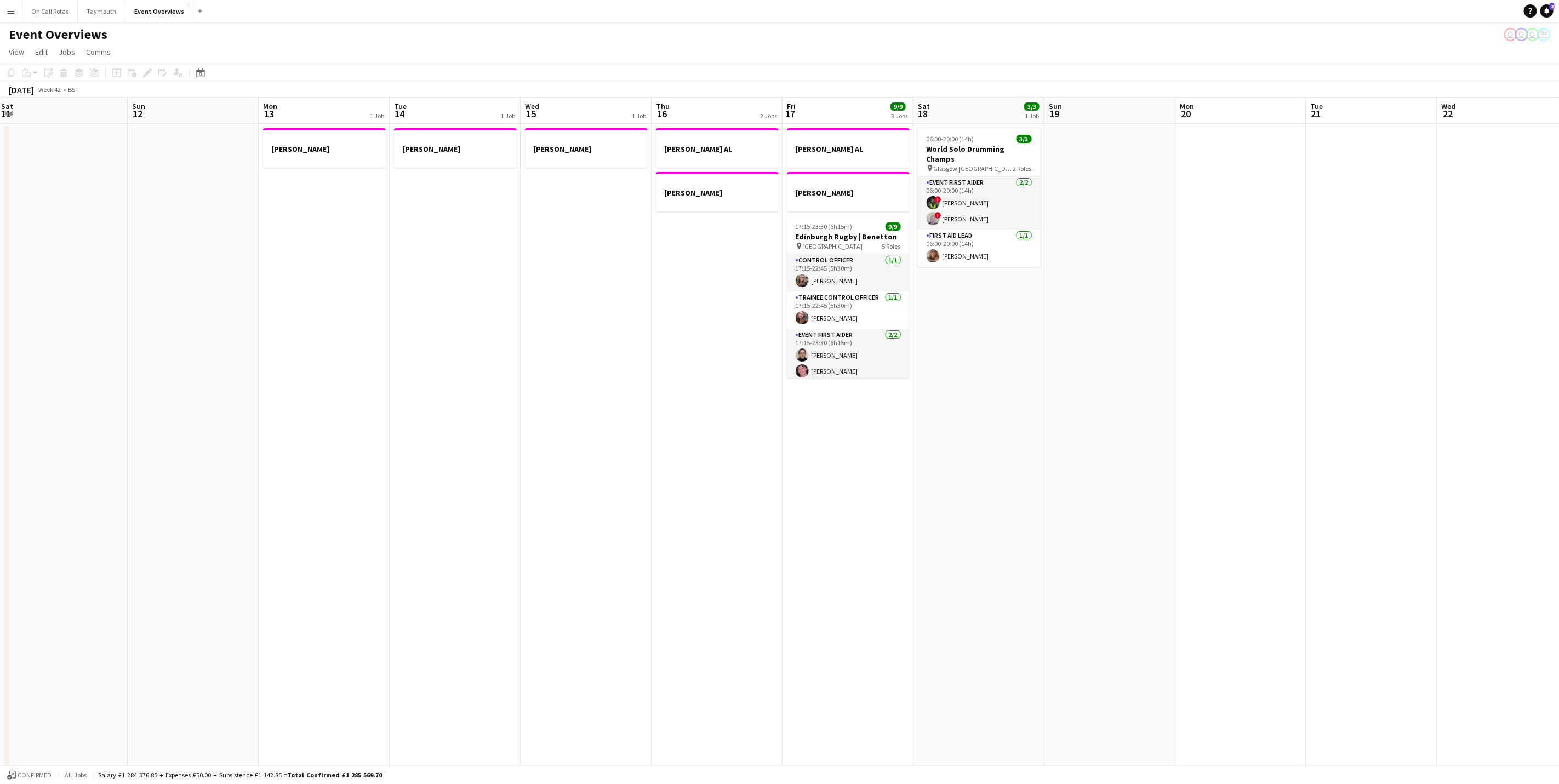
drag, startPoint x: 978, startPoint y: 415, endPoint x: 1034, endPoint y: 405, distance: 56.9
click at [1034, 405] on app-calendar-viewport "Thu 9 3/3 1 Job Fri 10 Sat 11 Sun 12 Mon 13 1 Job Tue 14 1 Job Wed 15 1 Job Thu…" at bounding box center [780, 553] width 1559 height 911
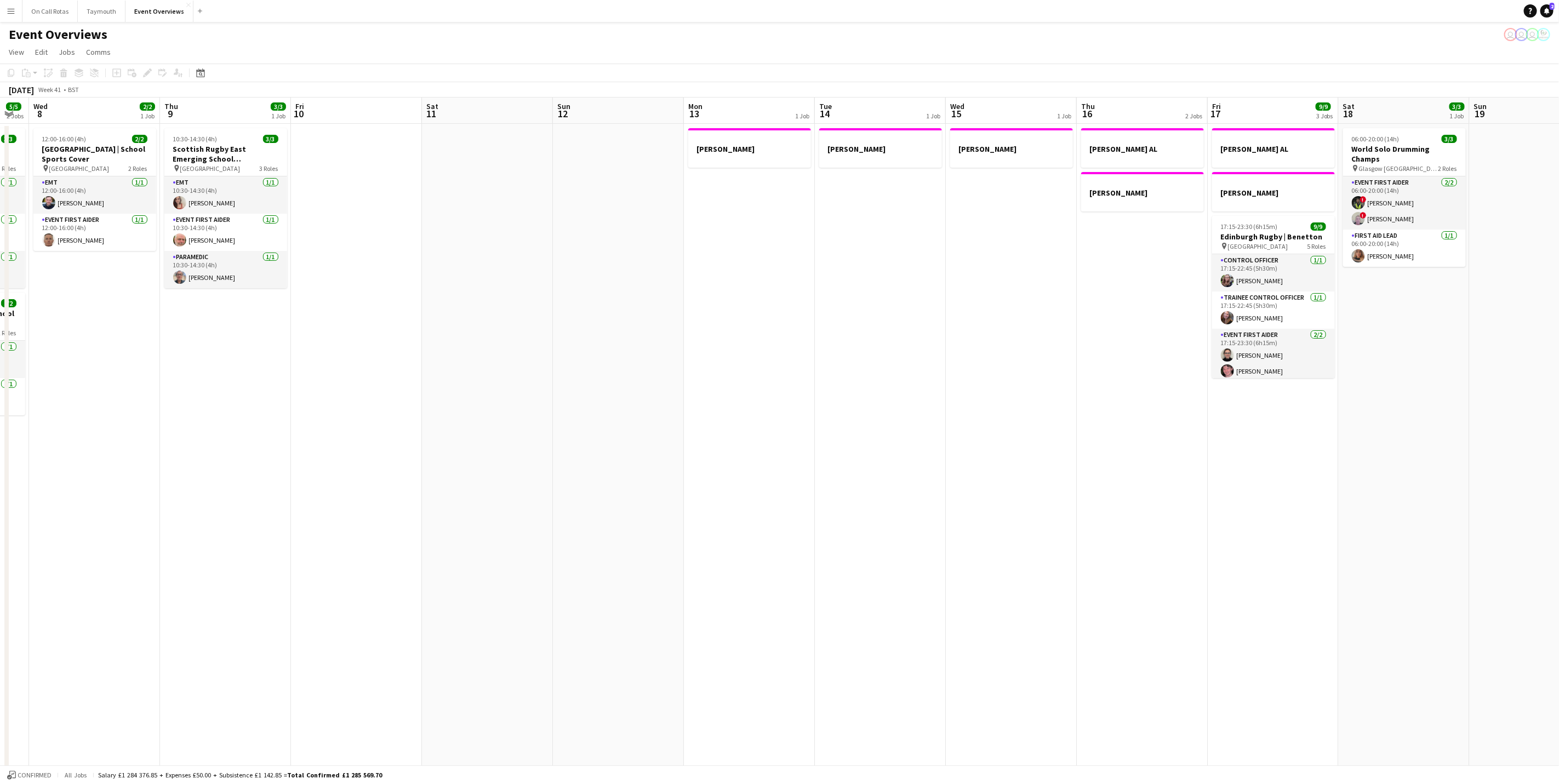
click at [1106, 393] on app-calendar-viewport "Mon 6 Tue 7 5/5 2 Jobs Wed 8 2/2 1 Job Thu 9 3/3 1 Job Fri 10 Sat 11 Sun 12 Mon…" at bounding box center [780, 553] width 1559 height 911
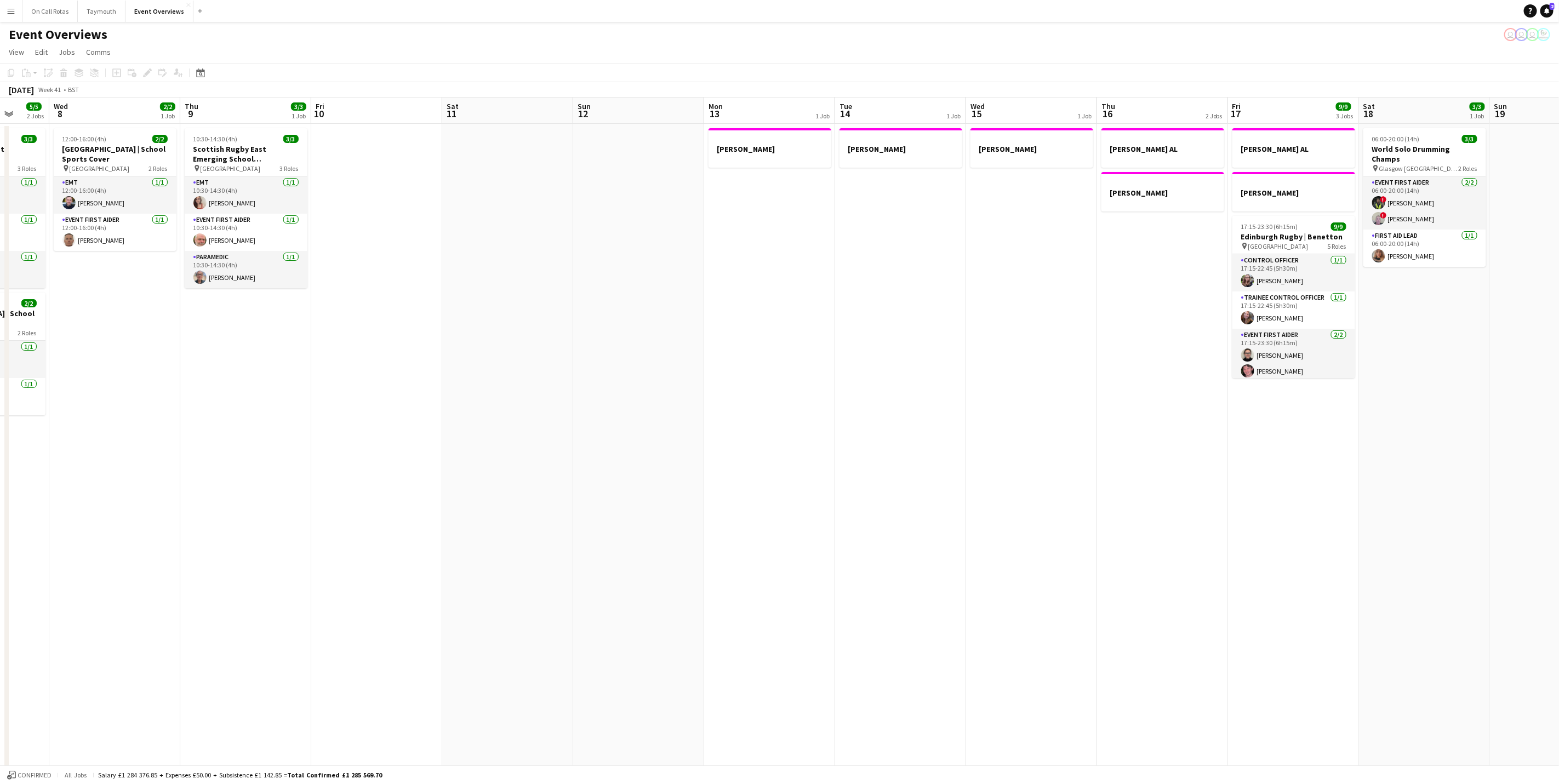
drag, startPoint x: 973, startPoint y: 400, endPoint x: 954, endPoint y: 414, distance: 23.6
click at [1068, 387] on app-calendar-viewport "Sun 5 Mon 6 Tue 7 5/5 2 Jobs Wed 8 2/2 1 Job Thu 9 3/3 1 Job Fri 10 Sat 11 Sun …" at bounding box center [780, 553] width 1559 height 911
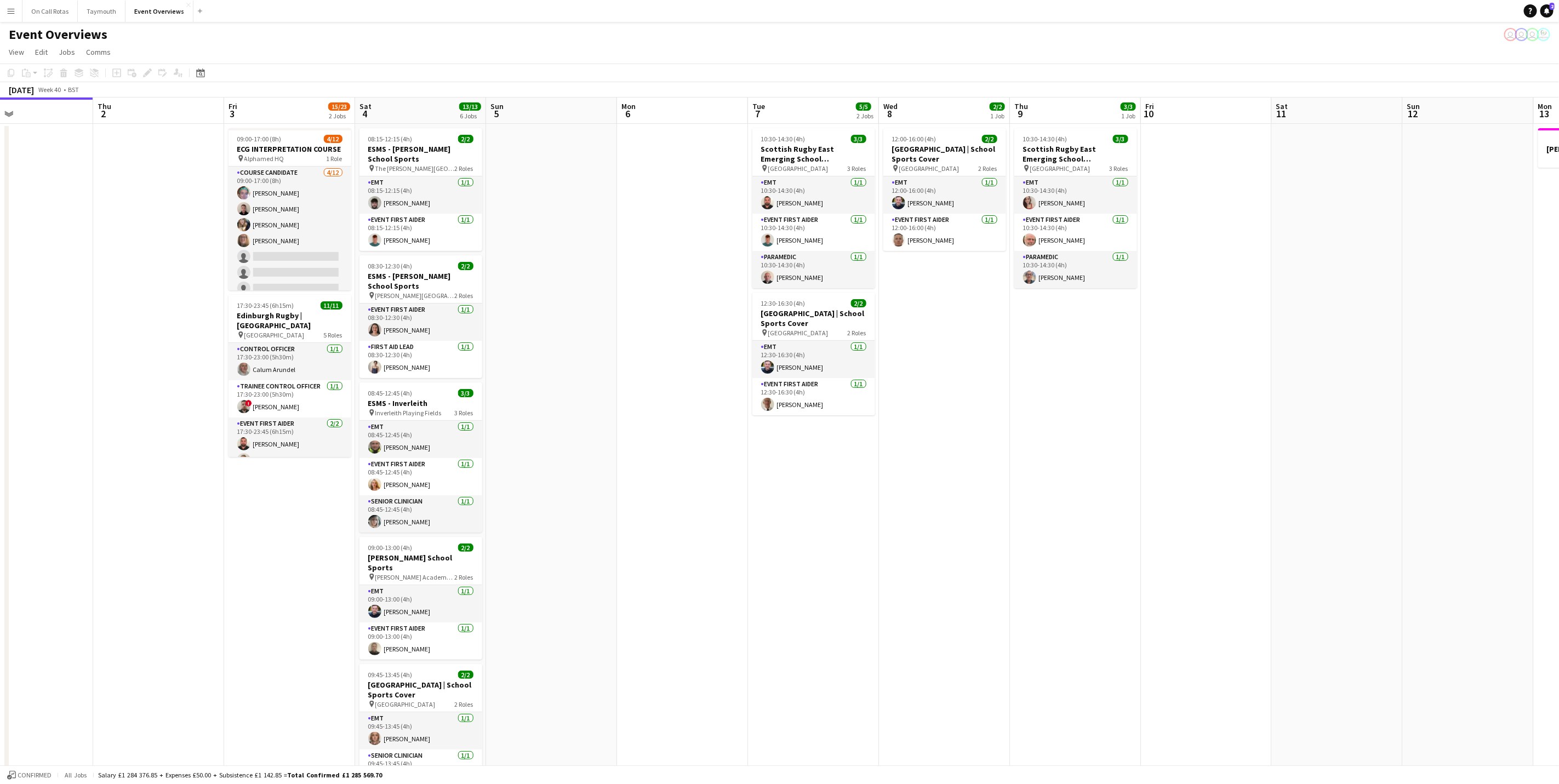
drag, startPoint x: 770, startPoint y: 480, endPoint x: 933, endPoint y: 479, distance: 163.0
click at [933, 479] on app-calendar-viewport "Mon 29 Tue 30 Wed 1 Thu 2 Fri 3 15/23 2 Jobs Sat 4 13/13 6 Jobs Sun 5 Mon 6 Tue…" at bounding box center [780, 553] width 1559 height 911
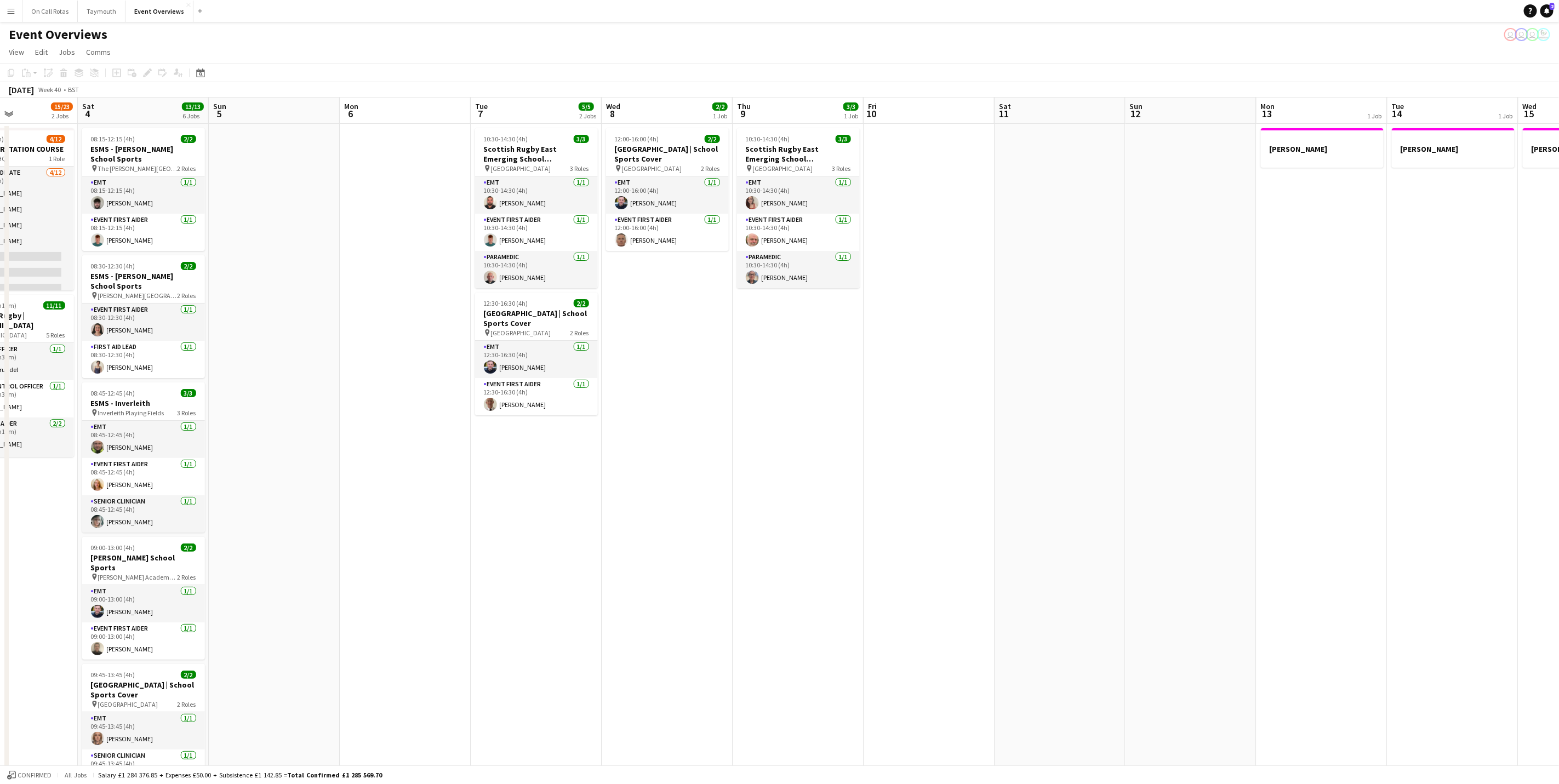
drag, startPoint x: 1152, startPoint y: 324, endPoint x: 875, endPoint y: 432, distance: 297.3
click at [875, 432] on app-calendar-viewport "Tue 30 Wed 1 Thu 2 Fri 3 15/23 2 Jobs Sat 4 13/13 6 Jobs Sun 5 Mon 6 Tue 7 5/5 …" at bounding box center [780, 553] width 1559 height 911
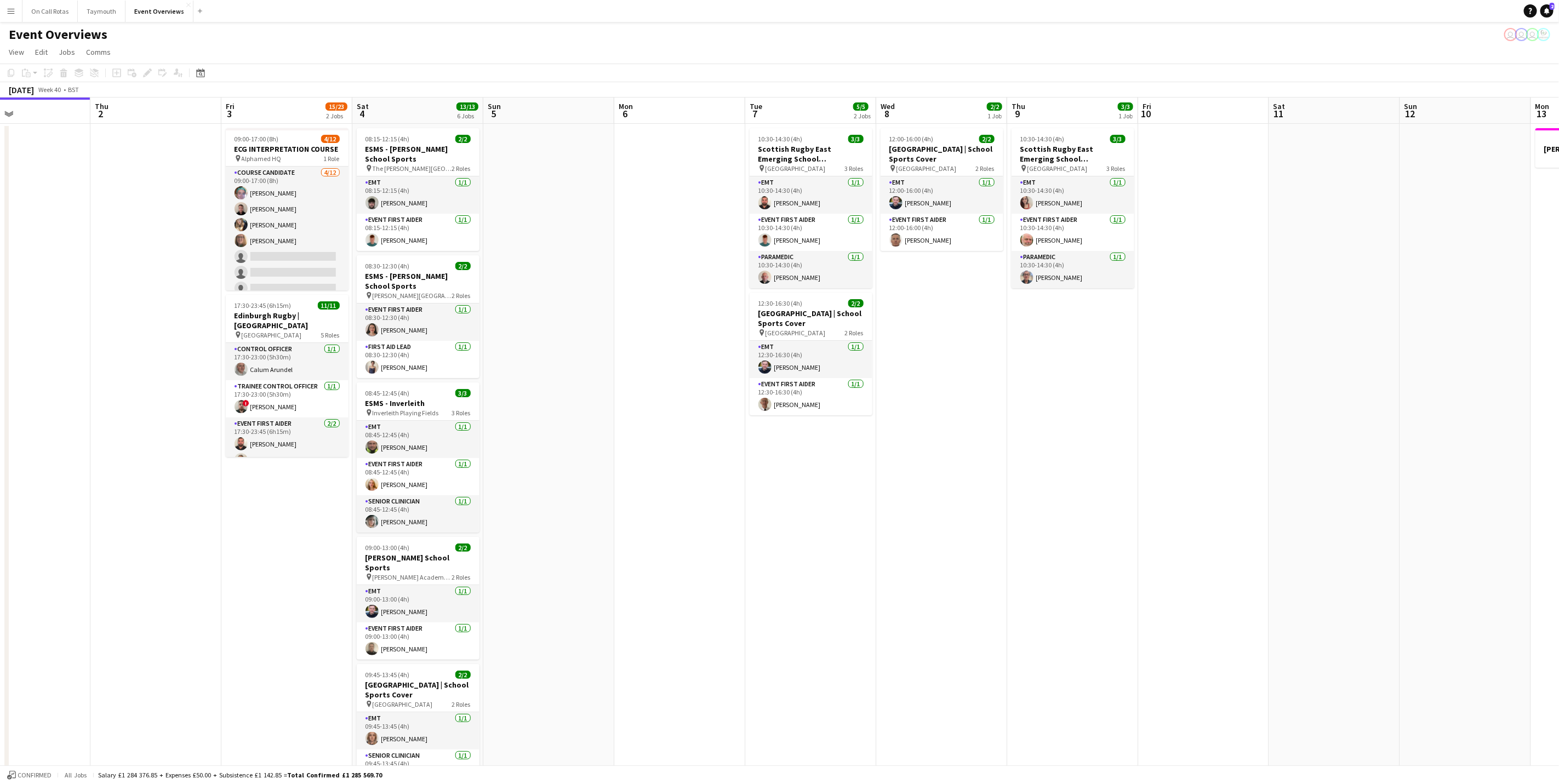
scroll to position [0, 288]
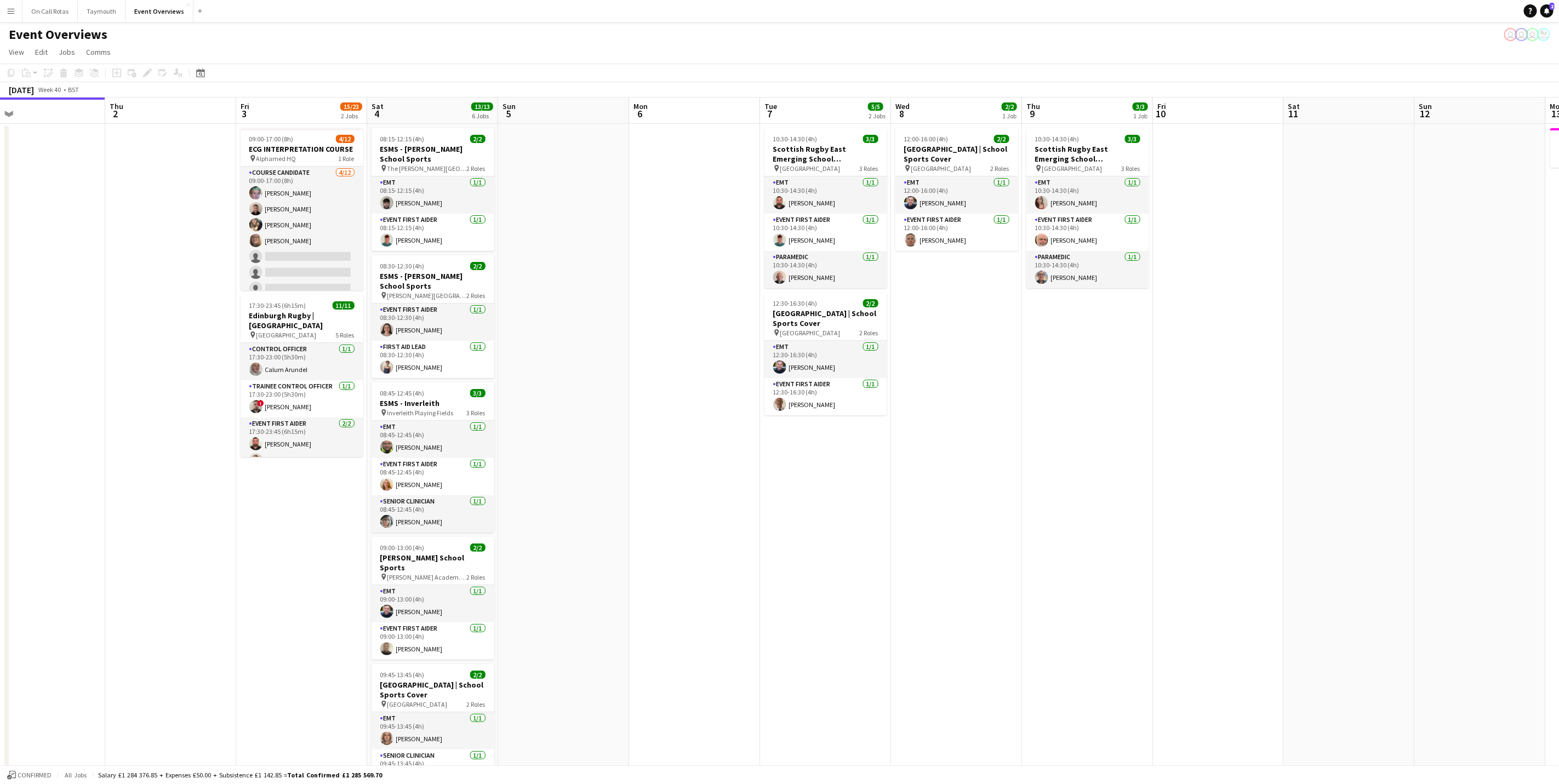
drag, startPoint x: 875, startPoint y: 432, endPoint x: 1165, endPoint y: 383, distance: 294.1
click at [1165, 383] on app-calendar-viewport "Mon 29 Tue 30 Wed 1 Thu 2 Fri 3 15/23 2 Jobs Sat 4 13/13 6 Jobs Sun 5 Mon 6 Tue…" at bounding box center [780, 553] width 1559 height 911
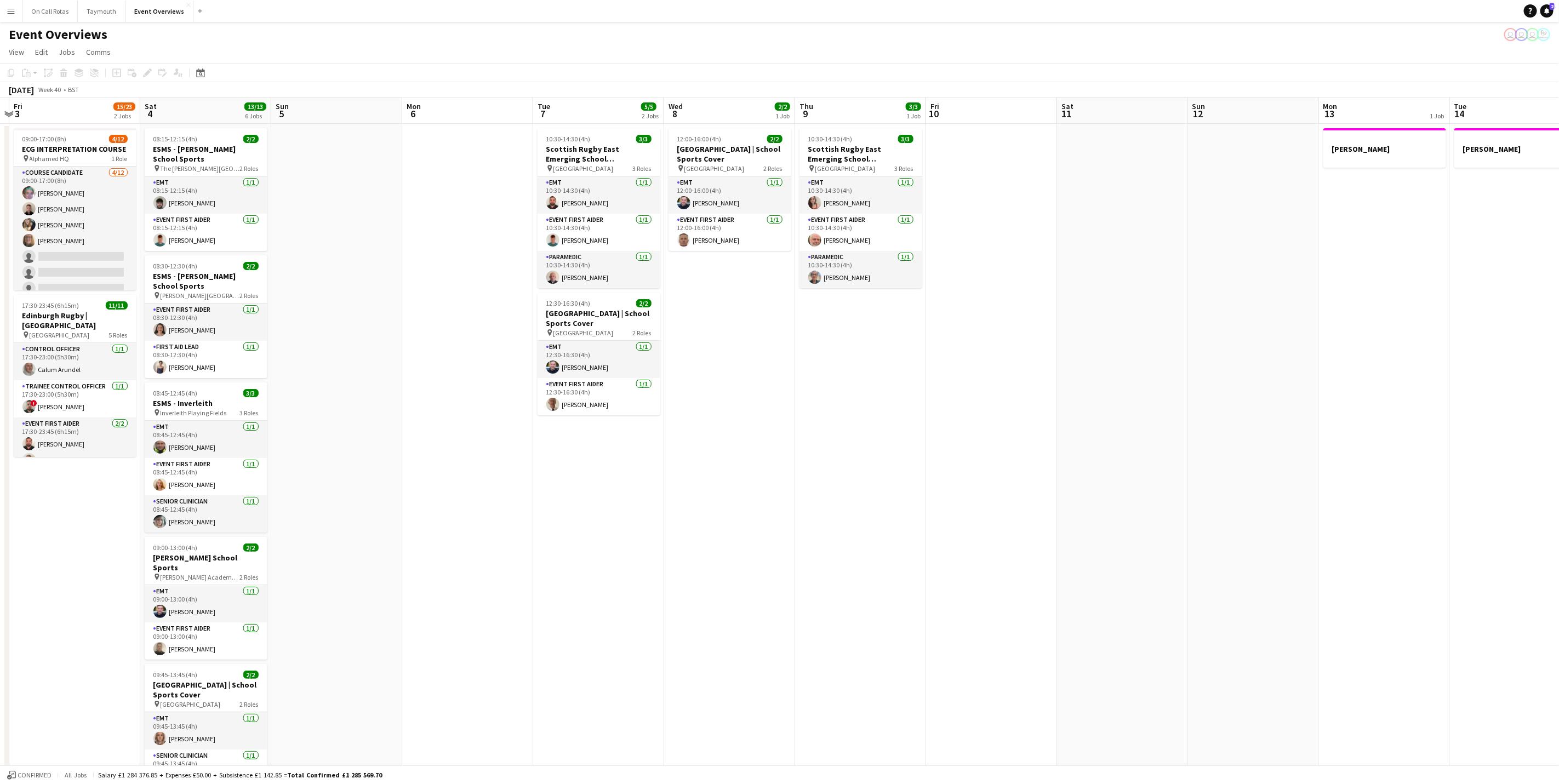
scroll to position [0, 411]
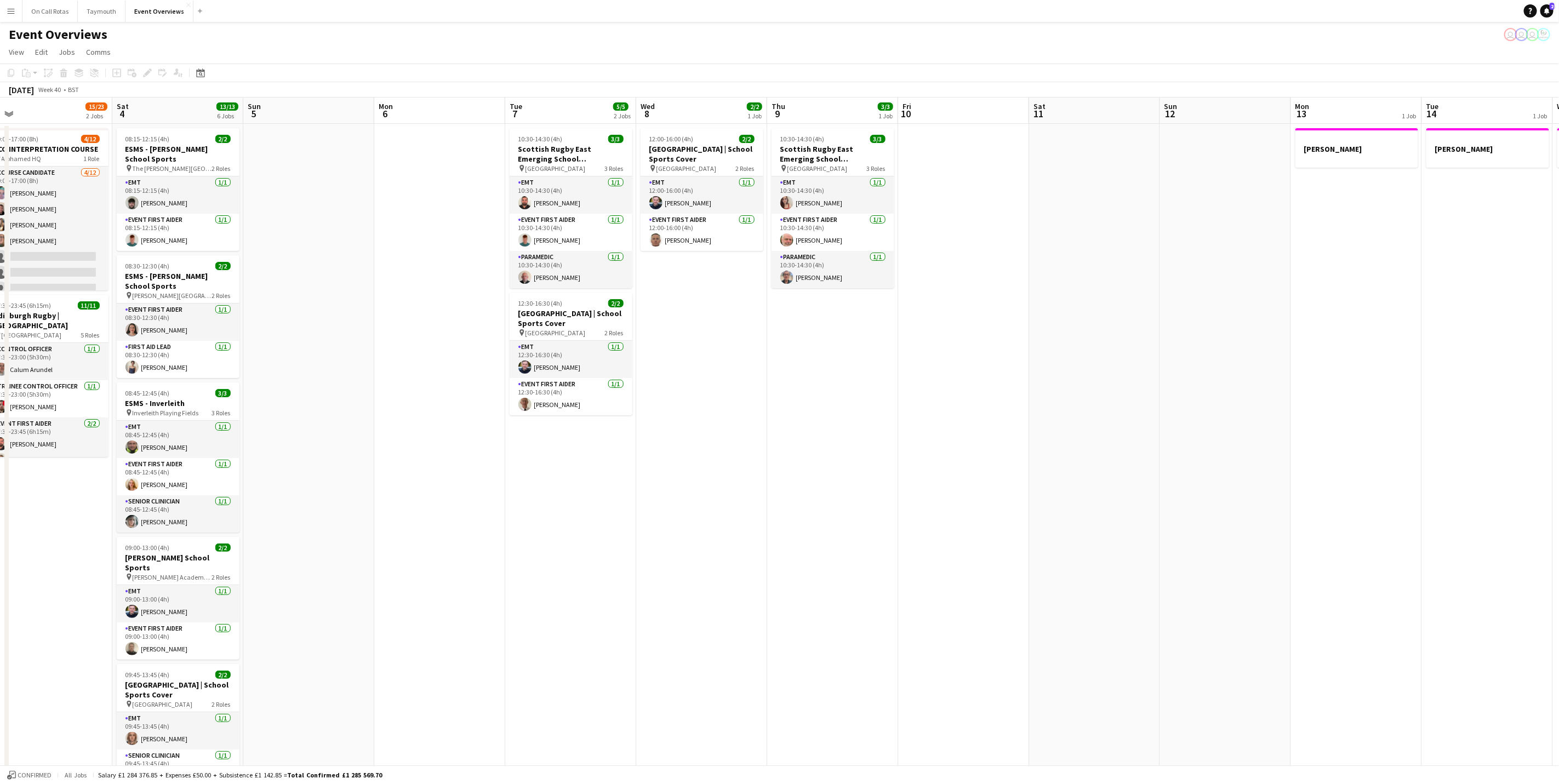
drag, startPoint x: 1177, startPoint y: 481, endPoint x: 610, endPoint y: 504, distance: 567.5
click at [610, 504] on app-calendar-viewport "Tue 30 Wed 1 Thu 2 Fri 3 15/23 2 Jobs Sat 4 13/13 6 Jobs Sun 5 Mon 6 Tue 7 5/5 …" at bounding box center [780, 553] width 1559 height 911
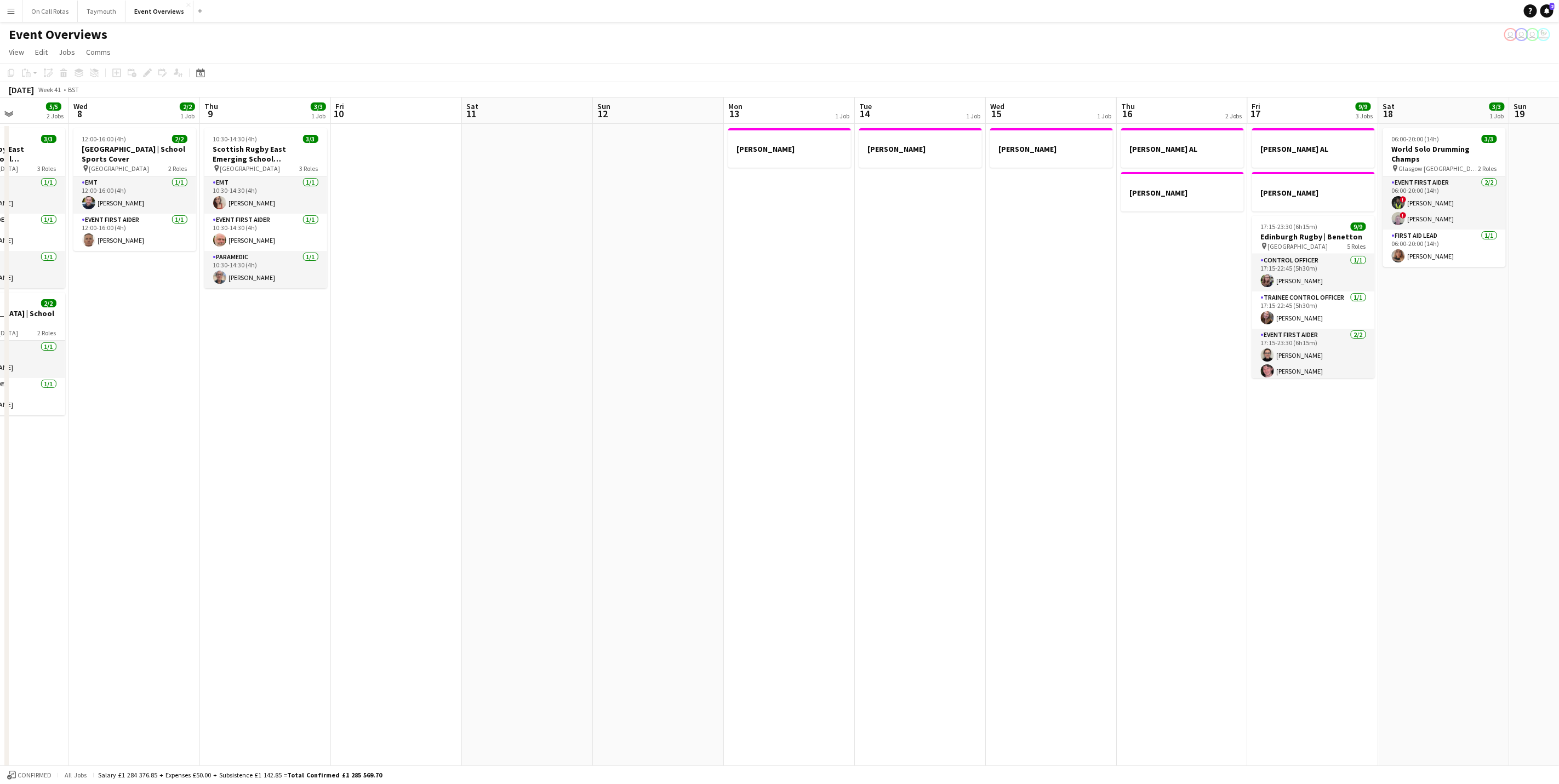
drag, startPoint x: 1147, startPoint y: 441, endPoint x: 714, endPoint y: 510, distance: 438.5
click at [691, 510] on app-calendar-viewport "Sun 5 Mon 6 Tue 7 5/5 2 Jobs Wed 8 2/2 1 Job Thu 9 3/3 1 Job Fri 10 Sat 11 Sun …" at bounding box center [780, 553] width 1559 height 911
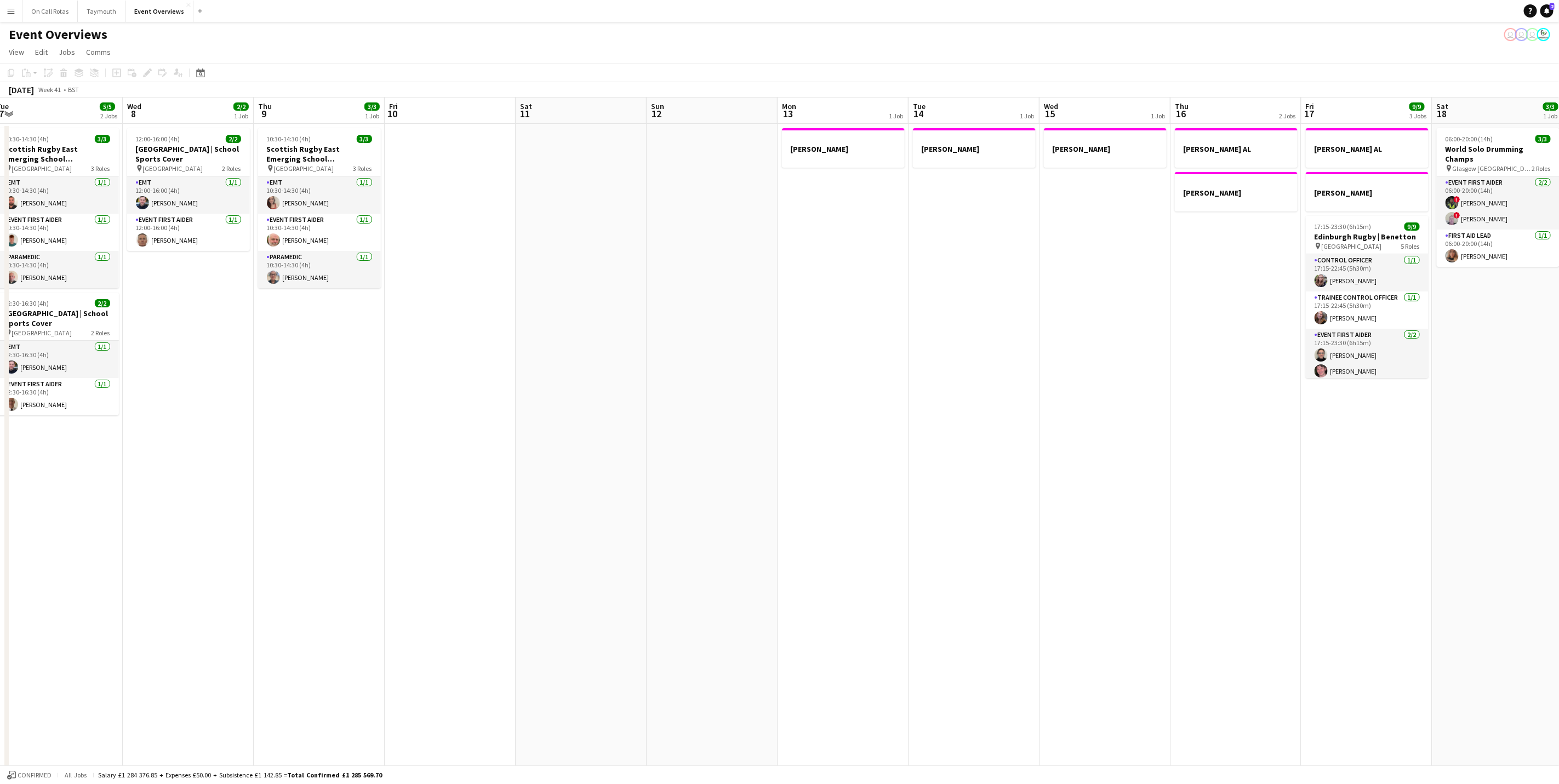
scroll to position [0, 224]
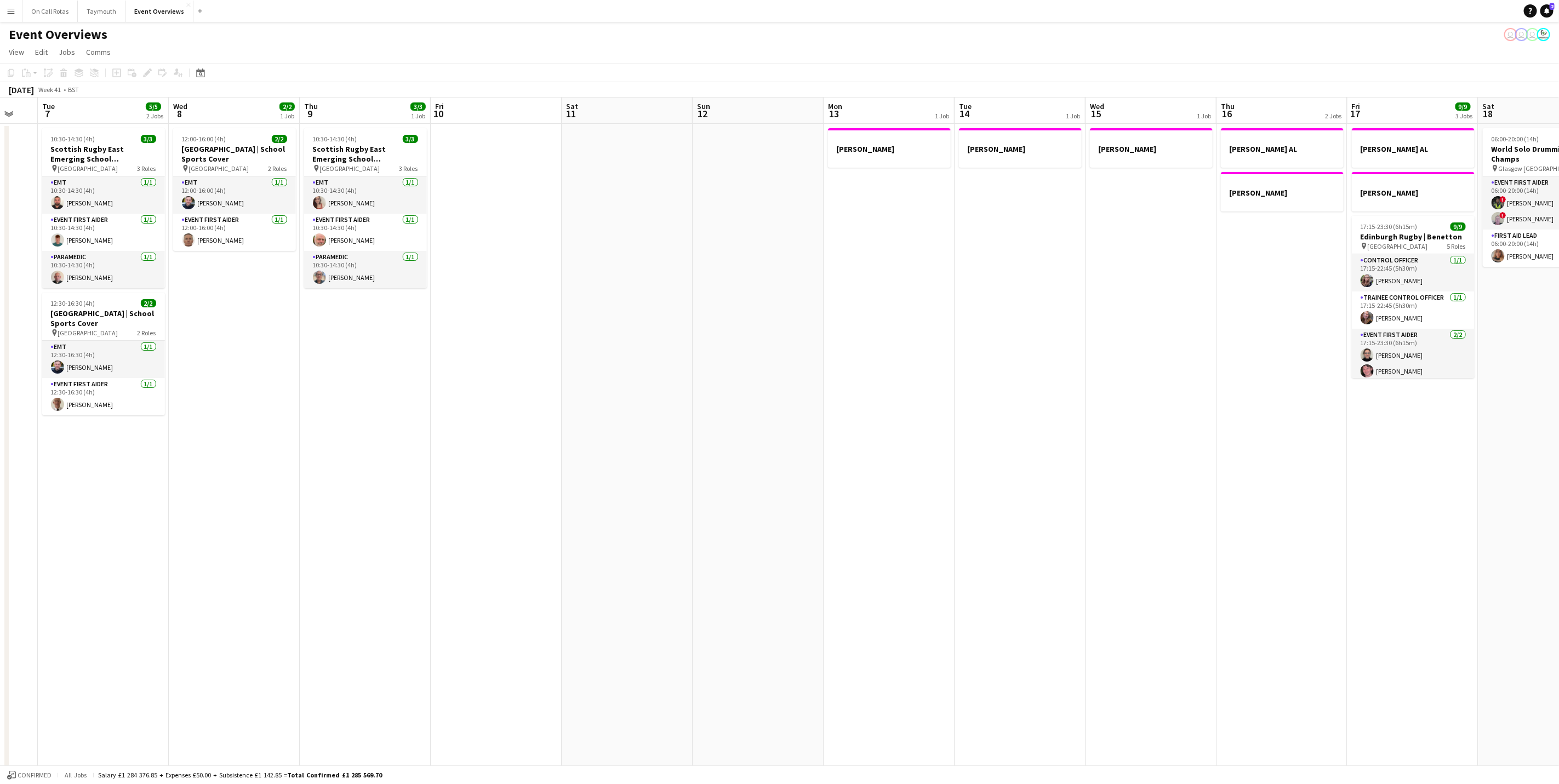
drag, startPoint x: 553, startPoint y: 604, endPoint x: 1200, endPoint y: 590, distance: 647.2
click at [1200, 590] on app-calendar-viewport "Sun 5 Mon 6 Tue 7 5/5 2 Jobs Wed 8 2/2 1 Job Thu 9 3/3 1 Job Fri 10 Sat 11 Sun …" at bounding box center [780, 553] width 1559 height 911
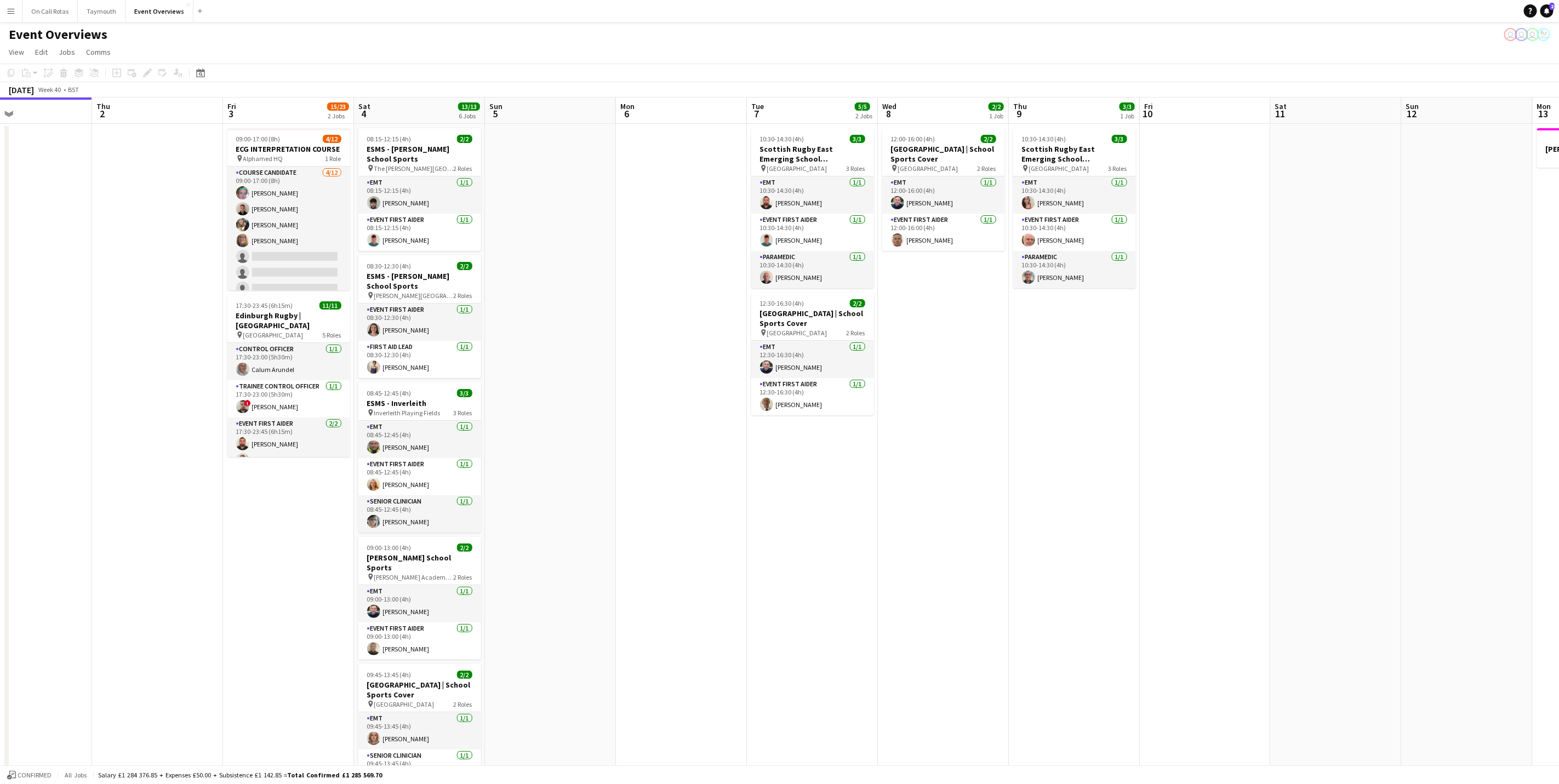
scroll to position [0, 286]
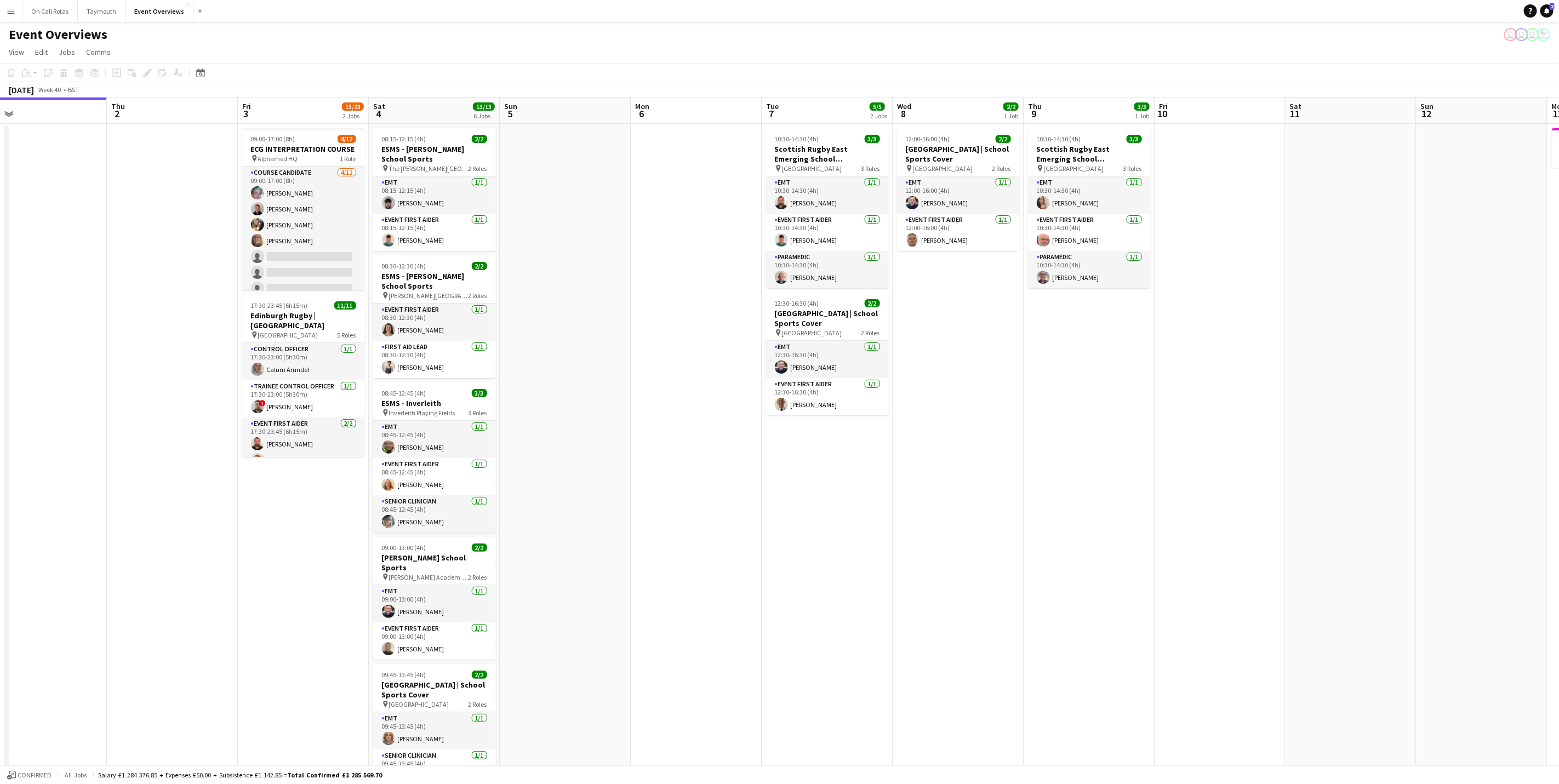
drag, startPoint x: 580, startPoint y: 426, endPoint x: 612, endPoint y: 421, distance: 32.4
click at [612, 421] on app-calendar-viewport "Mon 29 Tue 30 Wed 1 Thu 2 Fri 3 15/23 2 Jobs Sat 4 13/13 6 Jobs Sun 5 Mon 6 Tue…" at bounding box center [780, 553] width 1559 height 911
